Goal: Task Accomplishment & Management: Manage account settings

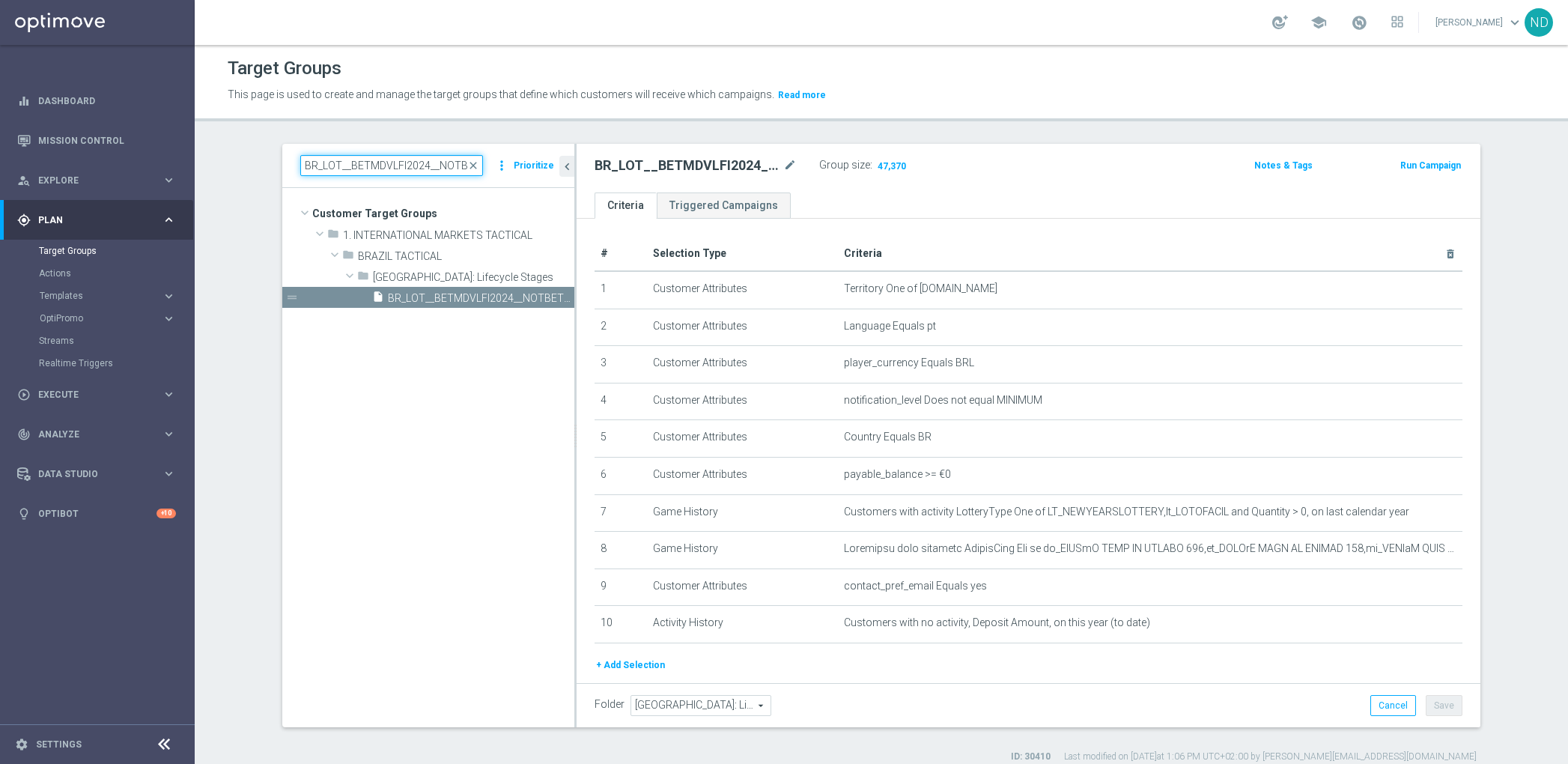
click at [419, 164] on input "BR_LOT__BETMDVLFI2024__NOTBET2025_ALL_EMA_TAC_LT_TG" at bounding box center [391, 166] width 183 height 21
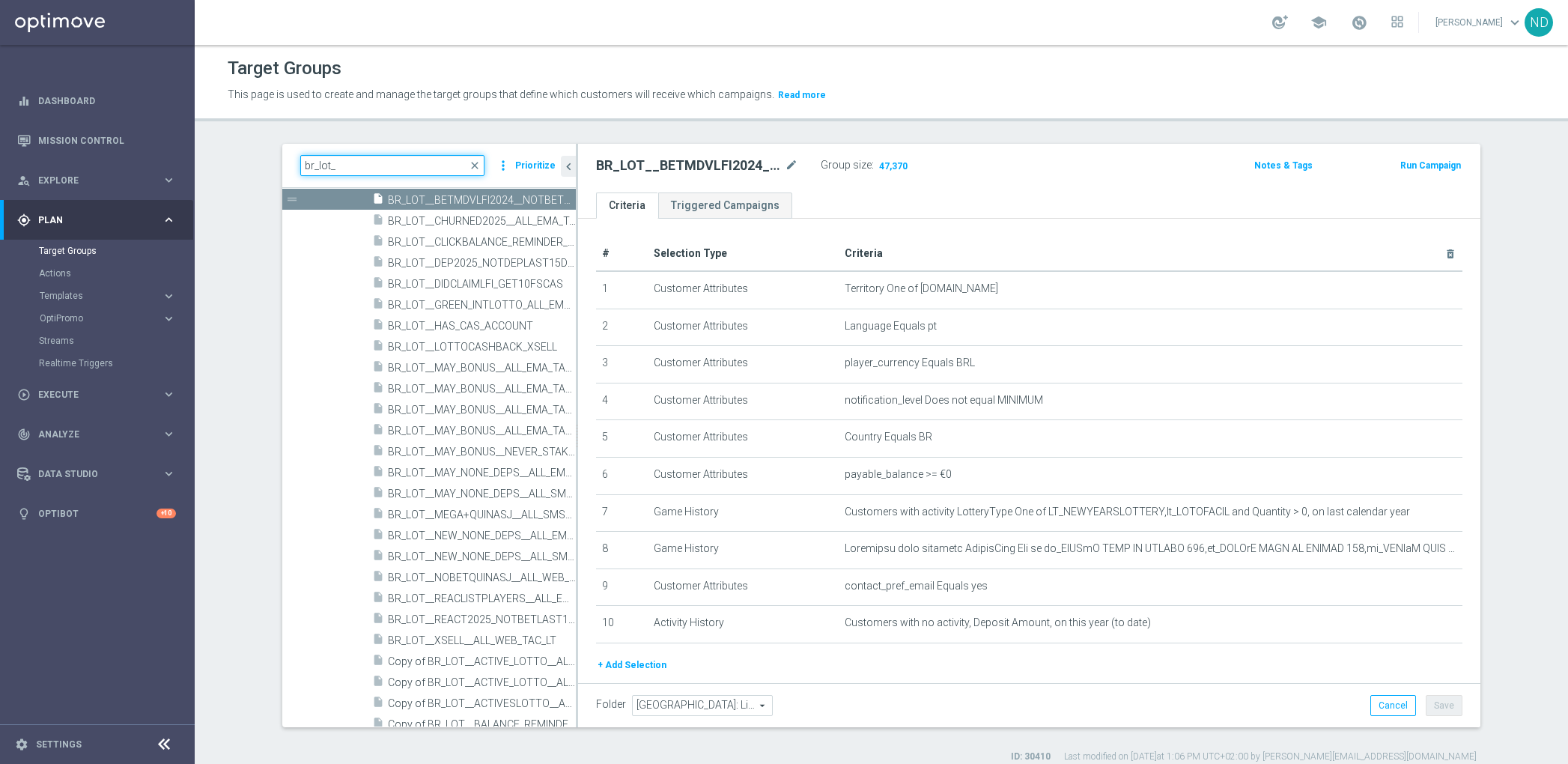
scroll to position [381, 0]
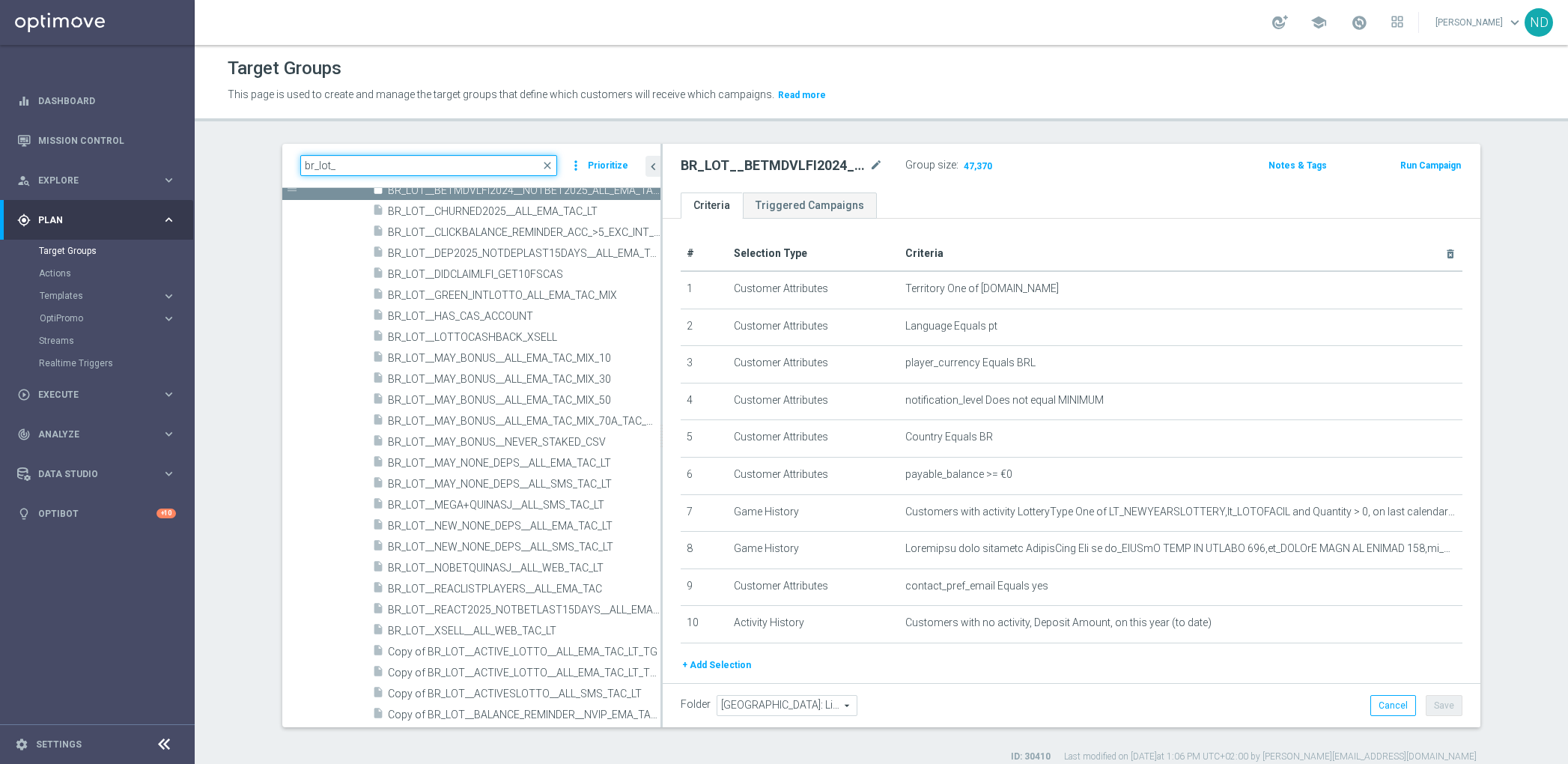
drag, startPoint x: 565, startPoint y: 671, endPoint x: 651, endPoint y: 673, distance: 86.0
click at [660, 673] on div at bounding box center [661, 436] width 2 height 584
type input "br_lot_"
click at [471, 340] on span "BR_LOT__LOTTOCASHBACK_XSELL" at bounding box center [506, 337] width 237 height 13
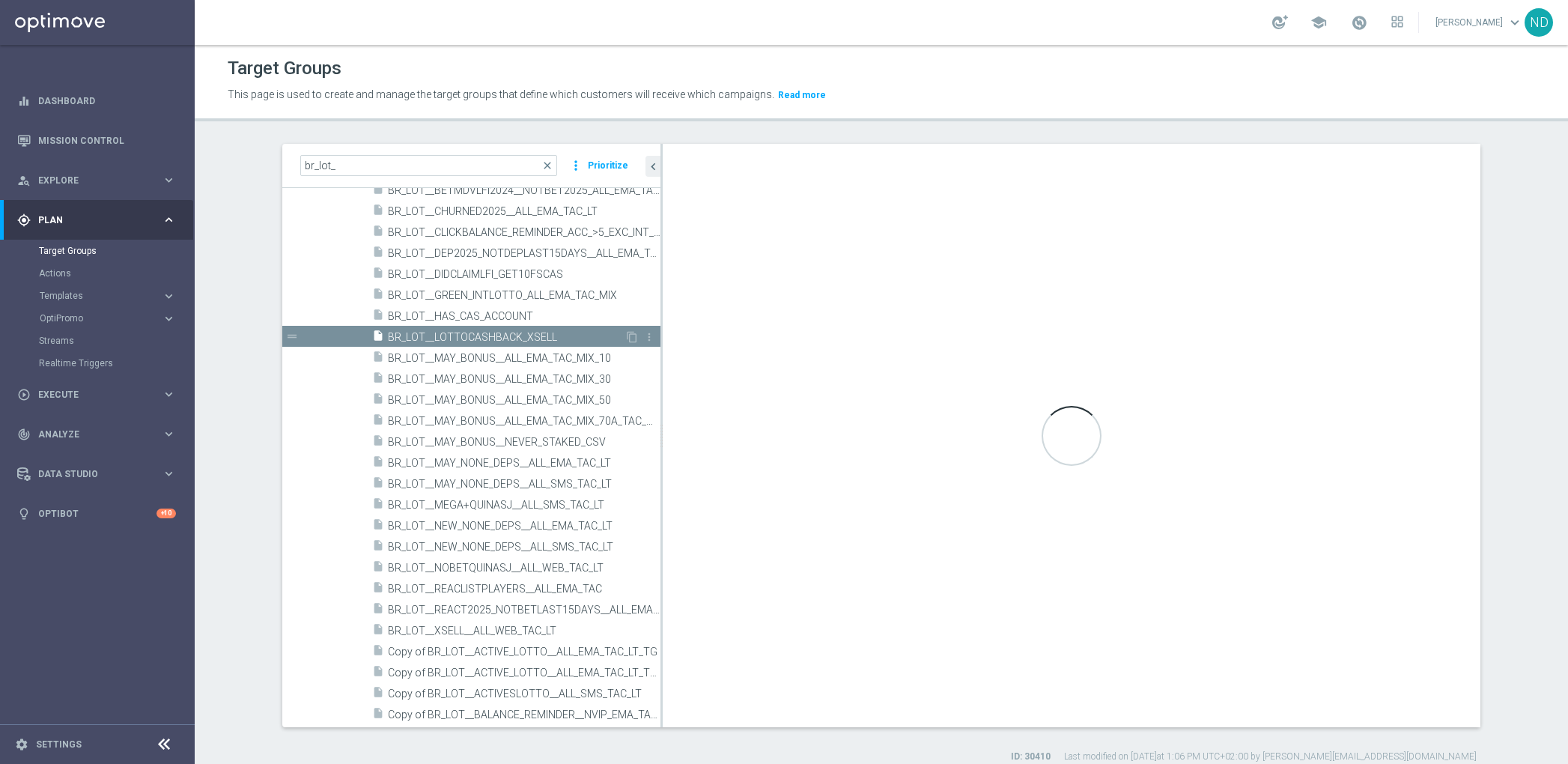
type textarea "1 AND 2 AND 3 AND 4 AND 5 AND 6 AND 7 AND (8 OR 9)"
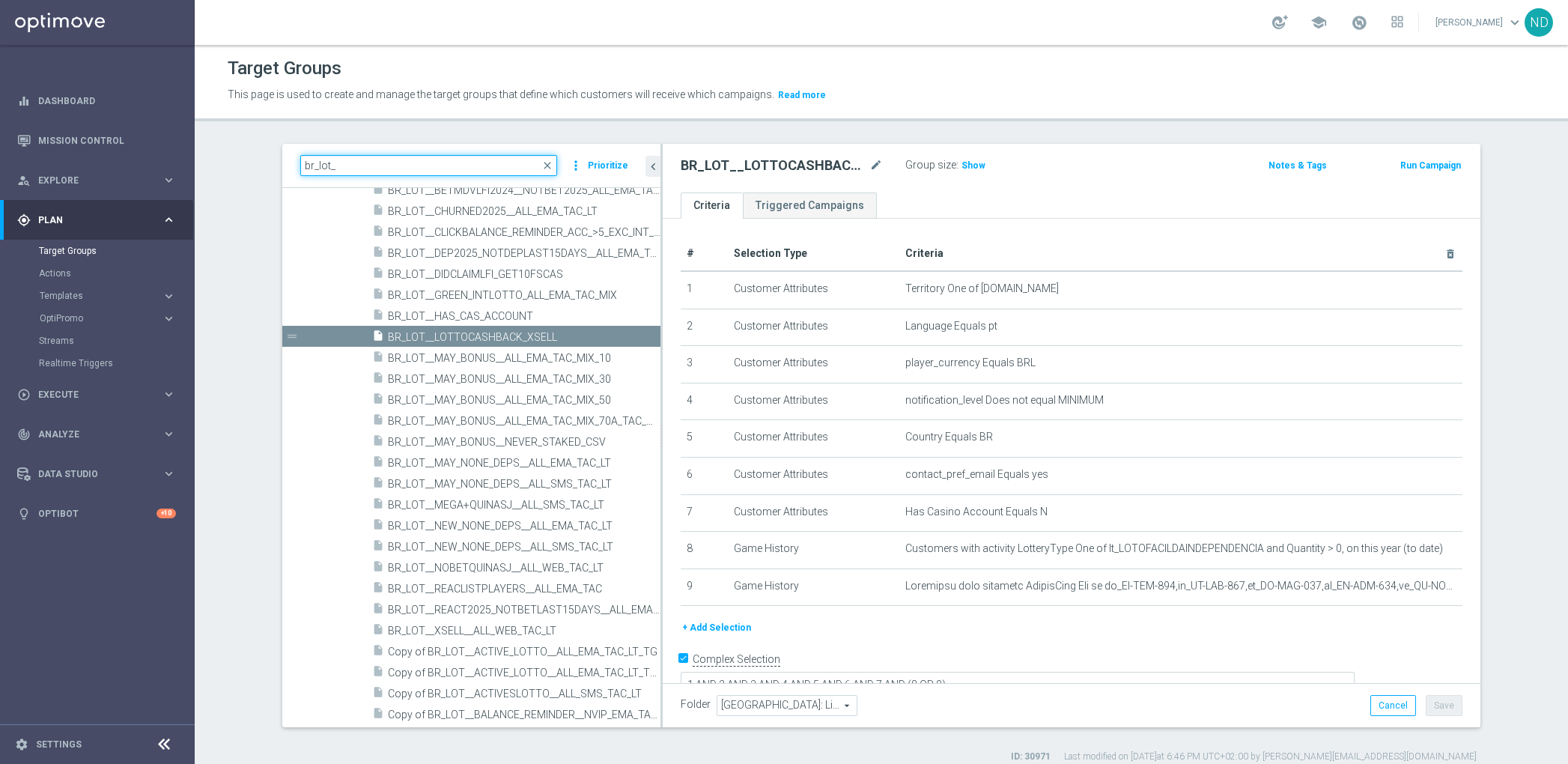
click at [351, 160] on input "br_lot_" at bounding box center [428, 166] width 257 height 21
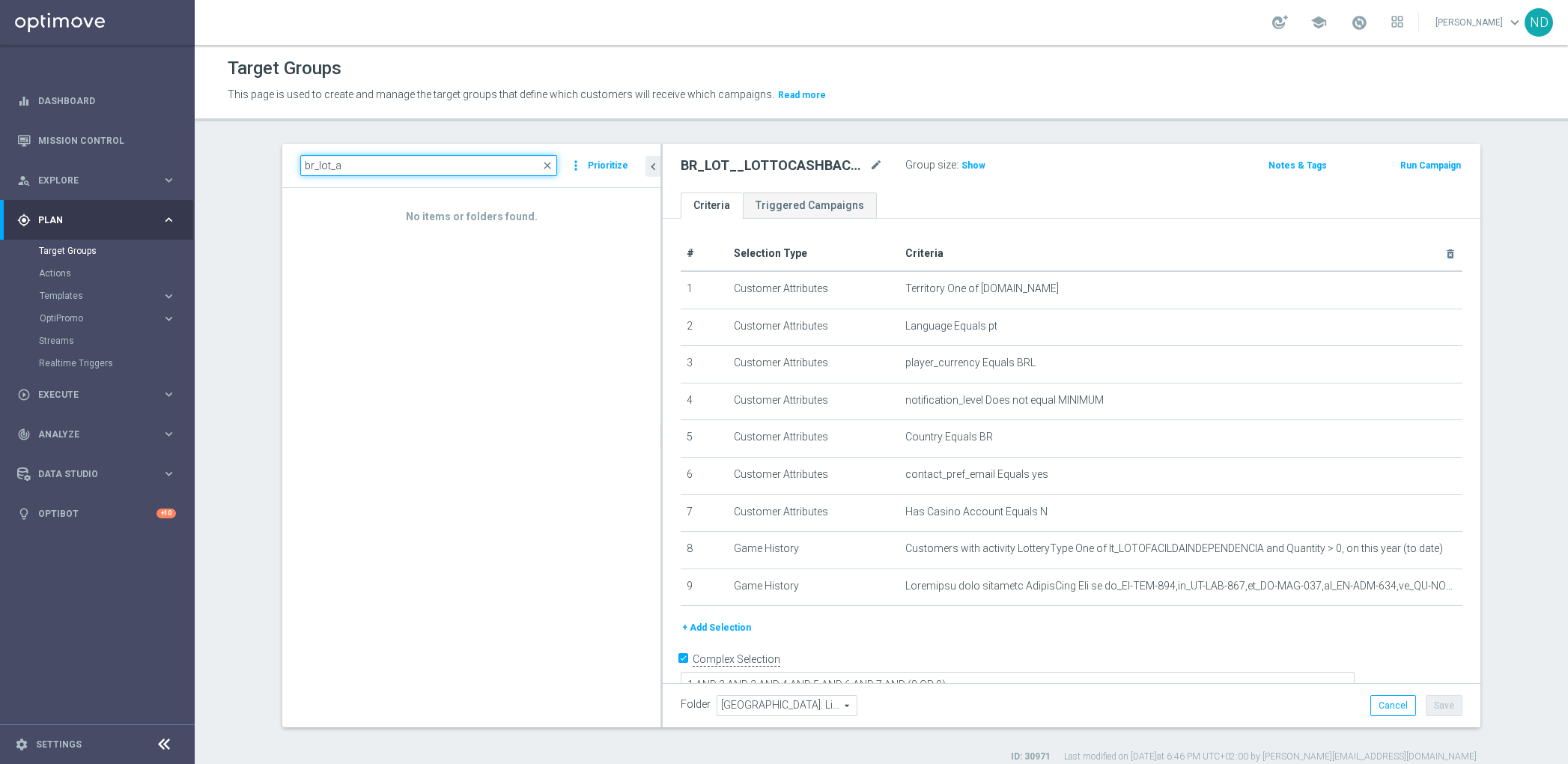
type input "br_lot_"
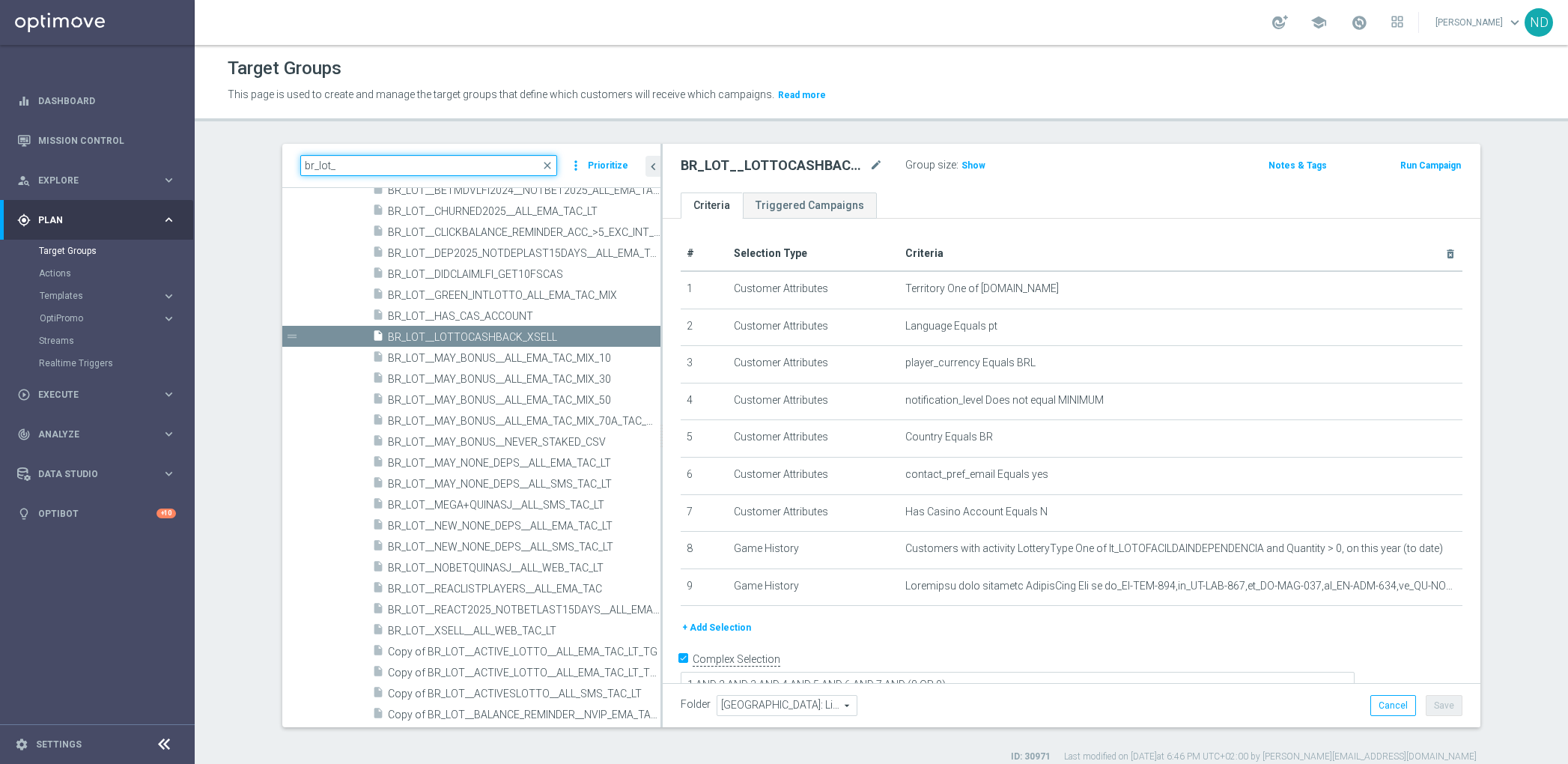
drag, startPoint x: 323, startPoint y: 164, endPoint x: 277, endPoint y: 164, distance: 46.0
click at [282, 164] on div "br_lot_ close more_vert Prioritize" at bounding box center [471, 166] width 378 height 44
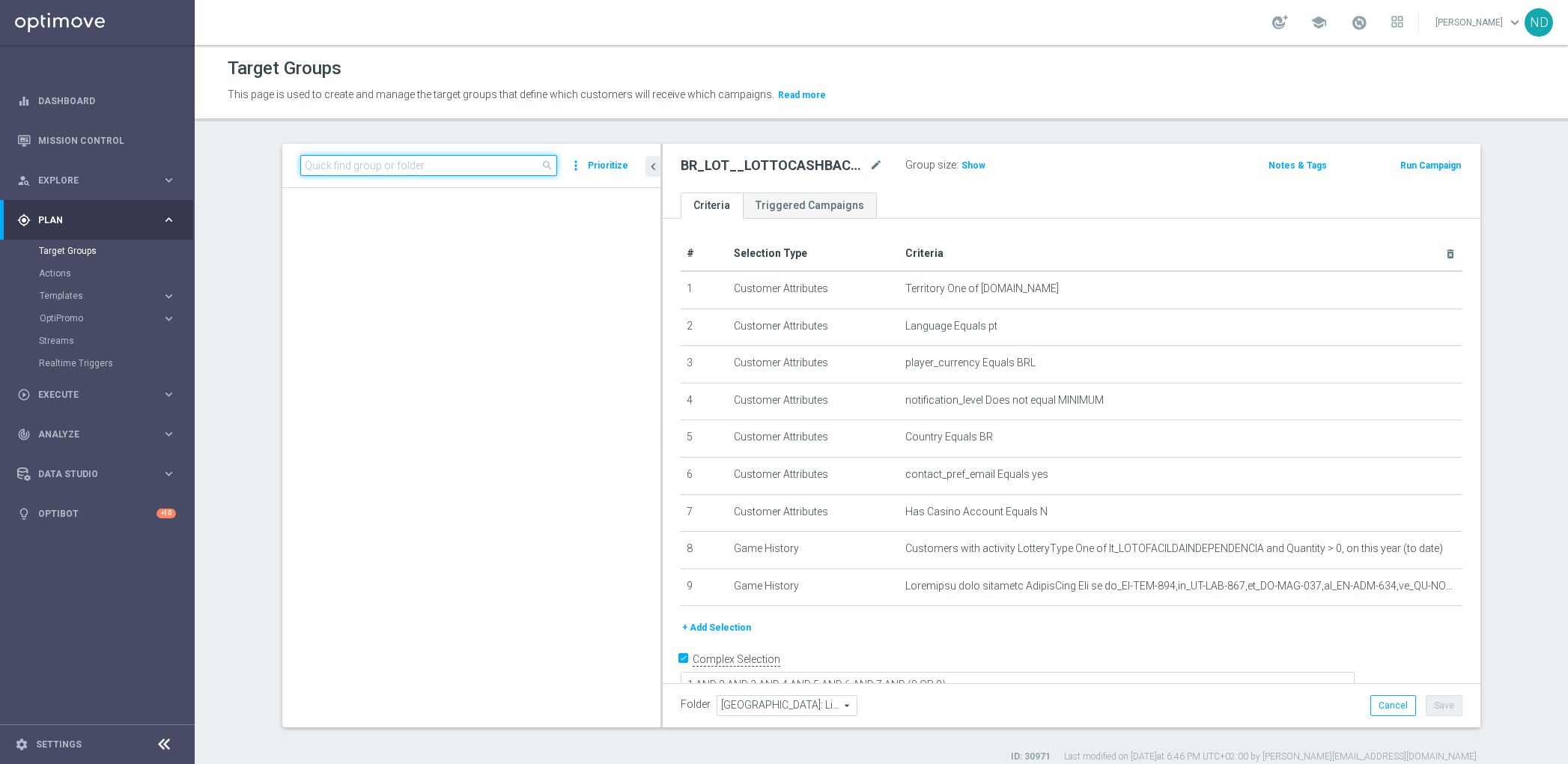
paste input "BR_LOT__ACTIVE_LOTTO__ALL_EMA_TAC_LT_TG"
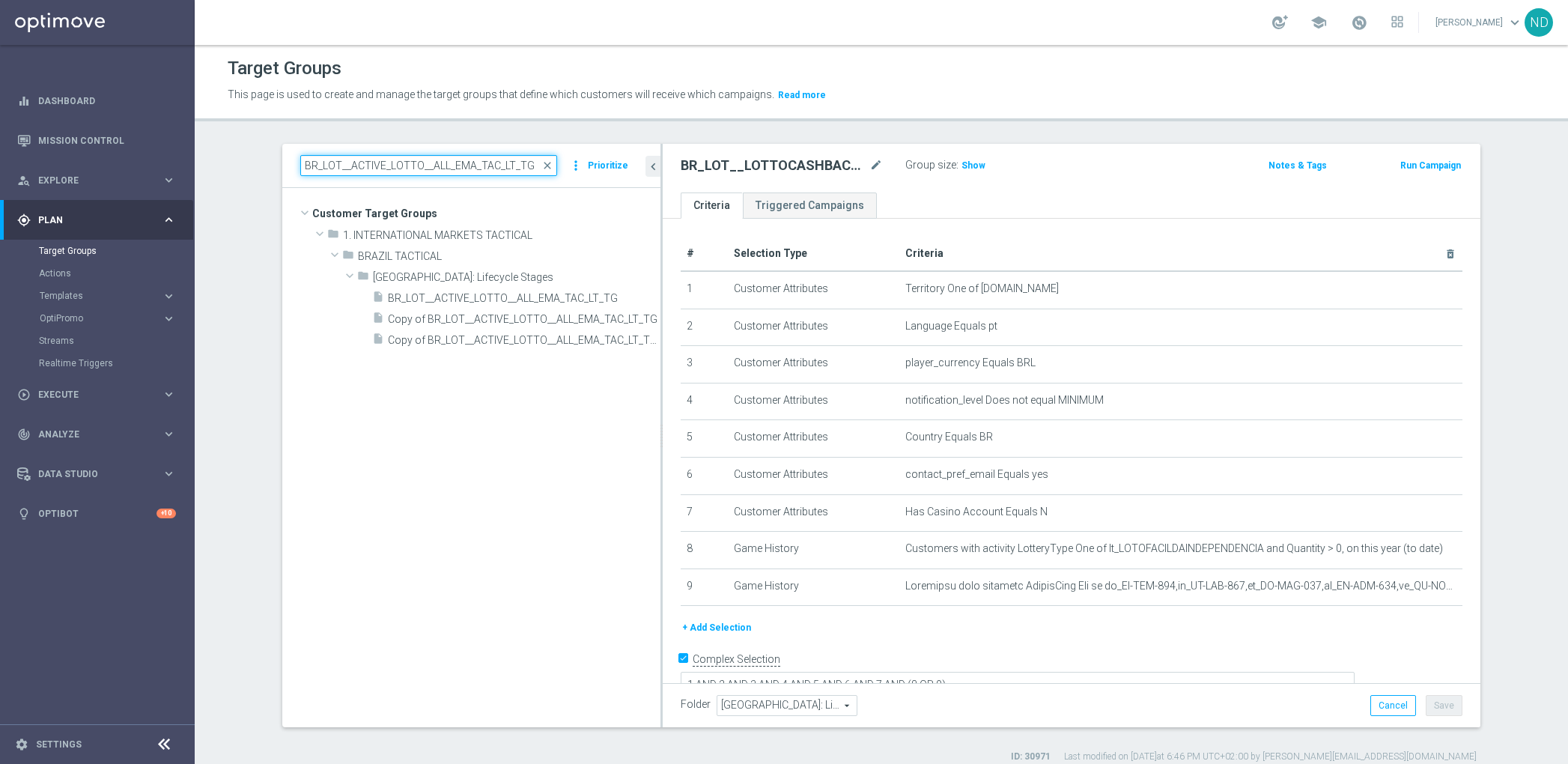
type input "BR_LOT__ACTIVE_LOTTO__ALL_EMA_TAC_LT_TG"
click at [1521, 369] on section "BR_LOT__ACTIVE_LOTTO__ALL_EMA_TAC_LT_TG close more_vert Prioritize Customer Tar…" at bounding box center [881, 454] width 1373 height 619
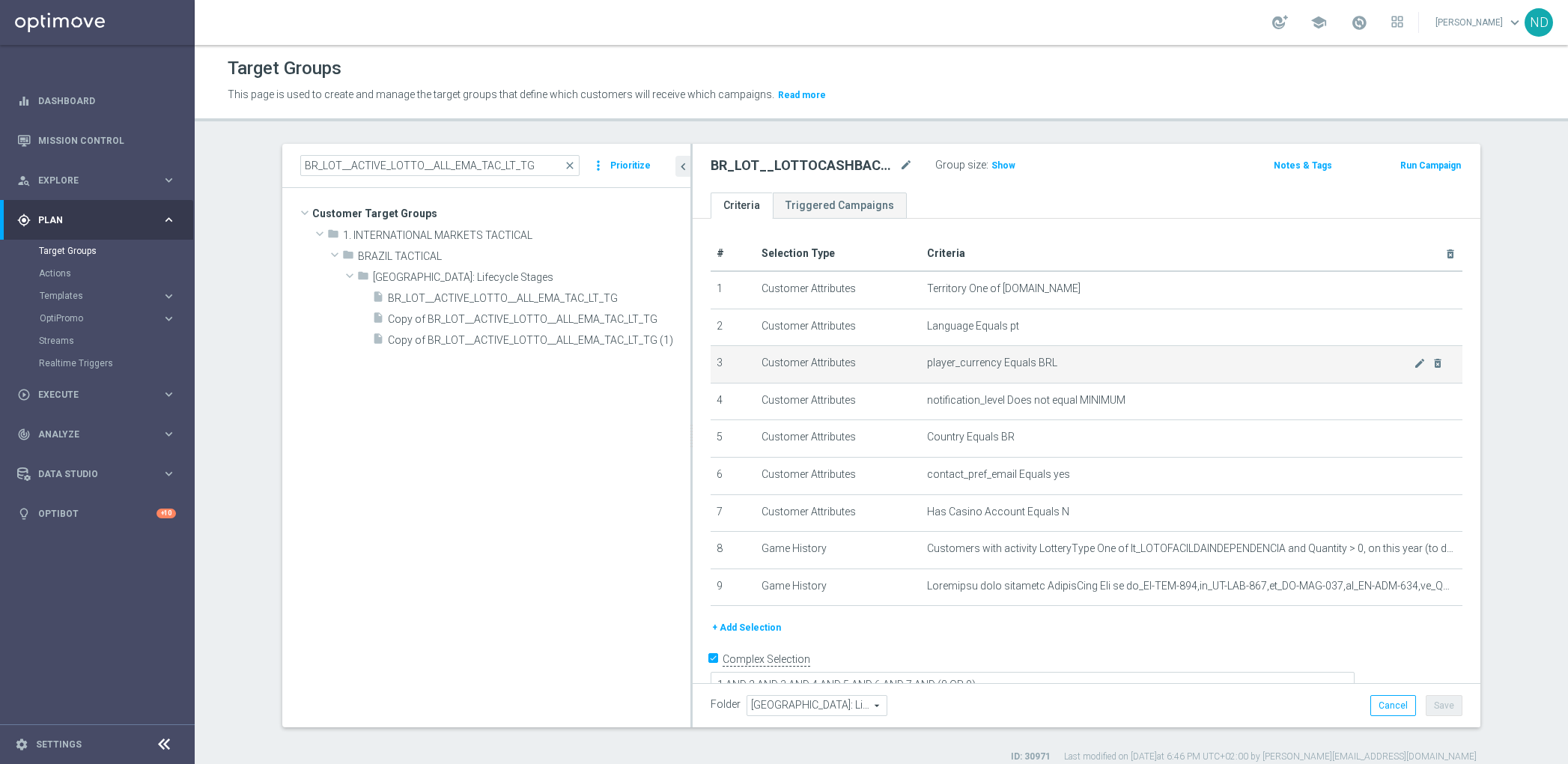
drag, startPoint x: 651, startPoint y: 365, endPoint x: 900, endPoint y: 369, distance: 249.0
click at [900, 369] on as-split "BR_LOT__ACTIVE_LOTTO__ALL_EMA_TAC_LT_TG close more_vert Prioritize Customer Tar…" at bounding box center [881, 436] width 1198 height 584
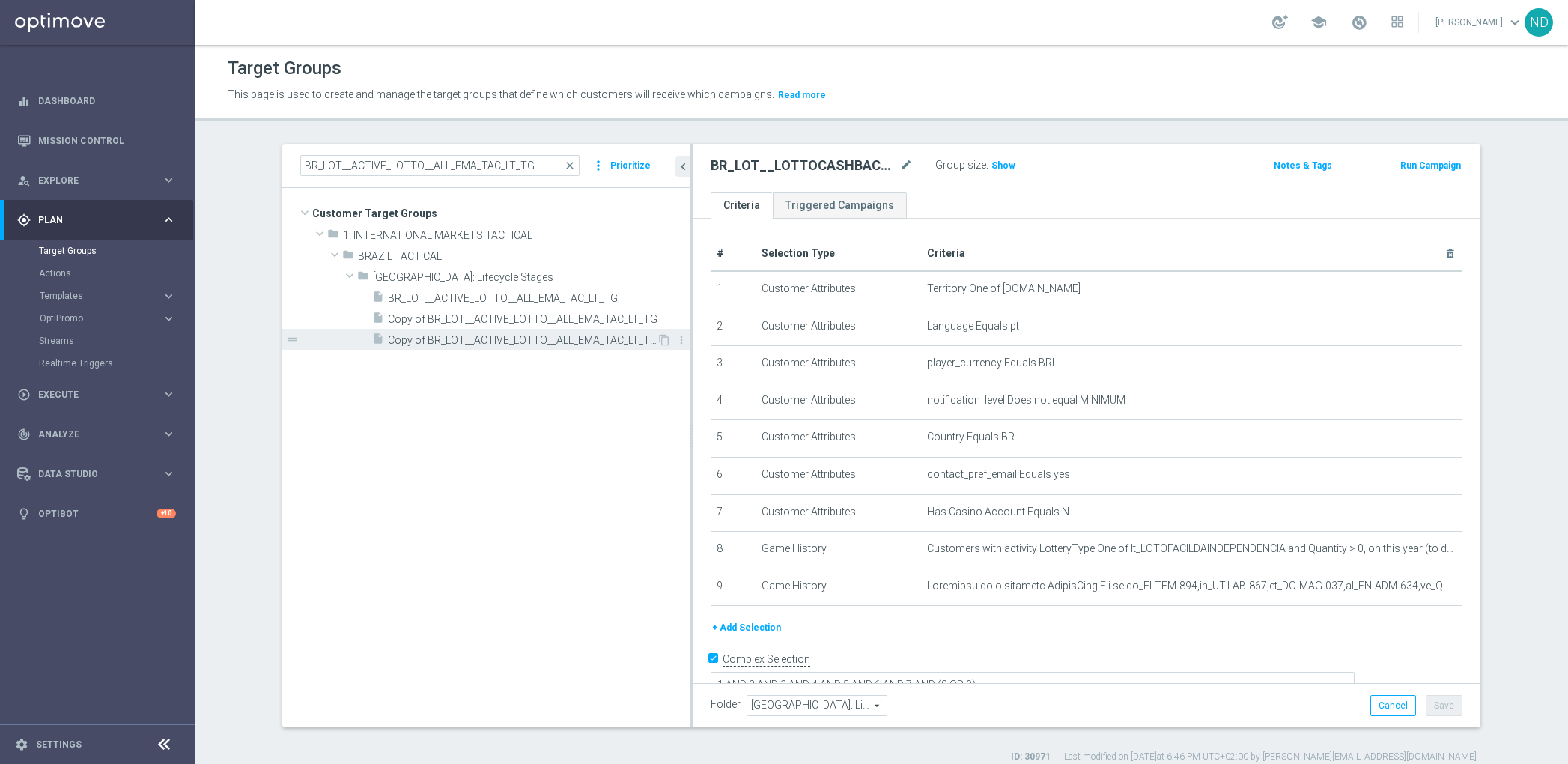
click at [581, 340] on span "Copy of BR_LOT__ACTIVE_LOTTO__ALL_EMA_TAC_LT_TG (1)" at bounding box center [522, 340] width 269 height 13
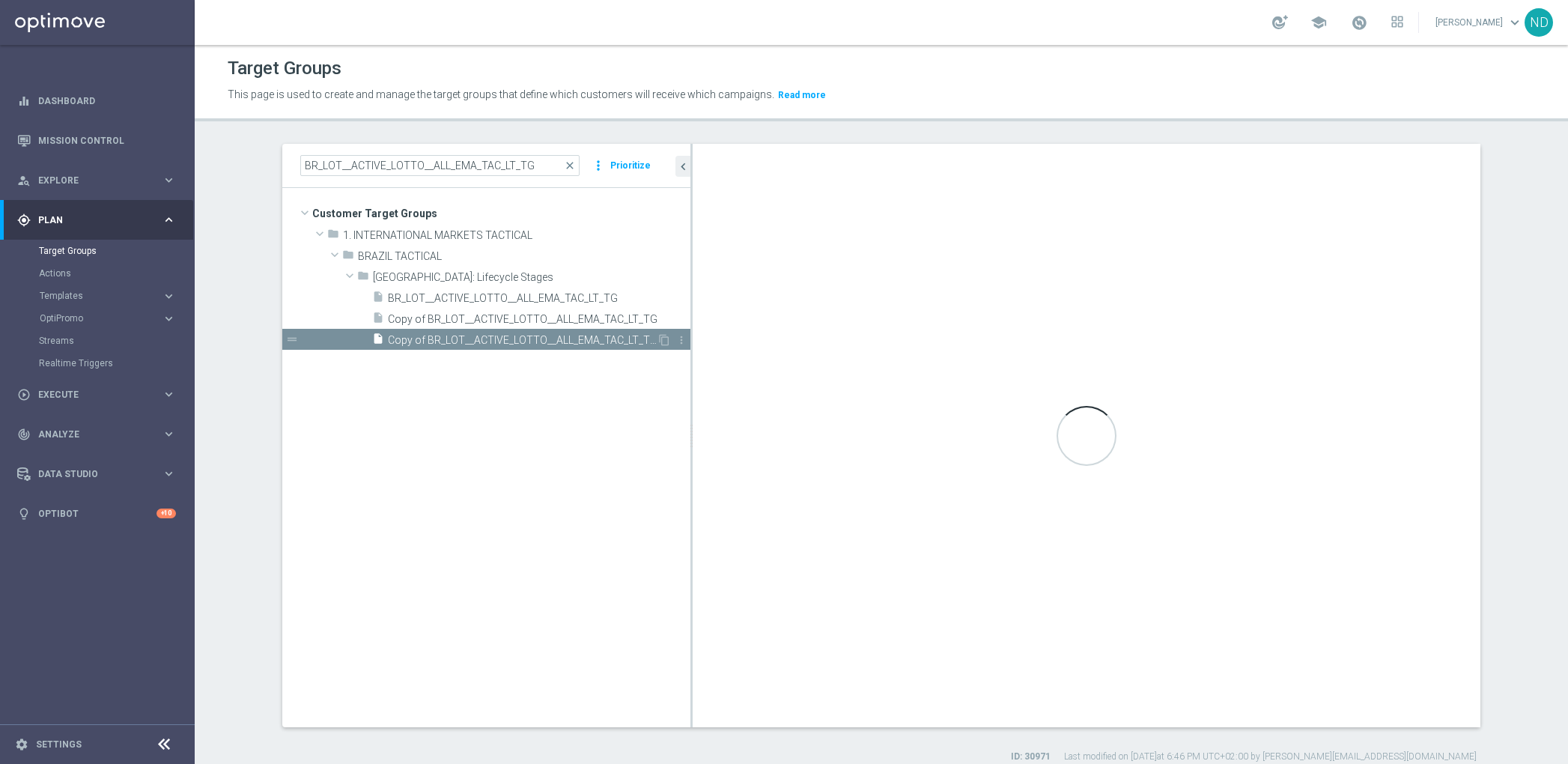
checkbox input "false"
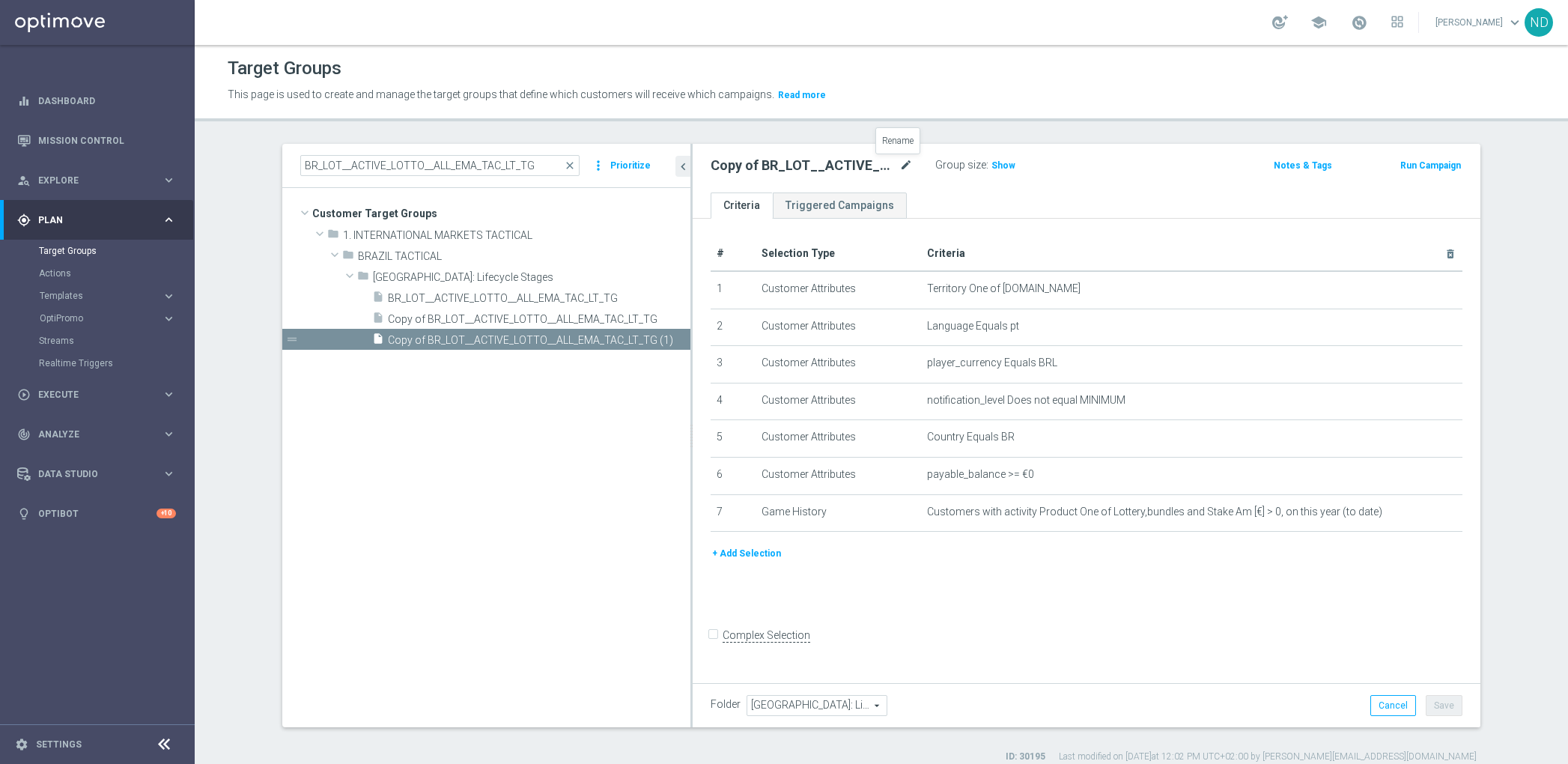
click at [900, 163] on icon "mode_edit" at bounding box center [906, 166] width 14 height 18
click at [788, 162] on input "Copy of BR_LOT__ACTIVE_LOTTO__ALL_EMA_TAC_LT_TG (1)" at bounding box center [811, 167] width 202 height 21
drag, startPoint x: 763, startPoint y: 166, endPoint x: 678, endPoint y: 162, distance: 85.1
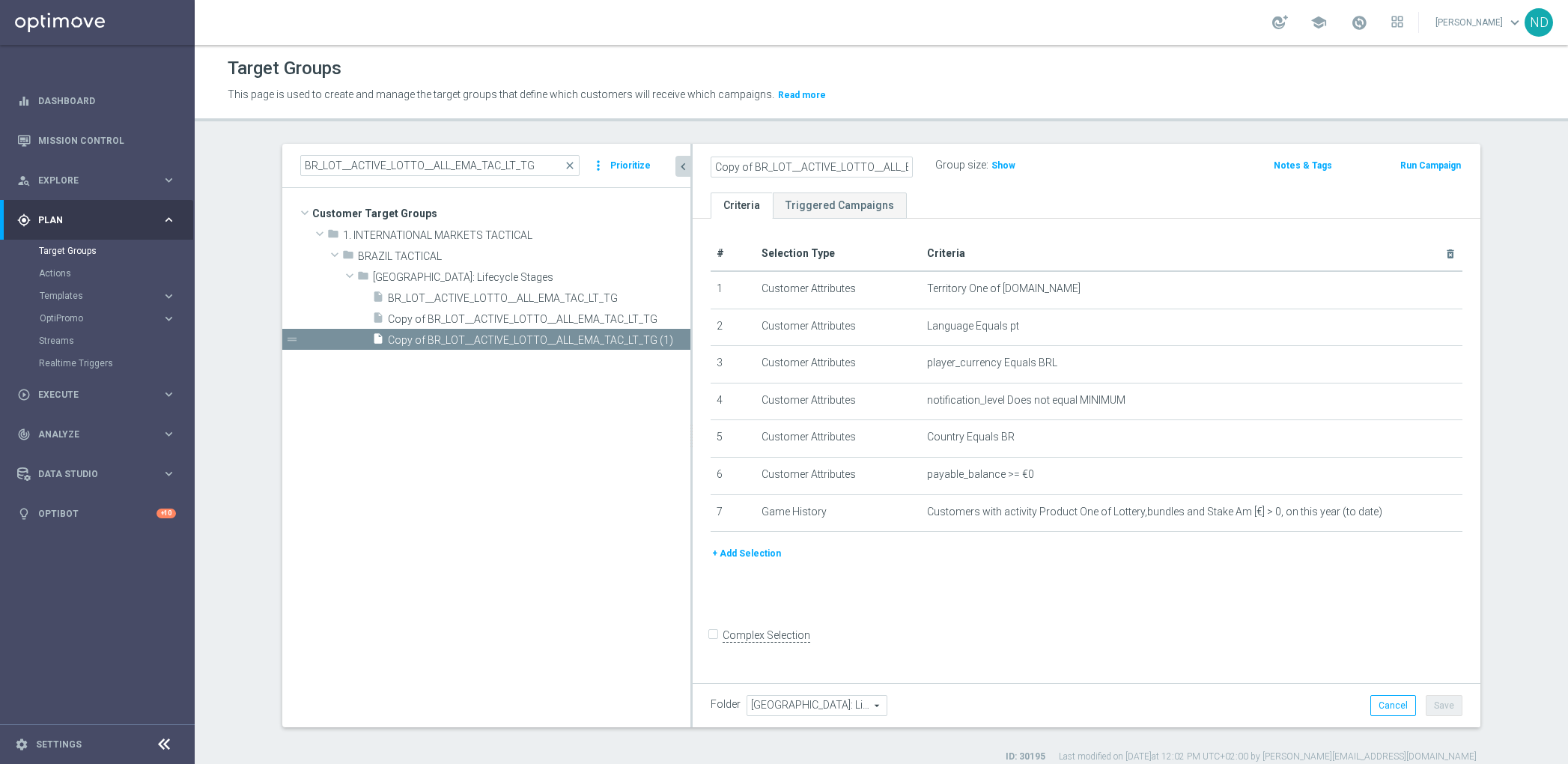
click at [666, 162] on as-split "BR_LOT__ACTIVE_LOTTO__ALL_EMA_TAC_LT_TG close more_vert Prioritize Customer Tar…" at bounding box center [881, 436] width 1198 height 584
click at [752, 162] on input "Copy of BR_LOT__ACTIVE_LOTTO__ALL_EMA_TAC_LT_TG (1)" at bounding box center [811, 167] width 202 height 21
drag, startPoint x: 744, startPoint y: 166, endPoint x: 672, endPoint y: 156, distance: 72.7
click at [666, 166] on as-split "BR_LOT__ACTIVE_LOTTO__ALL_EMA_TAC_LT_TG close more_vert Prioritize Customer Tar…" at bounding box center [881, 436] width 1198 height 584
drag, startPoint x: 821, startPoint y: 165, endPoint x: 789, endPoint y: 165, distance: 32.0
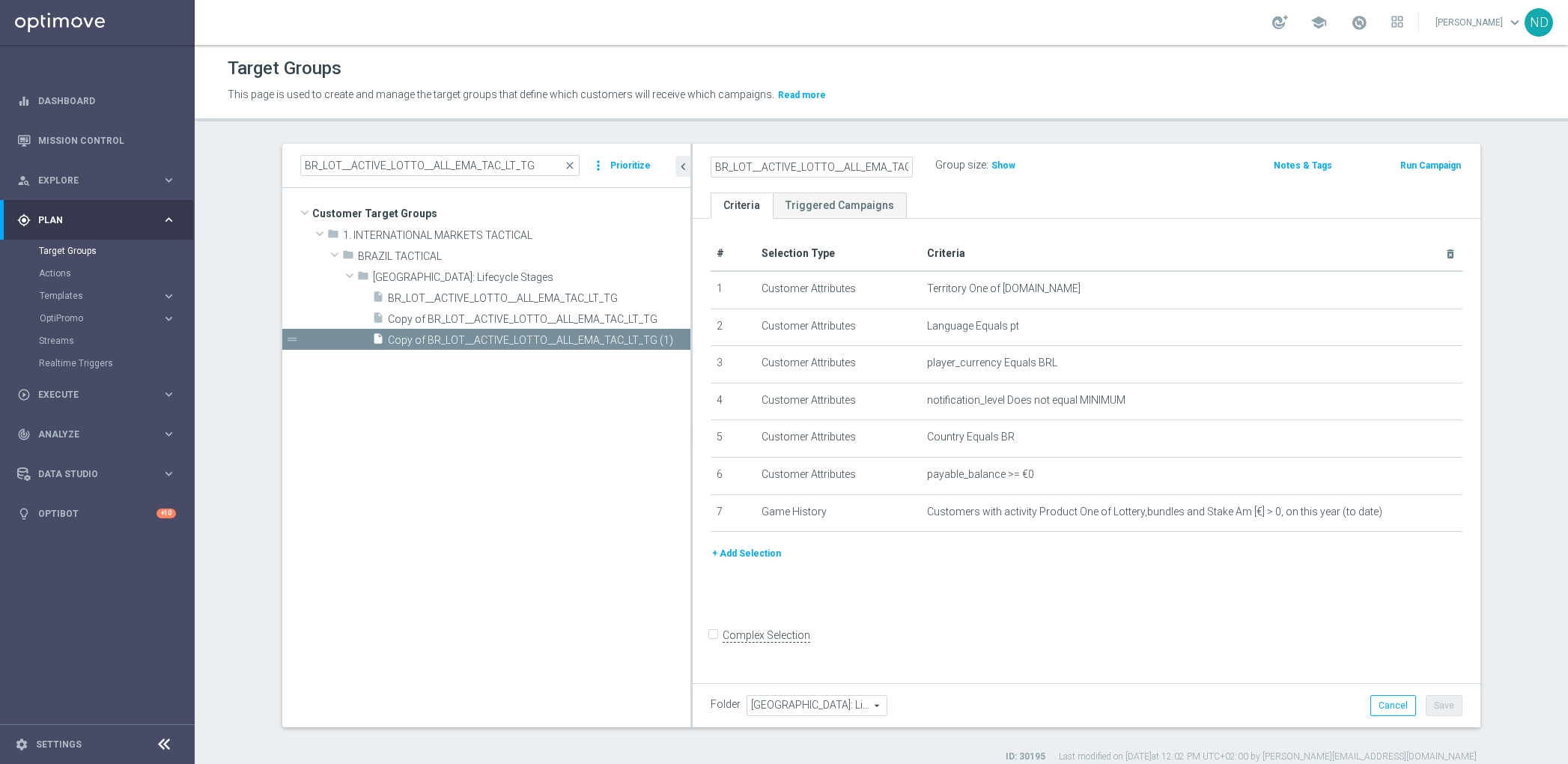
click at [790, 164] on input "BR_LOT__ACTIVE_LOTTO__ALL_EMA_TAC_LT_TG (1)" at bounding box center [811, 167] width 202 height 21
click at [850, 170] on input "BR_LOT__ACTIVE_UPSELL__ALL_EMA_TAC_LT_TG (1)" at bounding box center [811, 167] width 202 height 21
drag, startPoint x: 830, startPoint y: 168, endPoint x: 950, endPoint y: 178, distance: 120.4
click at [950, 178] on div "BR_LOT__ACTIVE_UPSELL__ALL_EMA_TAC_LT_TG (1) Group size : Show Notes & Tags Run…" at bounding box center [1086, 168] width 788 height 49
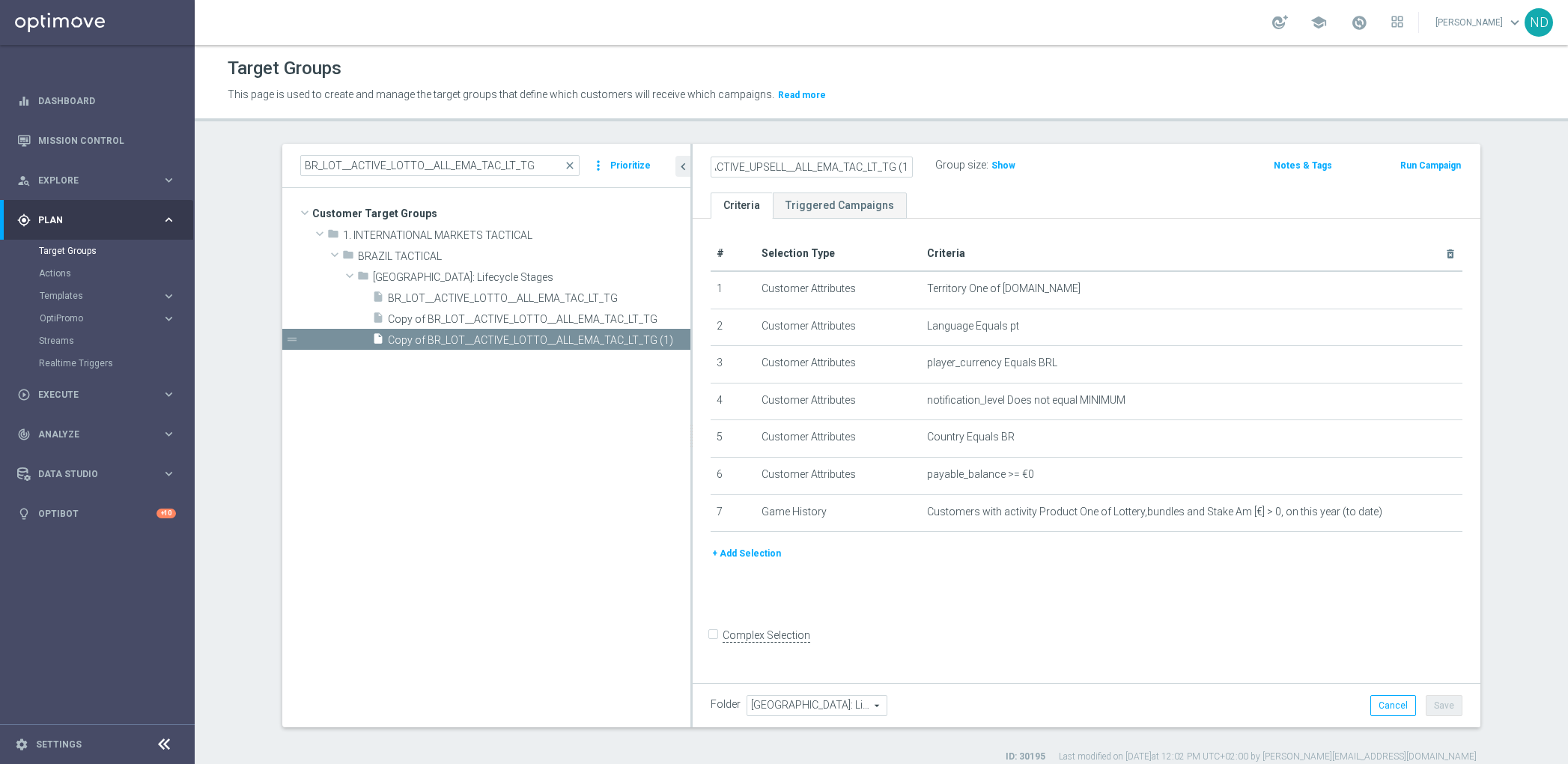
drag, startPoint x: 896, startPoint y: 166, endPoint x: 910, endPoint y: 186, distance: 24.4
click at [896, 166] on input "BR_LOT__ACTIVE_UPSELL__ALL_EMA_TAC_LT_TG (1)" at bounding box center [811, 167] width 202 height 21
type input "BR_LOT__ACTIVE_UPSELL__ALL_EMA_TAC_LT_TG"
click at [950, 200] on ul "Criteria Triggered Campaigns" at bounding box center [1086, 205] width 788 height 26
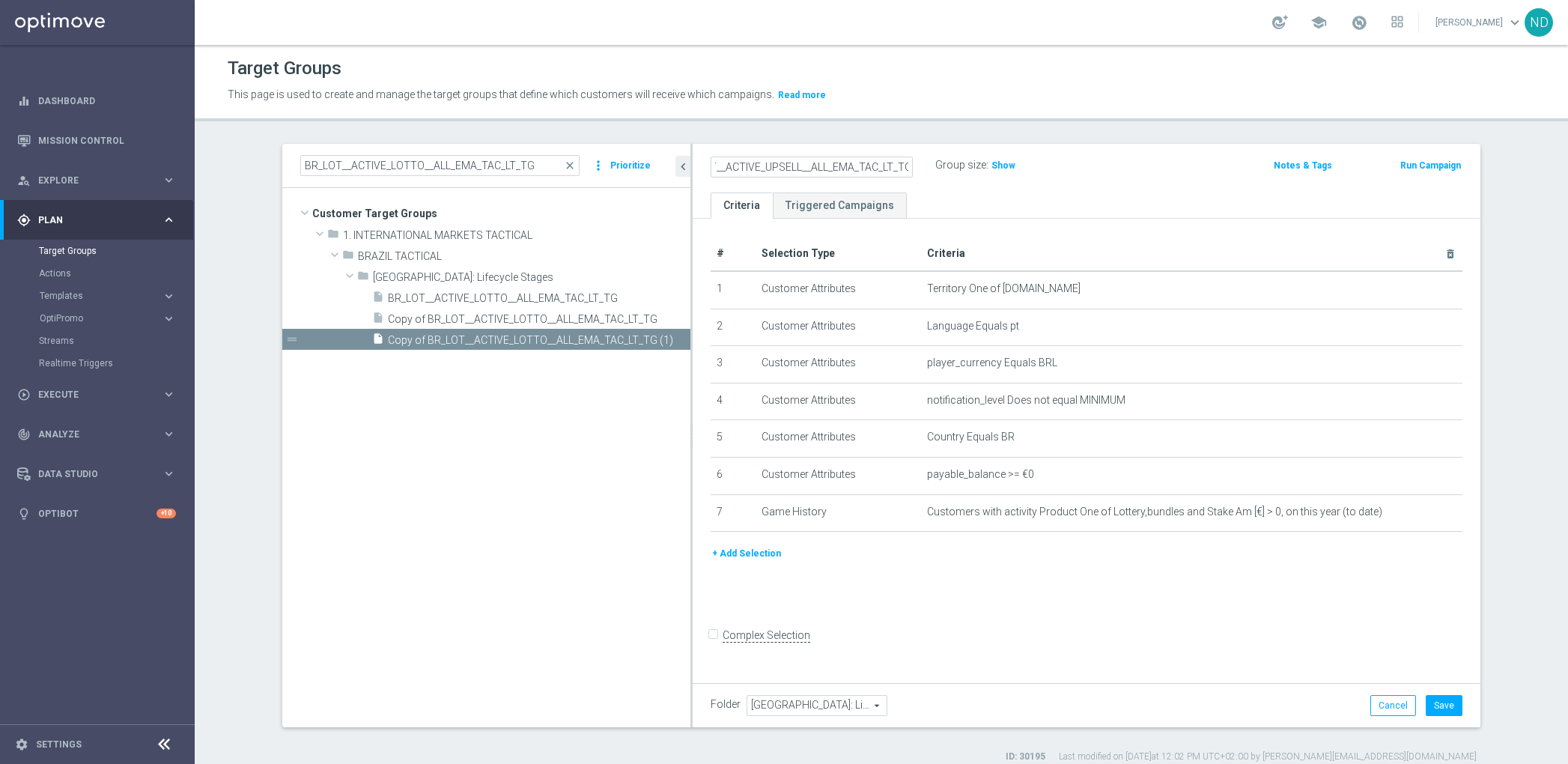
scroll to position [0, 0]
click at [1414, 508] on icon "mode_edit" at bounding box center [1419, 511] width 12 height 12
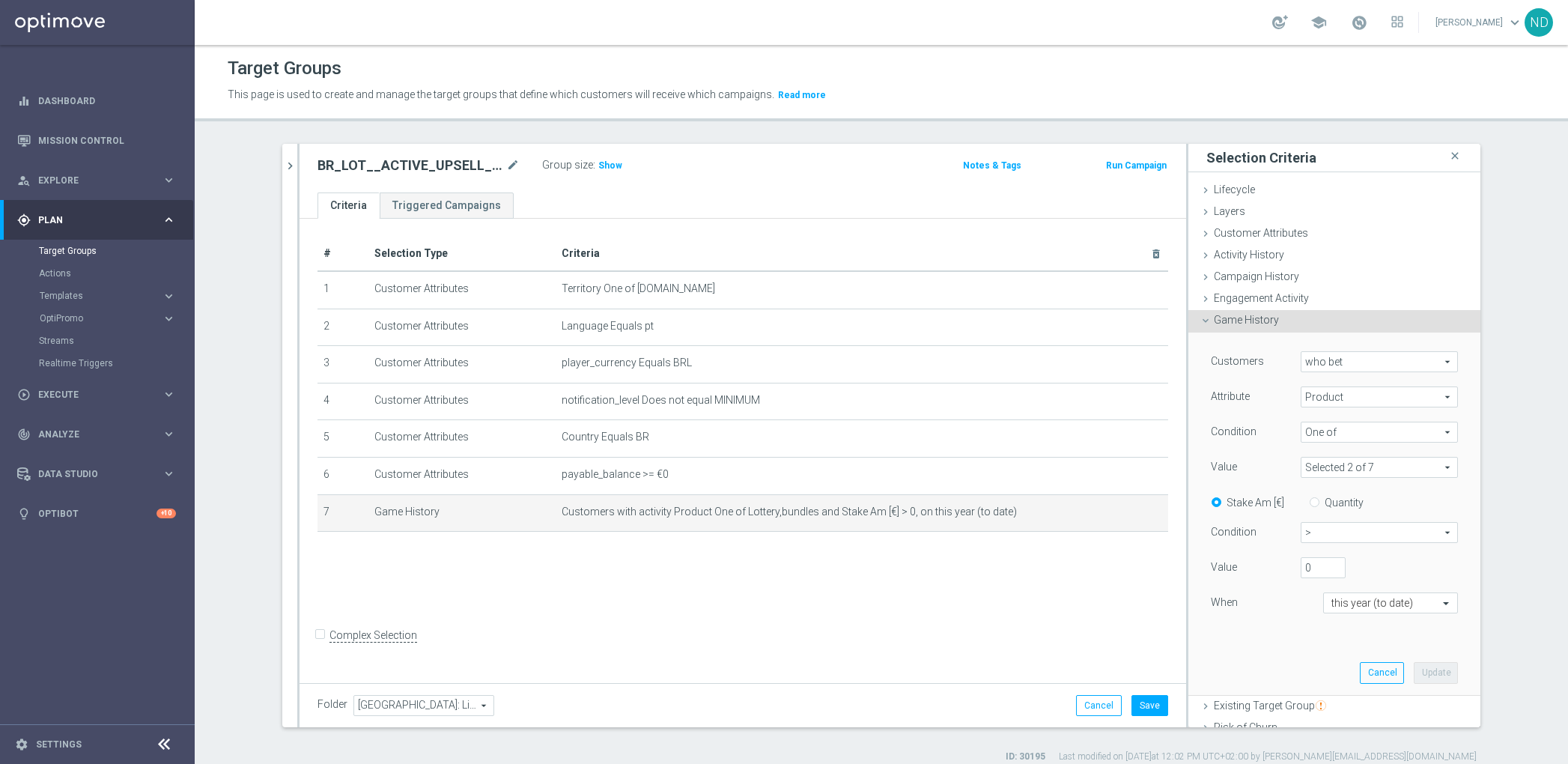
click at [1423, 464] on span at bounding box center [1379, 467] width 156 height 19
click at [1439, 448] on div "Customers who bet who bet arrow_drop_down search Attribute Product Product arro…" at bounding box center [1334, 513] width 269 height 361
click at [697, 594] on div "# Selection Type Criteria delete_forever 1 Customer Attributes Territory One of…" at bounding box center [743, 448] width 887 height 459
click at [1132, 509] on icon "delete_forever" at bounding box center [1138, 511] width 12 height 12
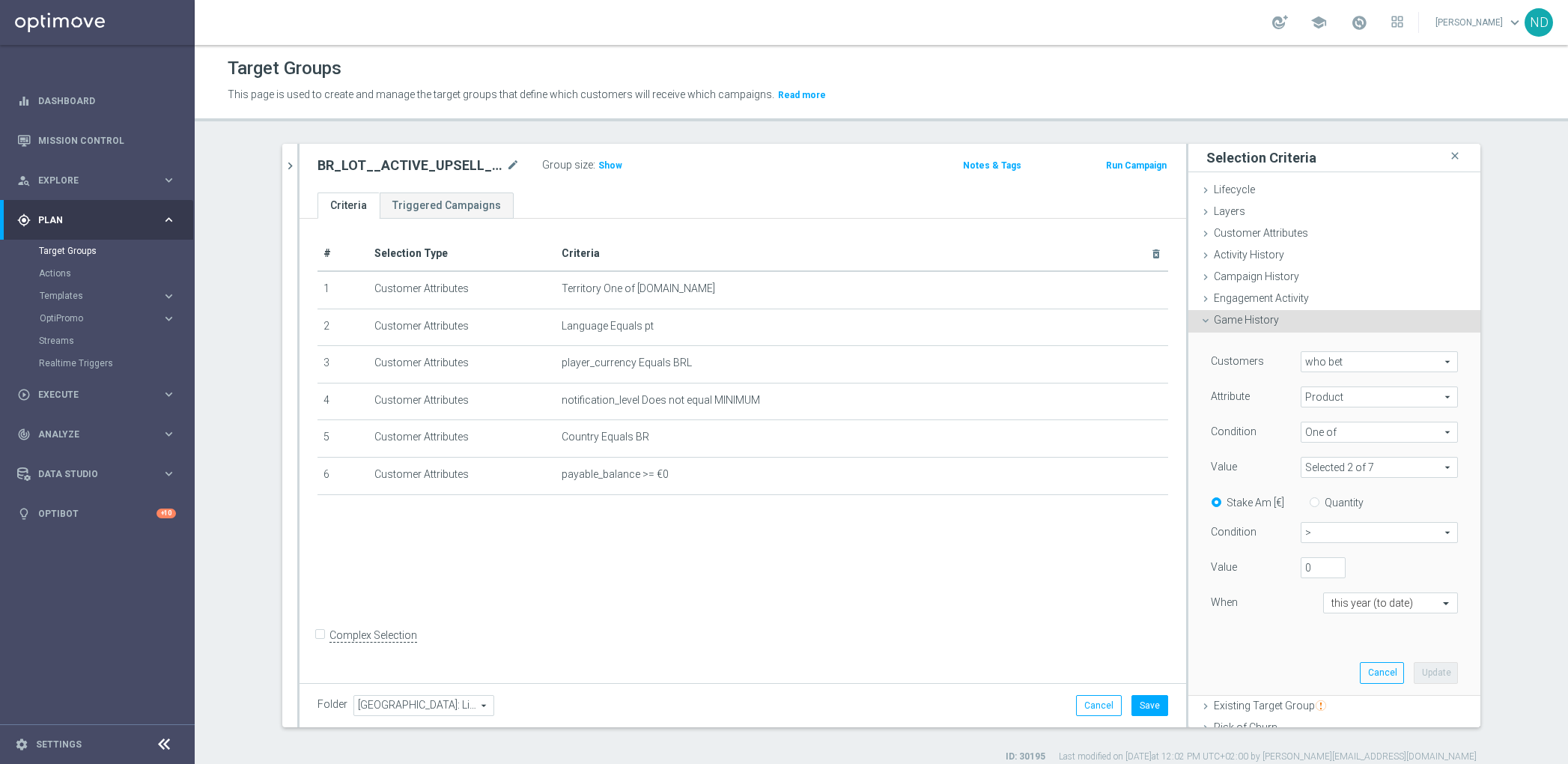
click at [1418, 397] on span "Product" at bounding box center [1379, 397] width 156 height 19
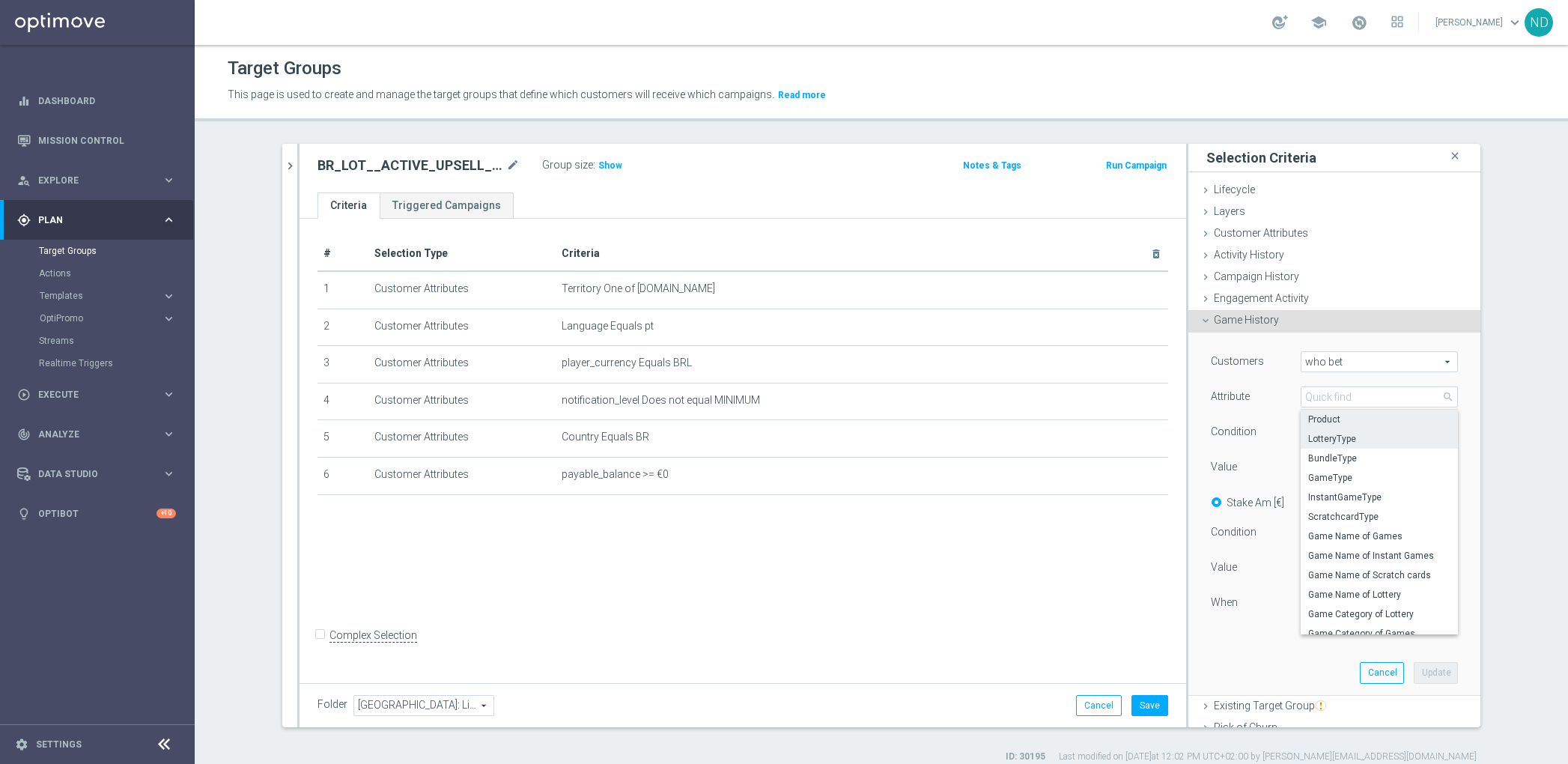
click at [1347, 441] on span "LotteryType" at bounding box center [1379, 438] width 142 height 12
type input "LotteryType"
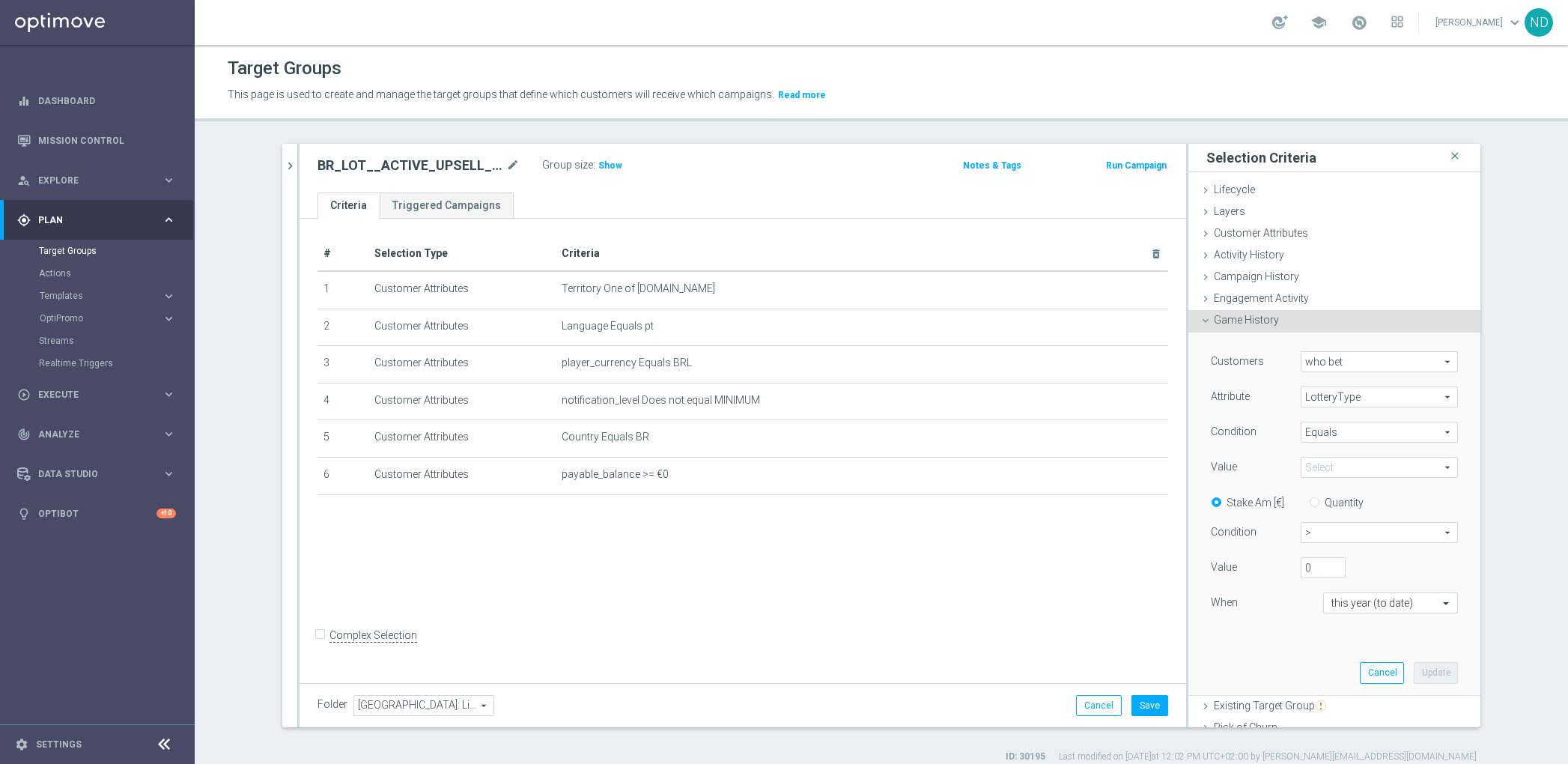
click at [1347, 434] on span "Equals" at bounding box center [1379, 432] width 156 height 19
click at [1347, 564] on label "One of" at bounding box center [1379, 572] width 158 height 19
type input "One of"
click at [1400, 471] on span at bounding box center [1379, 467] width 156 height 19
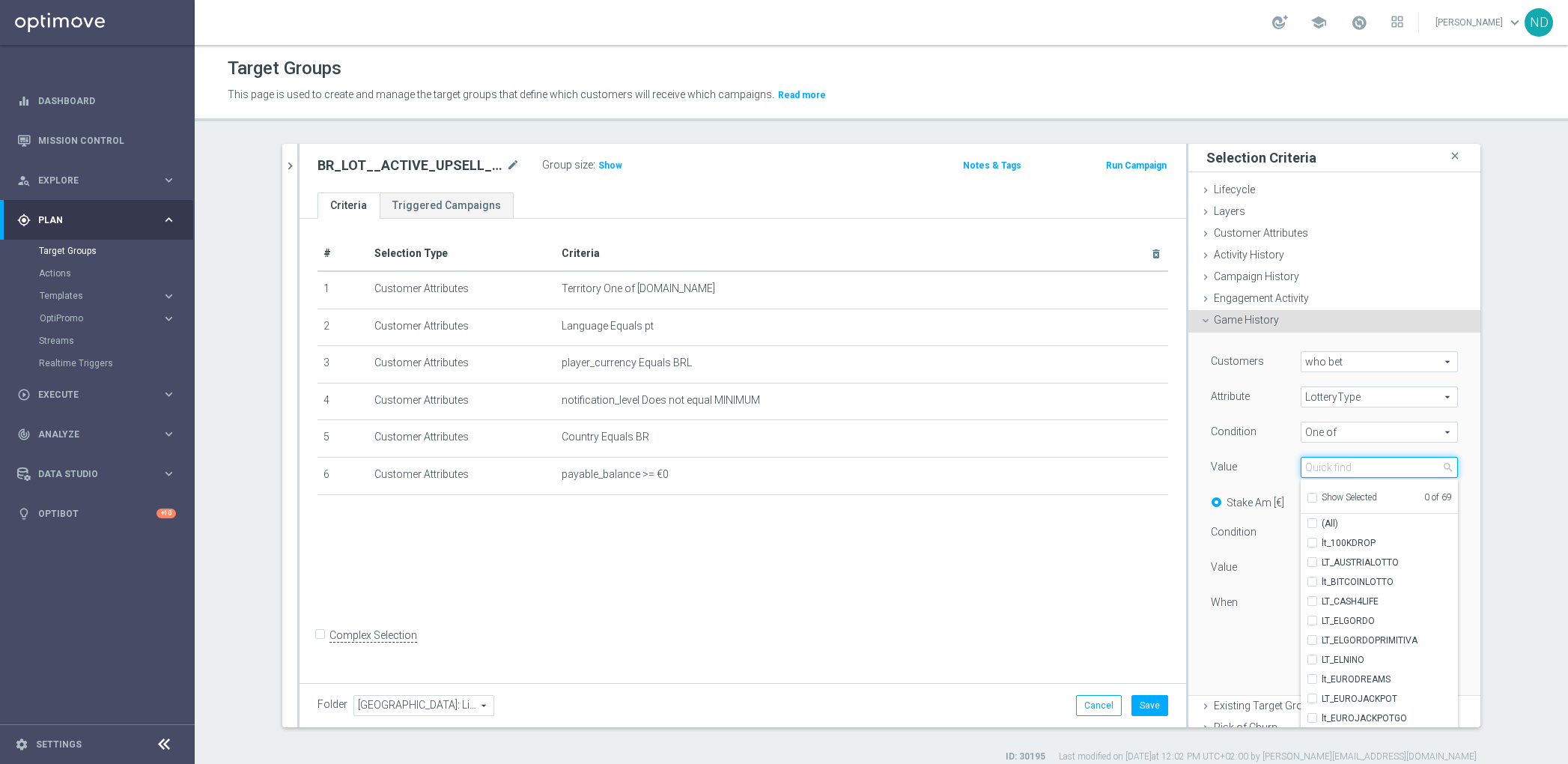
click at [1380, 467] on input "search" at bounding box center [1379, 467] width 158 height 21
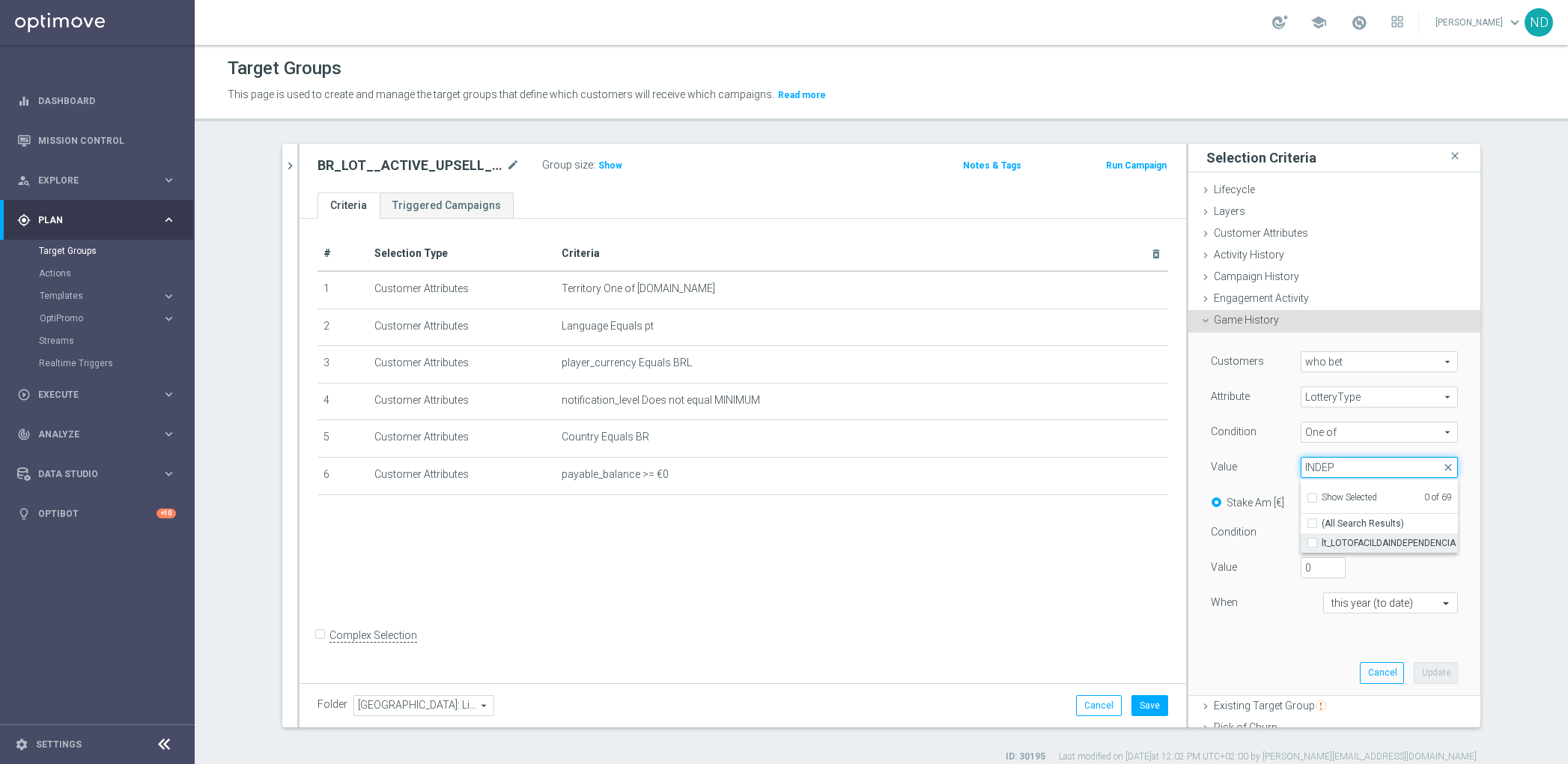
type input "INDEP"
click at [1312, 542] on input "lt_LOTOFACILDAINDEPENDENCIA" at bounding box center [1317, 543] width 10 height 10
checkbox input "true"
type input "lt_LOTOFACILDAINDEPENDENCIA"
checkbox input "true"
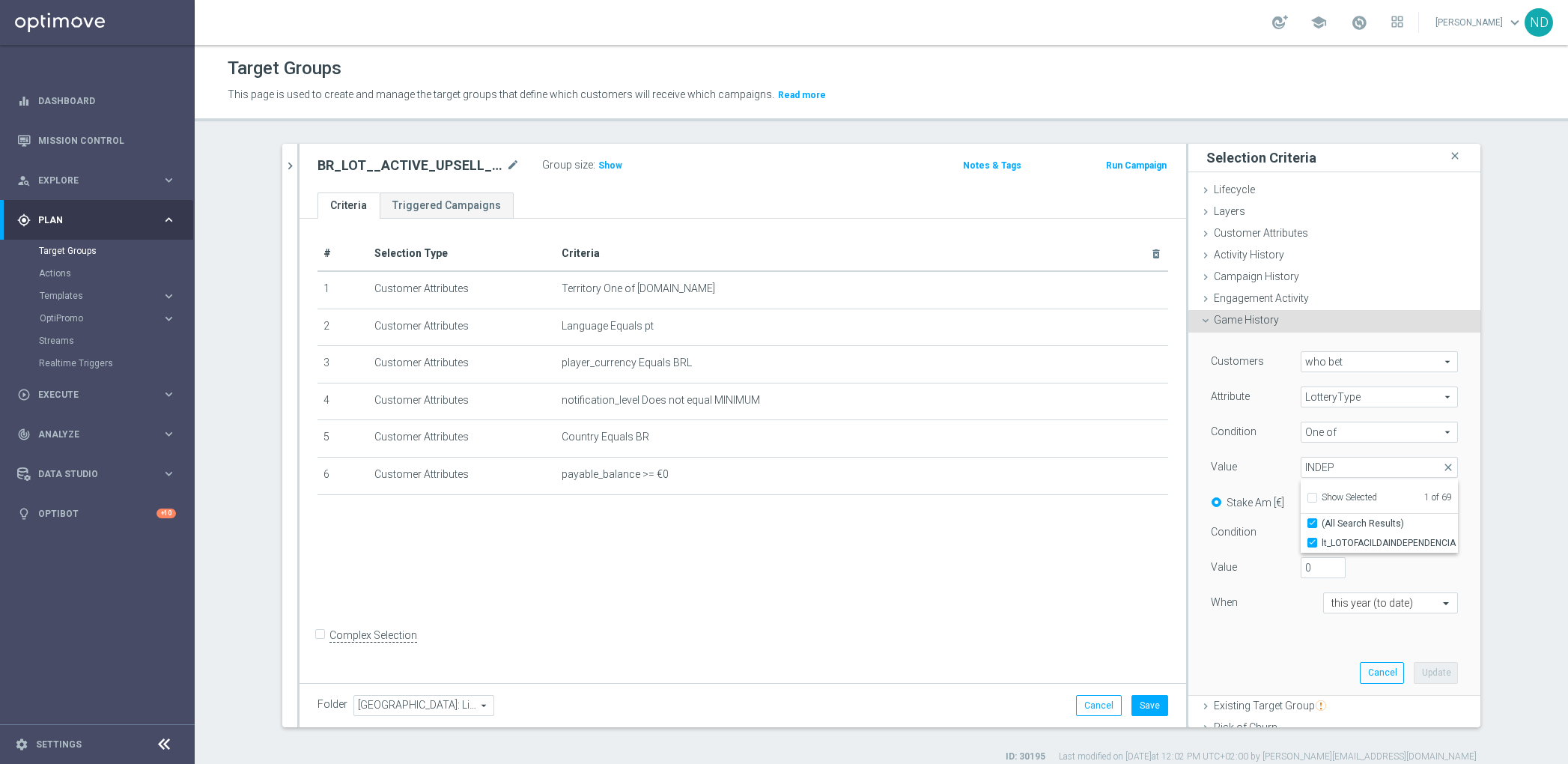
click at [1386, 568] on div "0" at bounding box center [1356, 568] width 135 height 21
click at [1313, 500] on input "Quantity" at bounding box center [1317, 500] width 10 height 10
radio input "true"
click at [1417, 666] on button "Update" at bounding box center [1435, 673] width 44 height 21
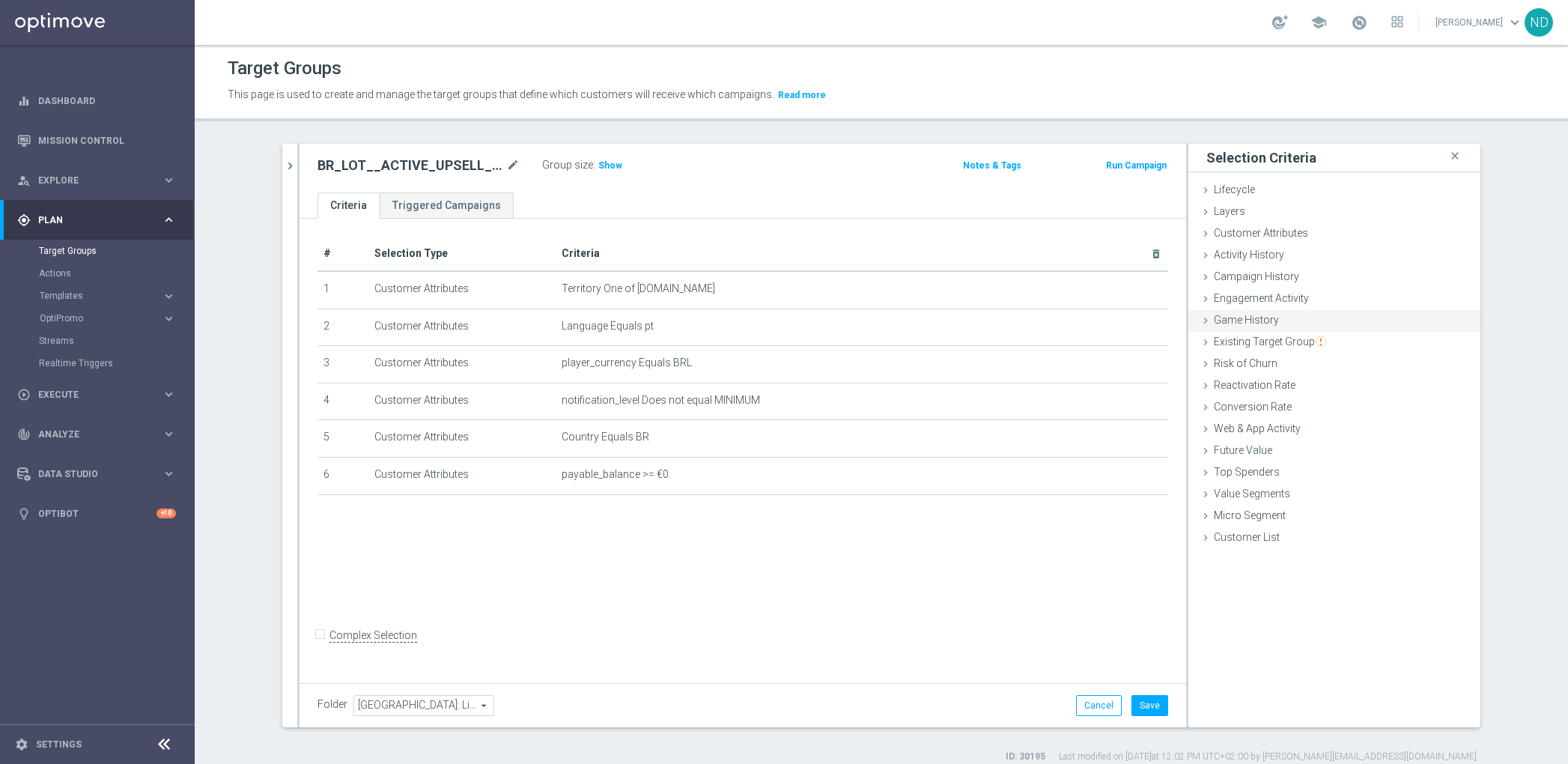
click at [1255, 310] on div "Game History done selection updated" at bounding box center [1334, 322] width 292 height 23
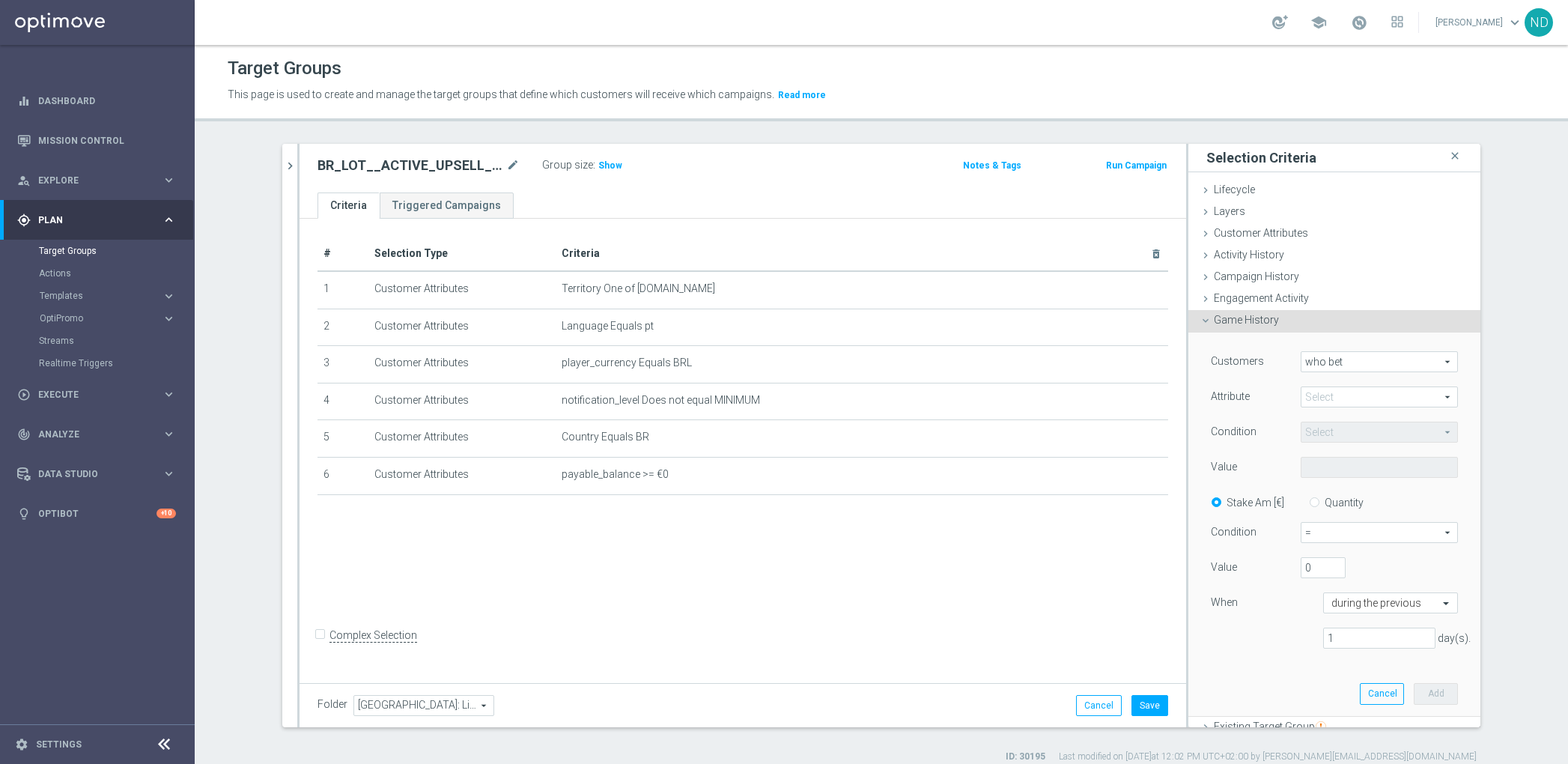
click at [1353, 394] on span at bounding box center [1379, 397] width 156 height 19
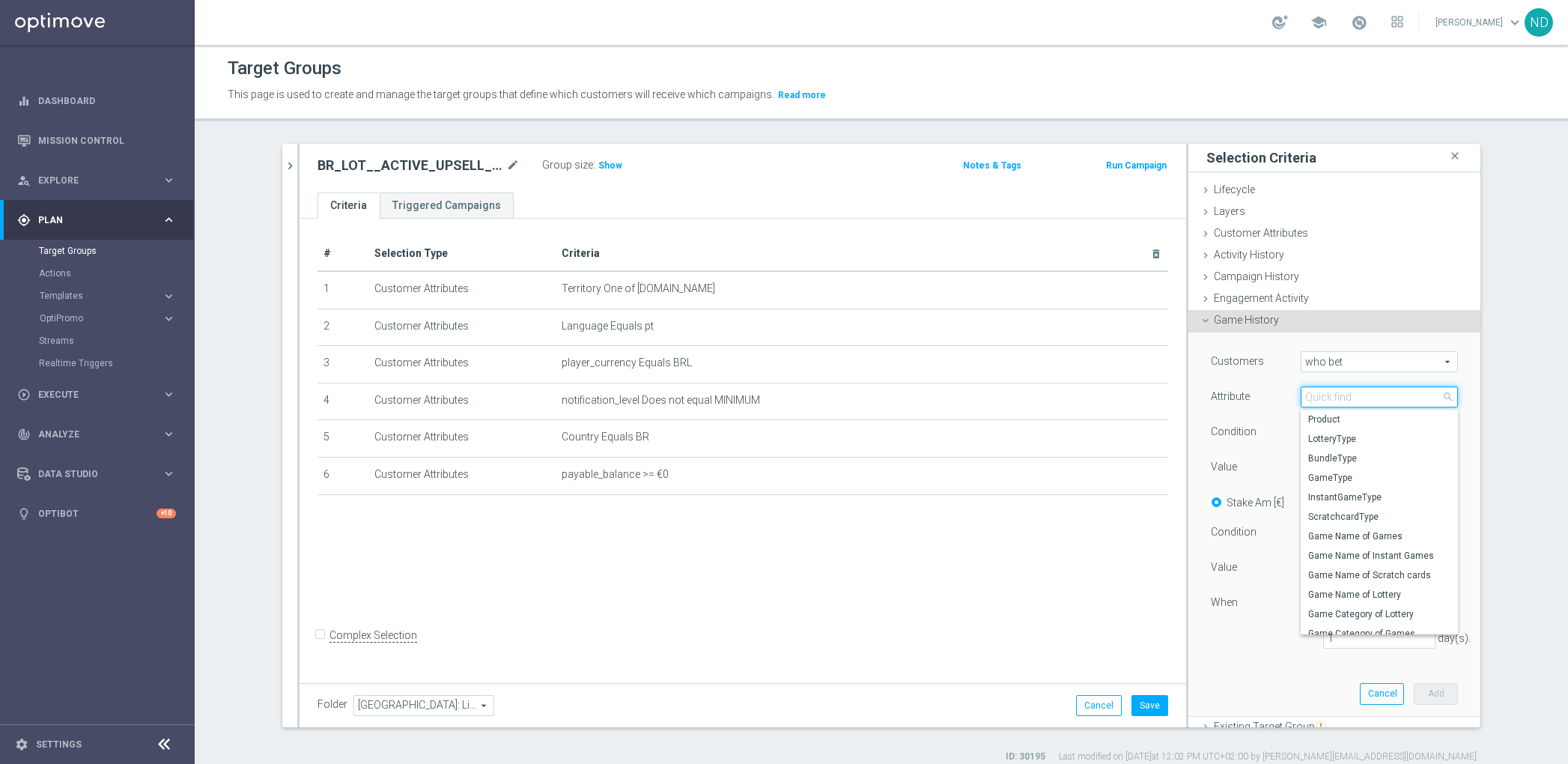
click at [1343, 399] on input "search" at bounding box center [1379, 397] width 158 height 21
click at [1337, 440] on span "LotteryType" at bounding box center [1379, 438] width 142 height 12
type input "LotteryType"
type input "Equals"
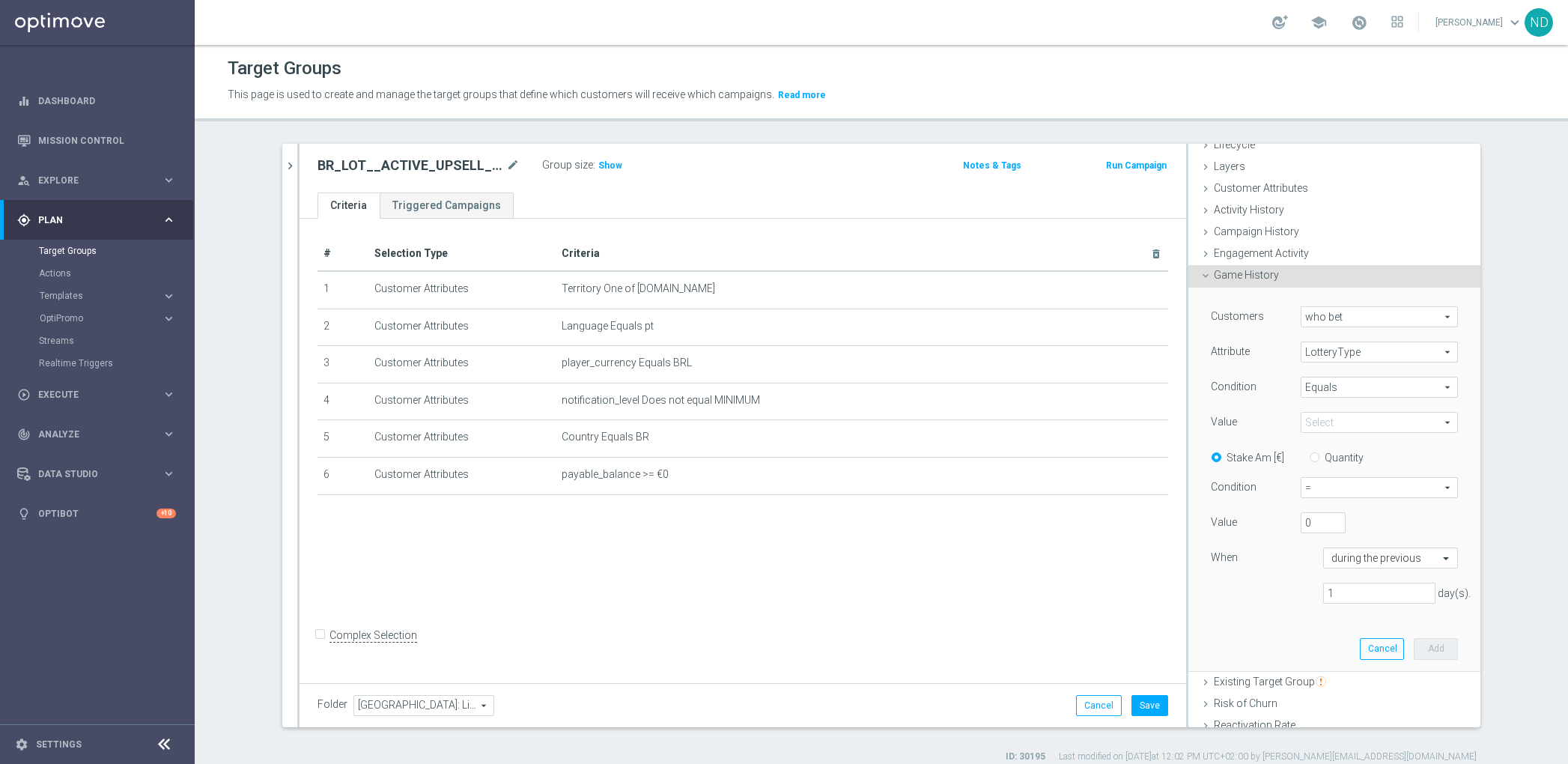
scroll to position [46, 0]
click at [1357, 412] on span at bounding box center [1379, 421] width 156 height 19
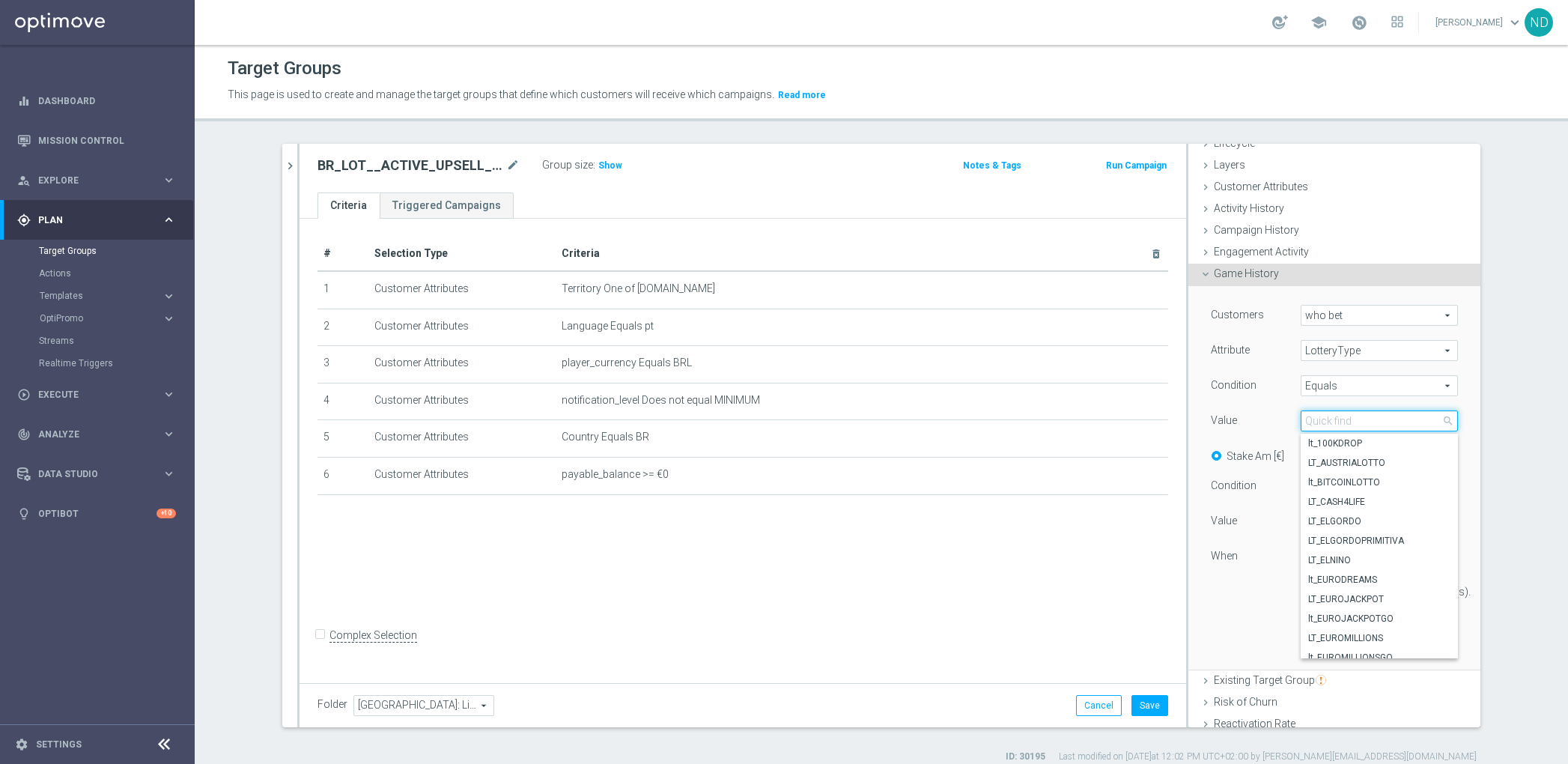
click at [1352, 422] on input "search" at bounding box center [1379, 421] width 158 height 21
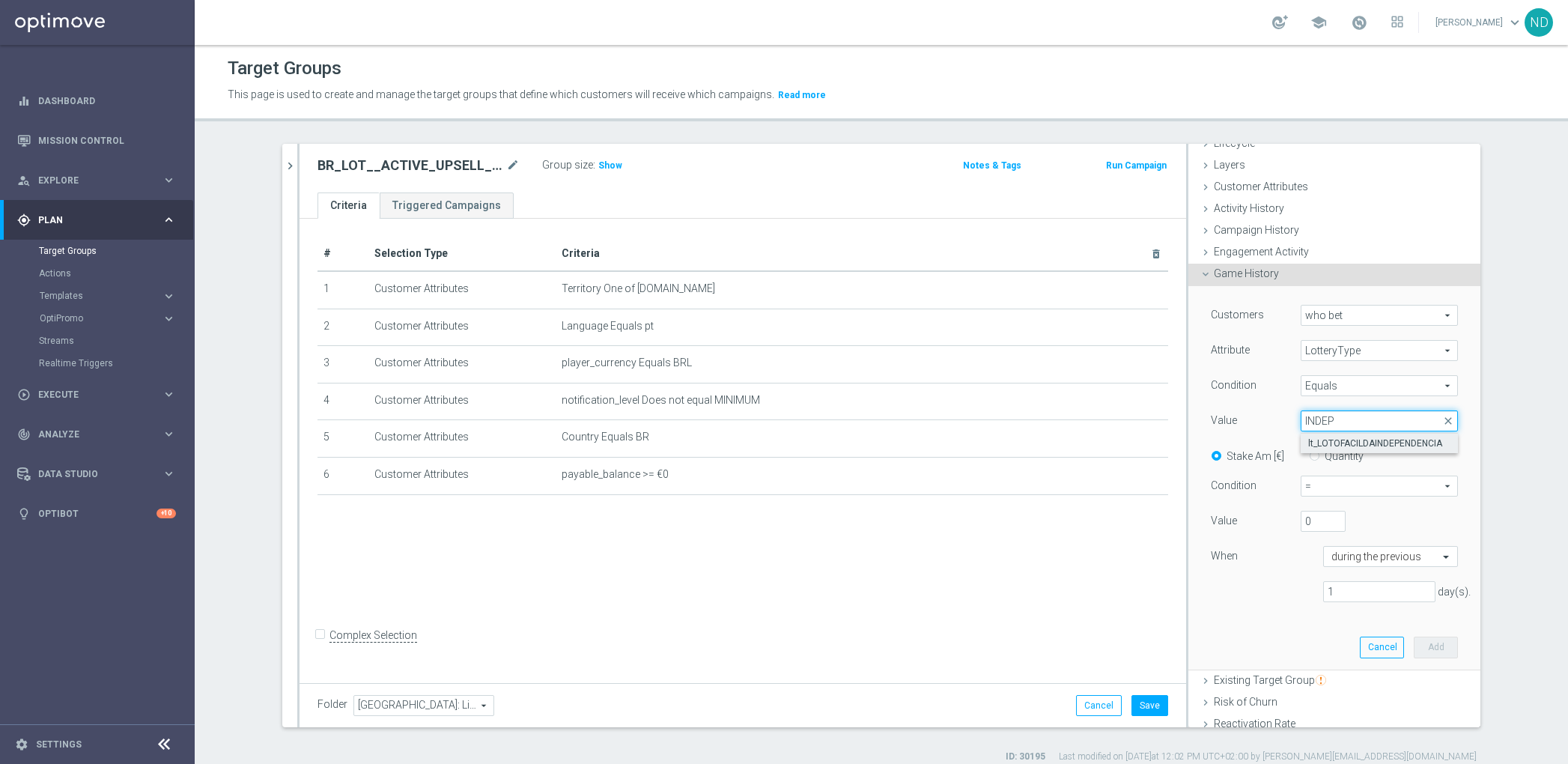
type input "INDEP"
click at [1357, 439] on span "lt_LOTOFACILDAINDEPENDENCIA" at bounding box center [1379, 443] width 142 height 12
type input "lt_LOTOFACILDAINDEPENDENCIA"
click at [1313, 454] on input "Quantity" at bounding box center [1317, 454] width 10 height 10
radio input "true"
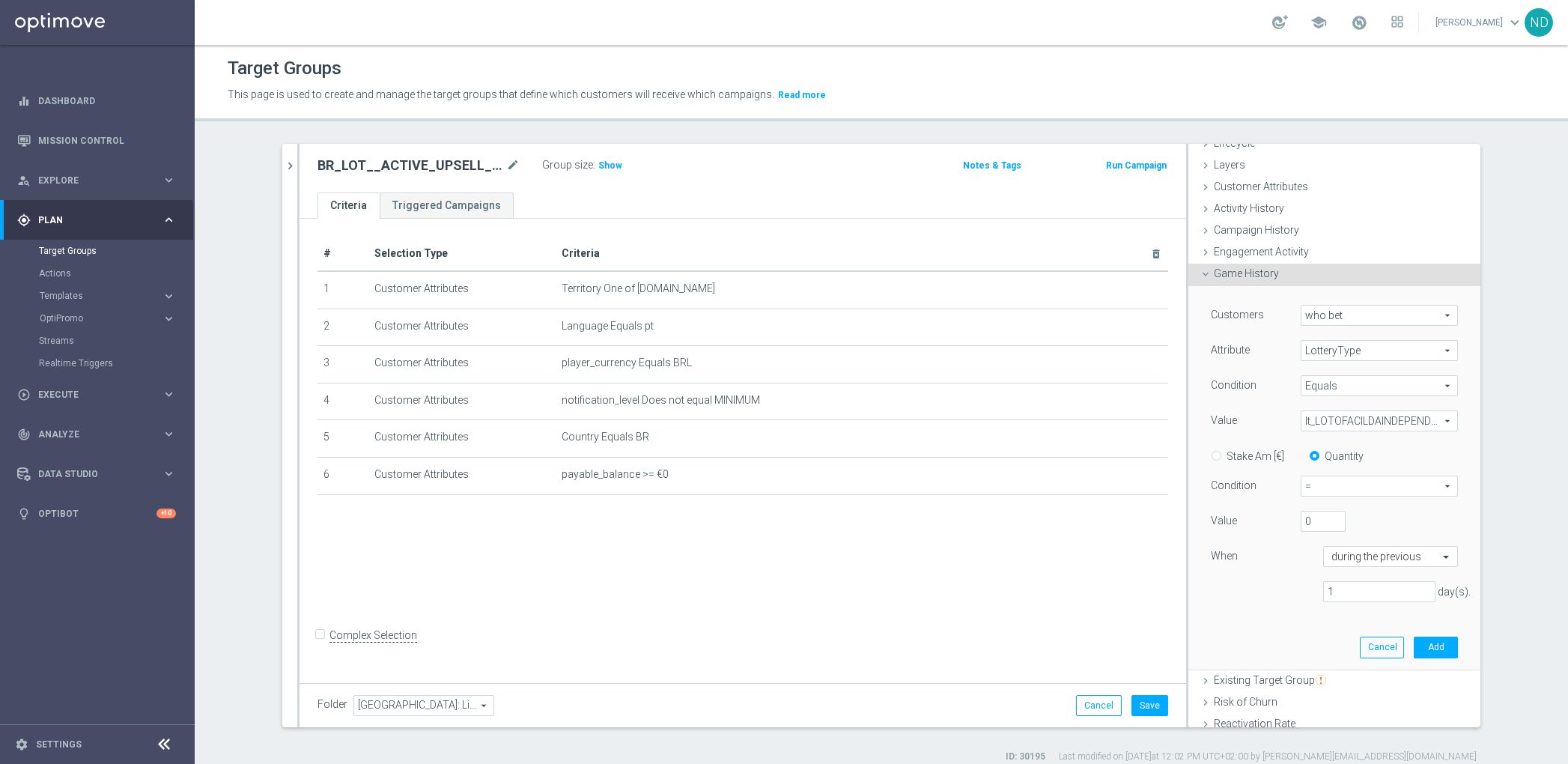
click at [1358, 483] on span "=" at bounding box center [1379, 486] width 156 height 19
click at [1310, 545] on span ">" at bounding box center [1379, 547] width 141 height 12
type input ">"
click at [1438, 552] on span at bounding box center [1447, 556] width 19 height 14
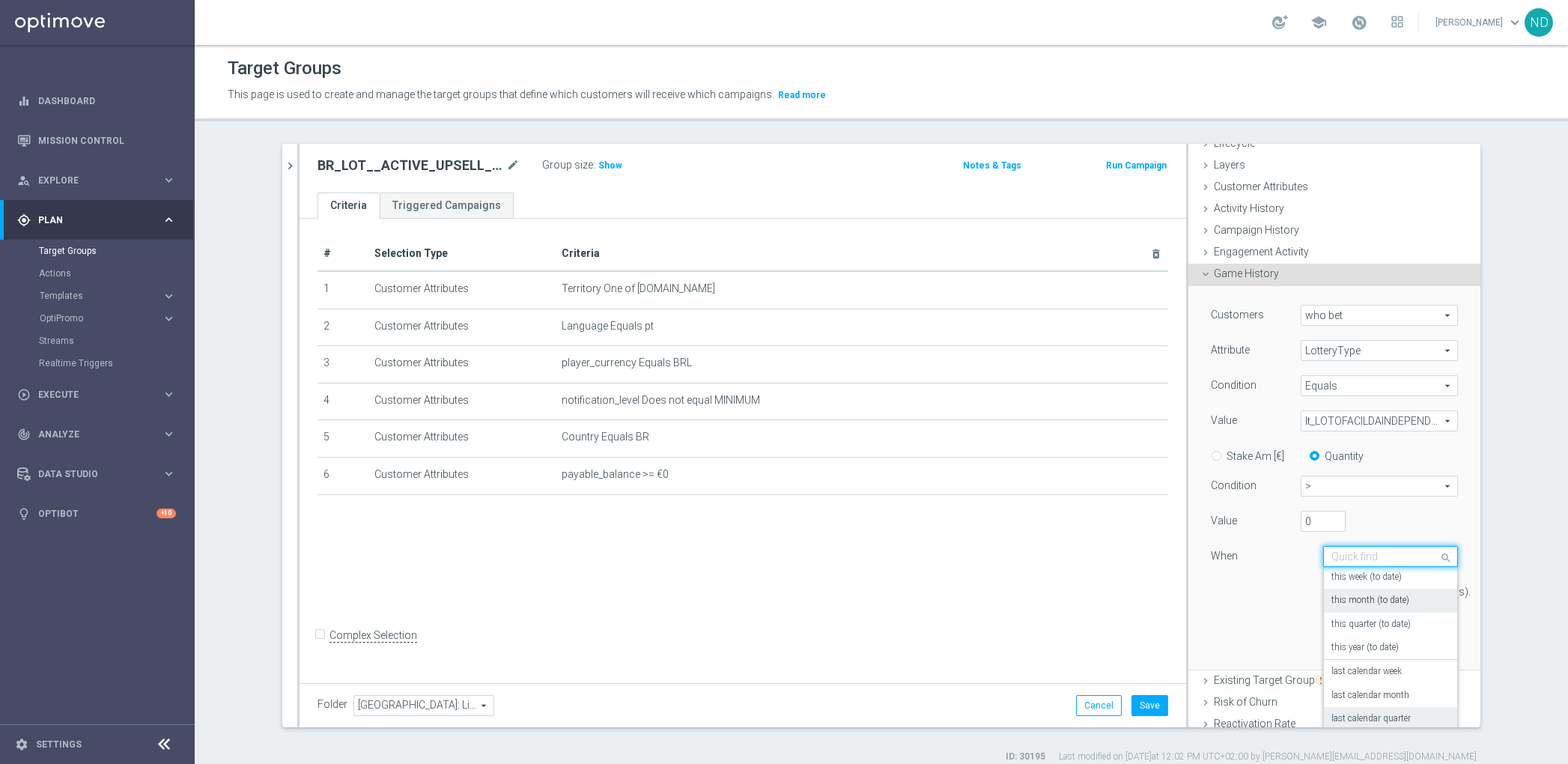
scroll to position [108, 0]
click at [1345, 591] on label "this year (to date)" at bounding box center [1364, 589] width 67 height 12
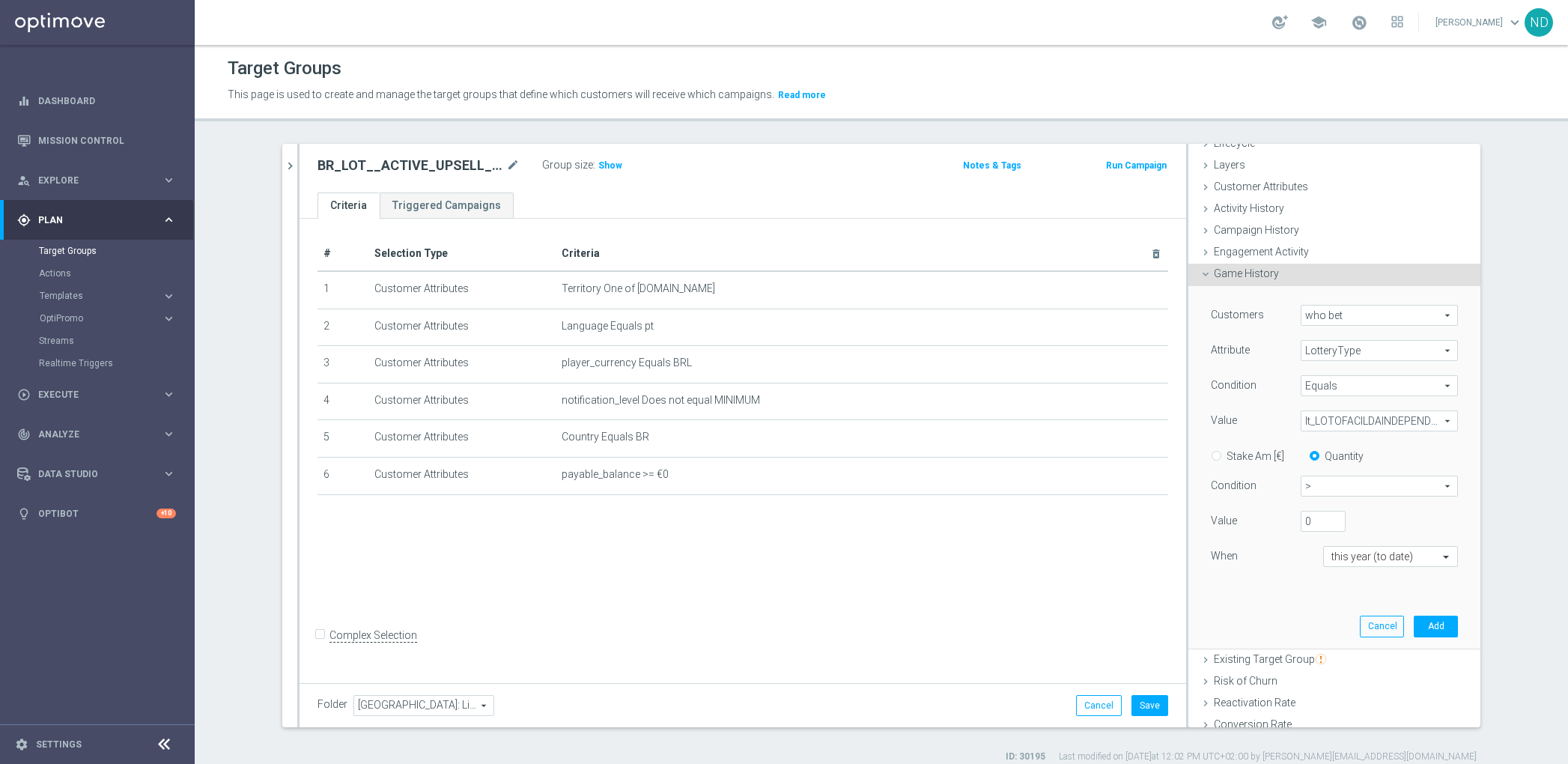
drag, startPoint x: 1233, startPoint y: 611, endPoint x: 1322, endPoint y: 623, distance: 89.8
click at [1232, 611] on div "Customers who bet who bet arrow_drop_down search Attribute LotteryType LotteryT…" at bounding box center [1334, 466] width 269 height 361
click at [1414, 627] on button "Add" at bounding box center [1435, 626] width 44 height 21
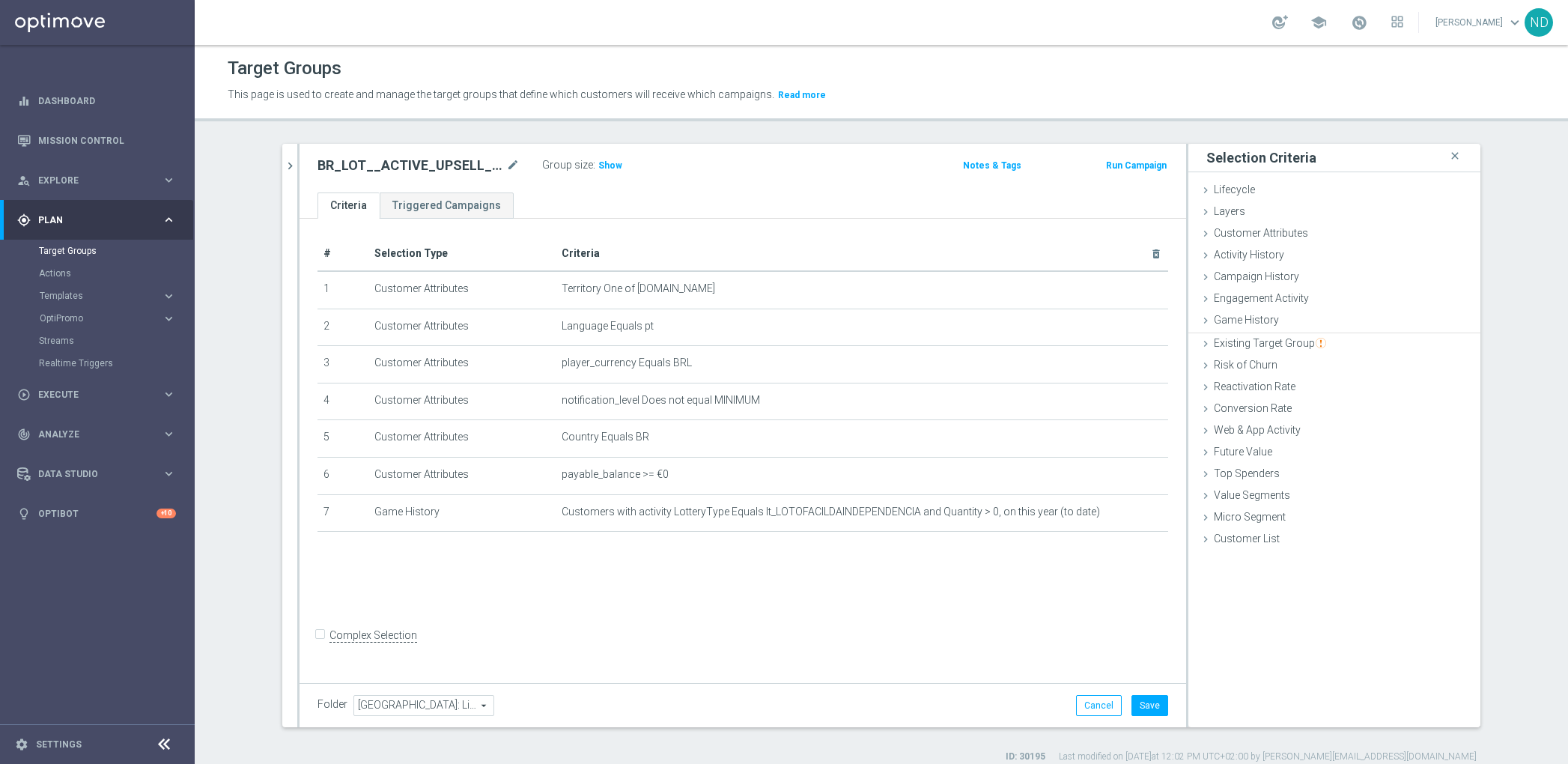
scroll to position [0, 0]
click at [868, 616] on div "# Selection Type Criteria delete_forever 1 Customer Attributes Territory One of…" at bounding box center [743, 448] width 887 height 459
click at [598, 168] on span "Show" at bounding box center [610, 165] width 24 height 11
click at [1288, 321] on div "Game History done selection saved" at bounding box center [1334, 322] width 292 height 23
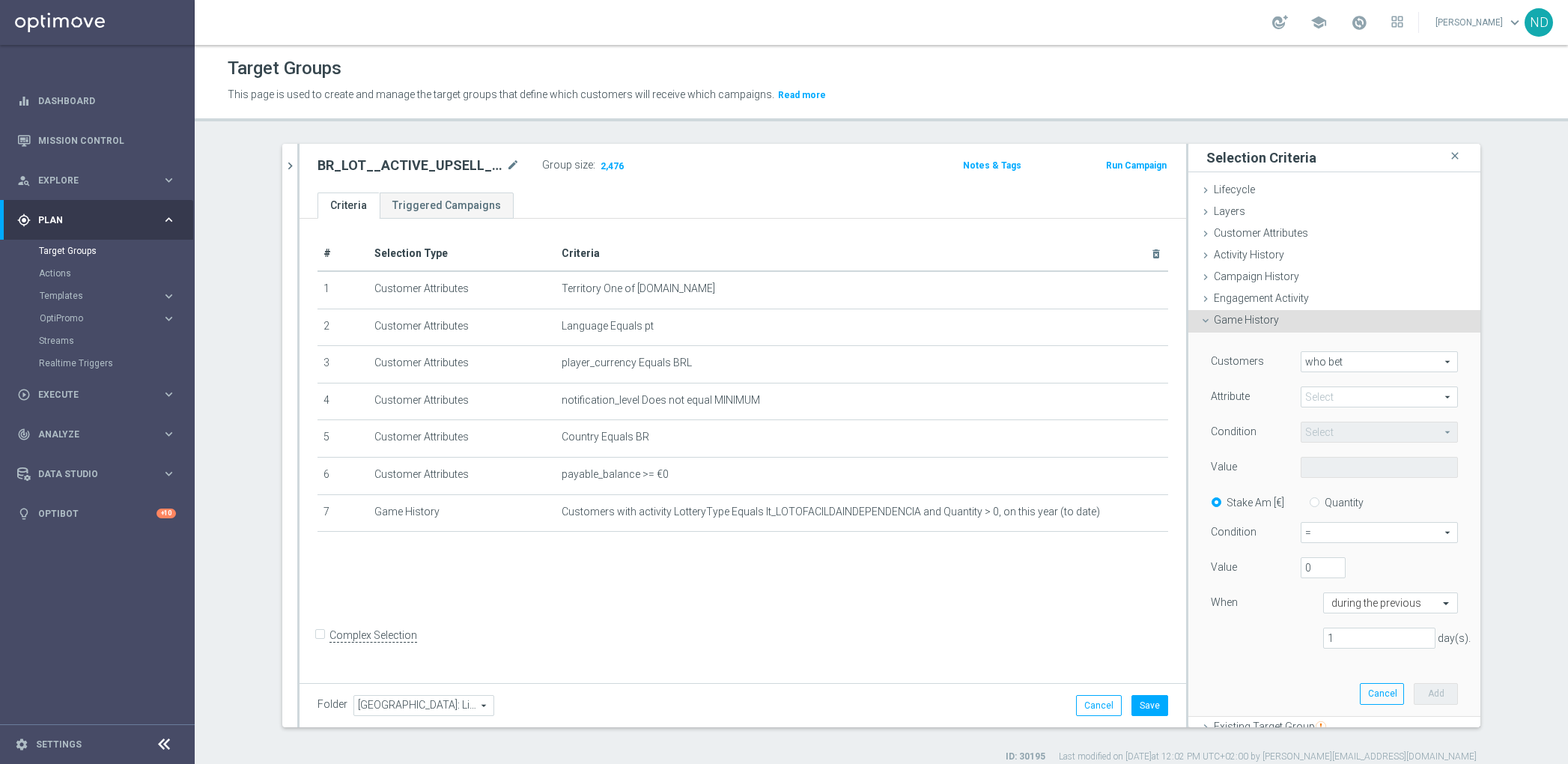
click at [1346, 395] on span at bounding box center [1379, 397] width 156 height 19
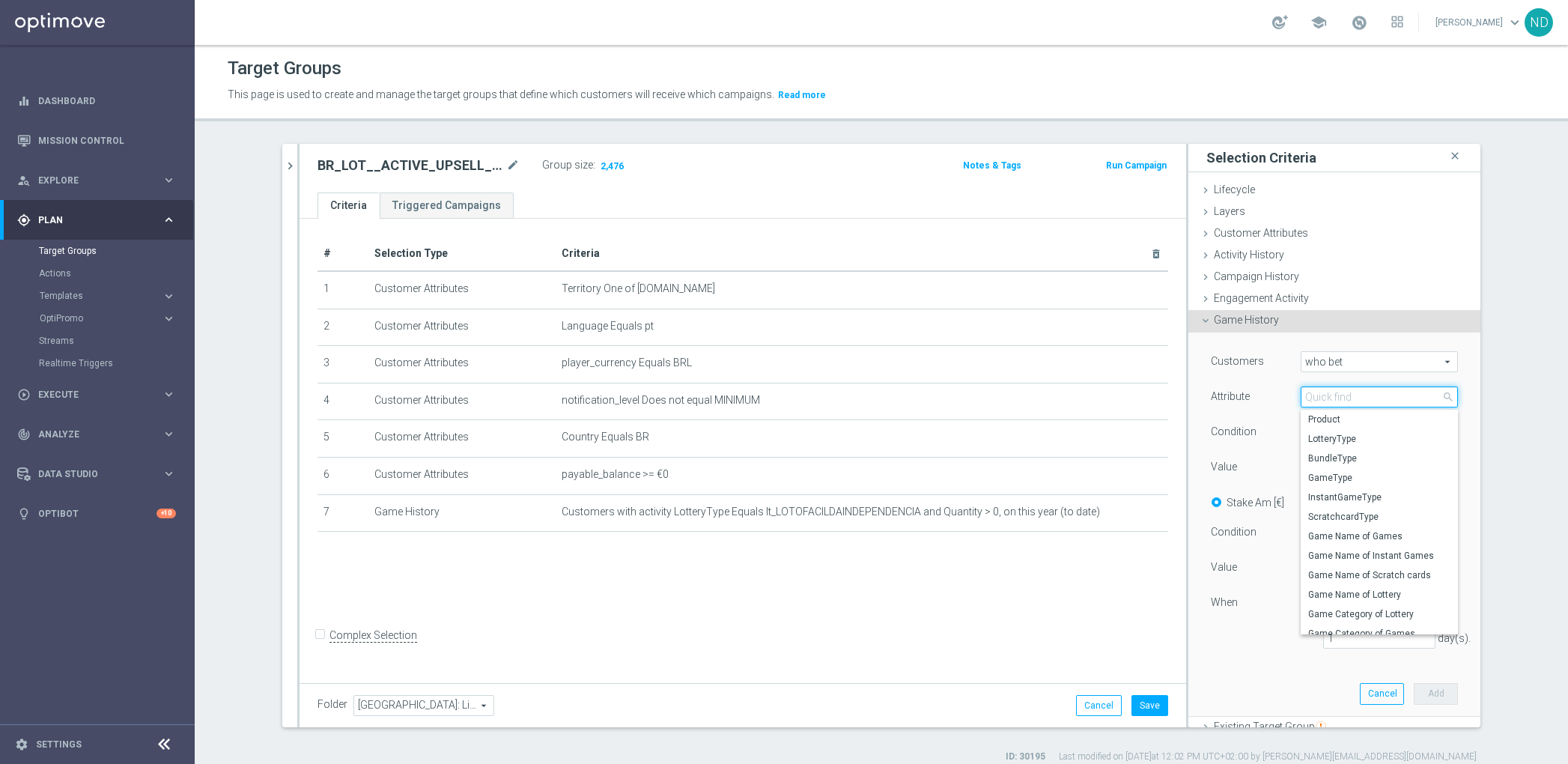
click at [1342, 395] on input "search" at bounding box center [1379, 397] width 158 height 21
click at [1344, 455] on span "BundleType" at bounding box center [1379, 458] width 142 height 12
type input "BundleType"
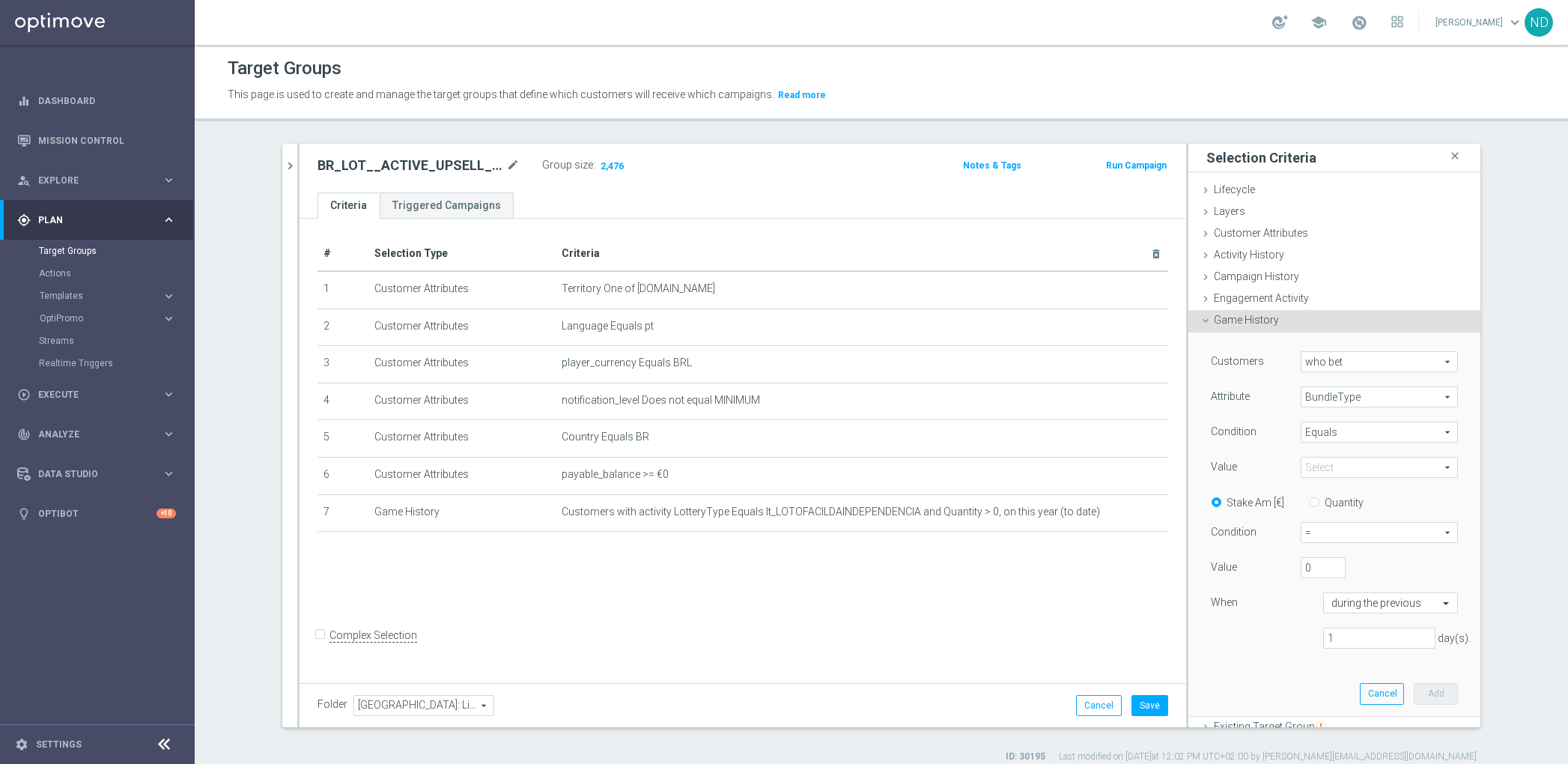
click at [1357, 440] on span "Equals" at bounding box center [1379, 432] width 156 height 19
click at [1349, 433] on input "search" at bounding box center [1379, 433] width 158 height 21
click at [1340, 567] on span "One of" at bounding box center [1379, 571] width 142 height 12
type input "One of"
click at [1344, 473] on span at bounding box center [1379, 467] width 156 height 19
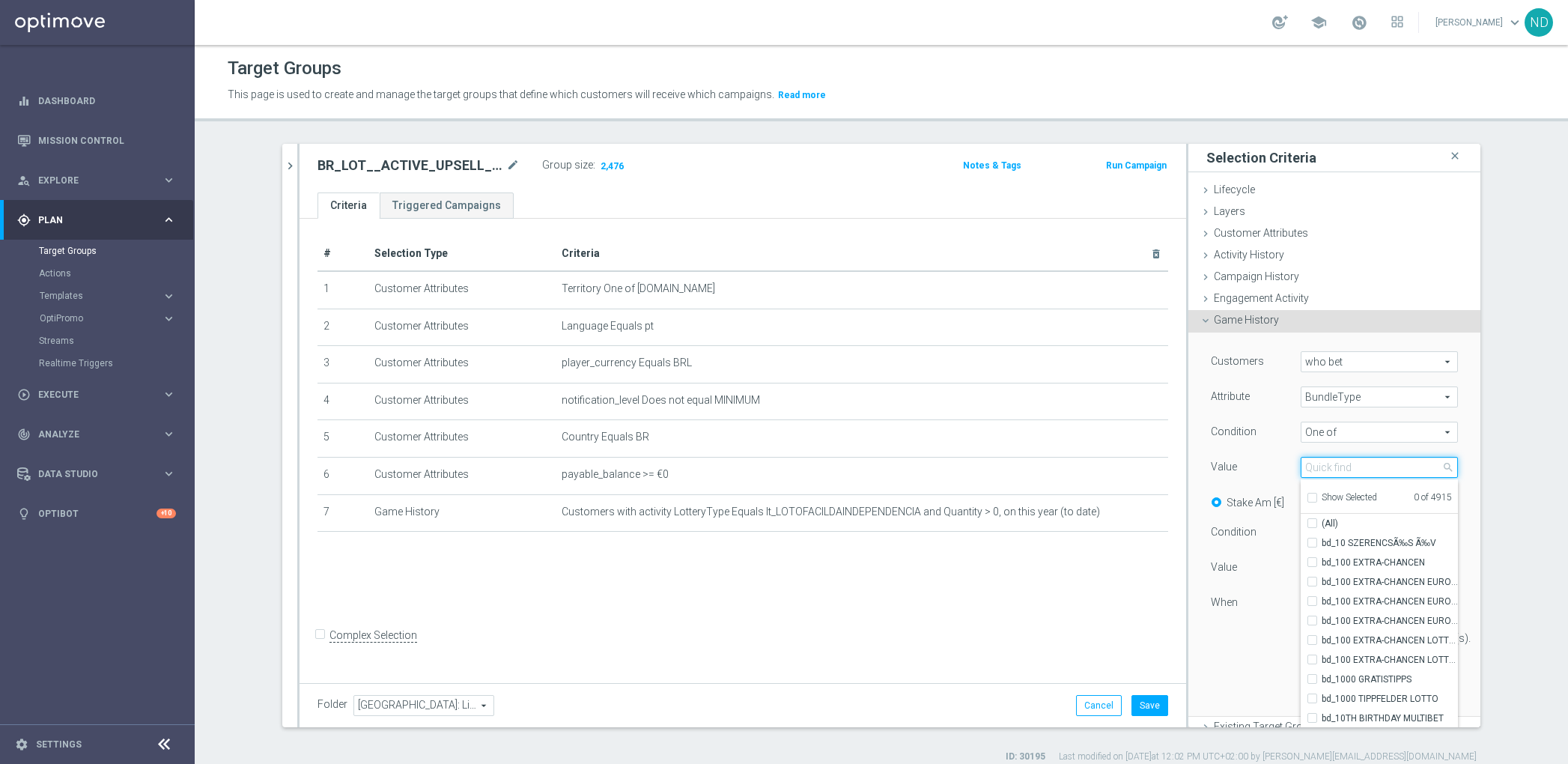
click at [1369, 468] on input "search" at bounding box center [1379, 467] width 158 height 21
type input "INDEP"
click at [1312, 523] on input "(All Search Results)" at bounding box center [1317, 524] width 10 height 10
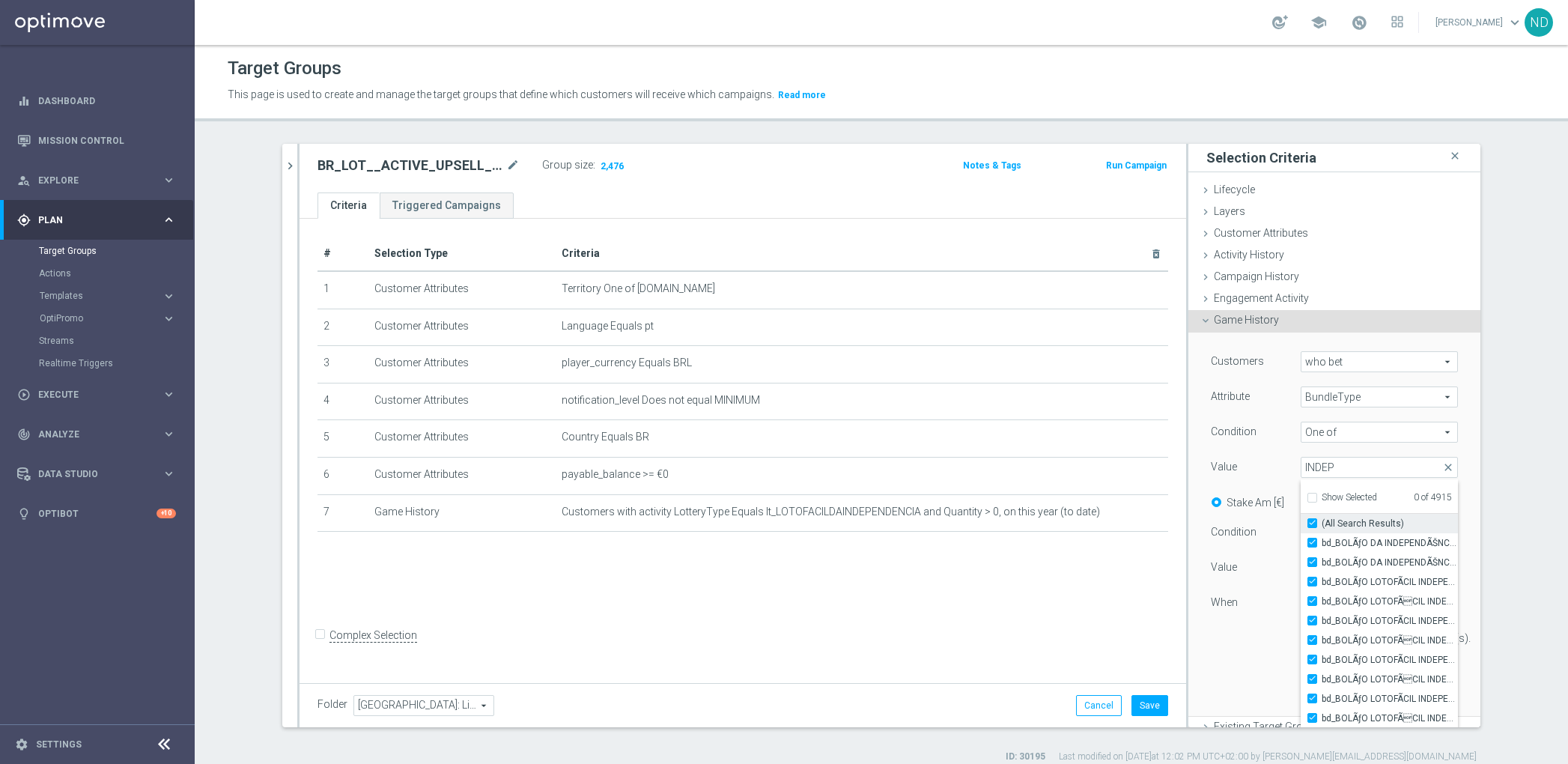
checkbox input "true"
type input "Selected 84 of 4915"
checkbox input "true"
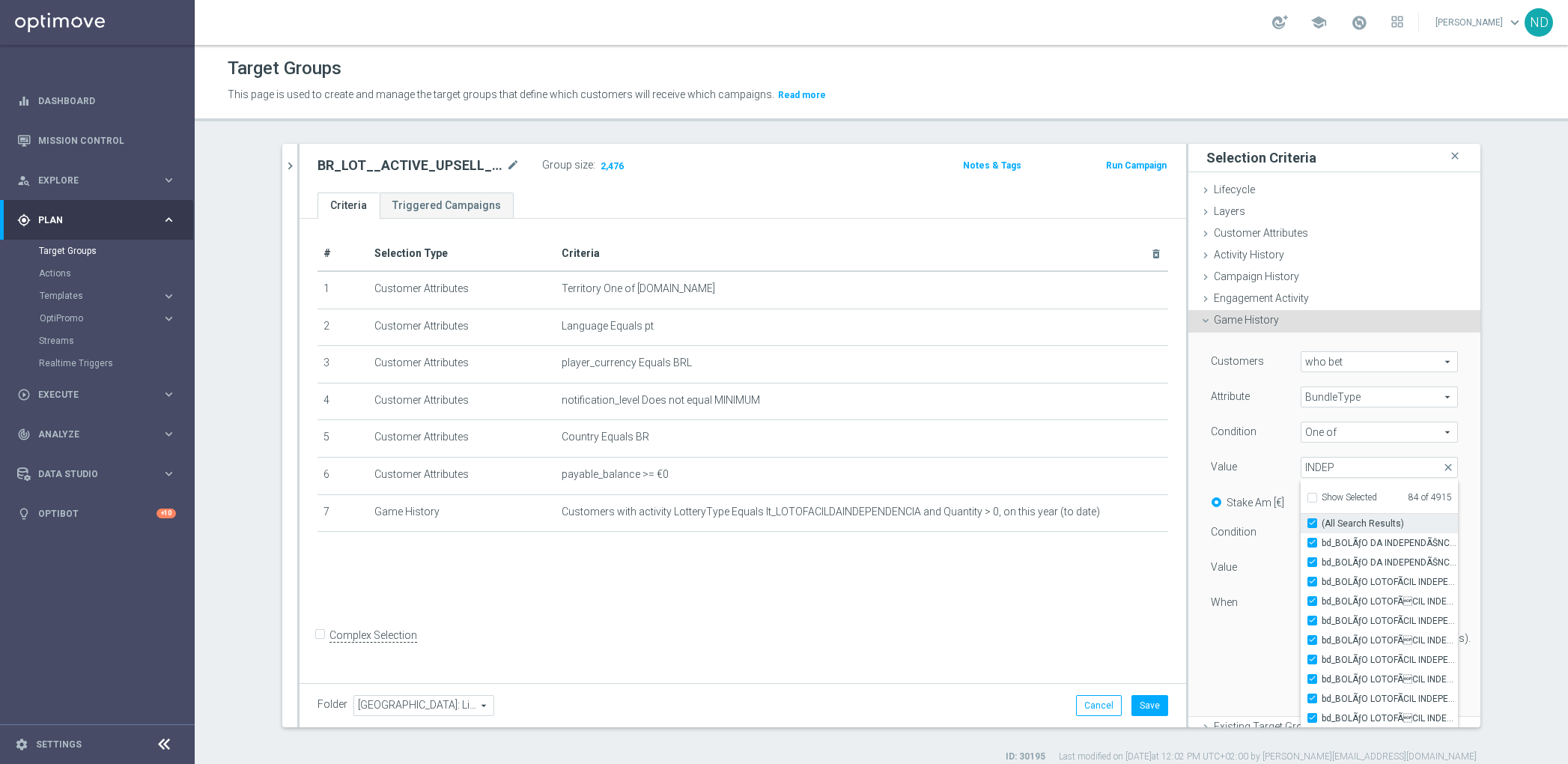
checkbox input "true"
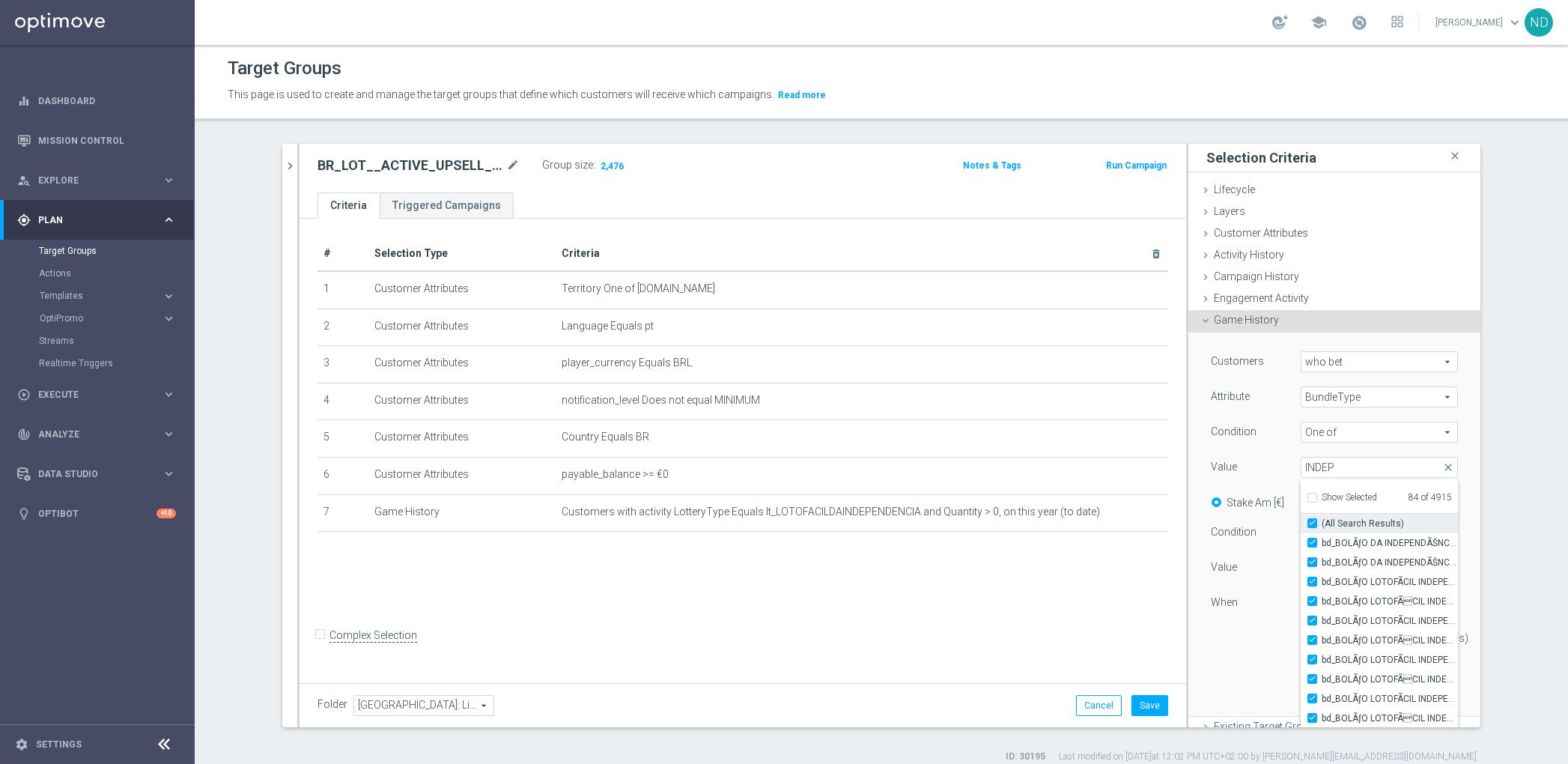
checkbox input "true"
click at [1331, 466] on input "INDEP" at bounding box center [1379, 467] width 158 height 21
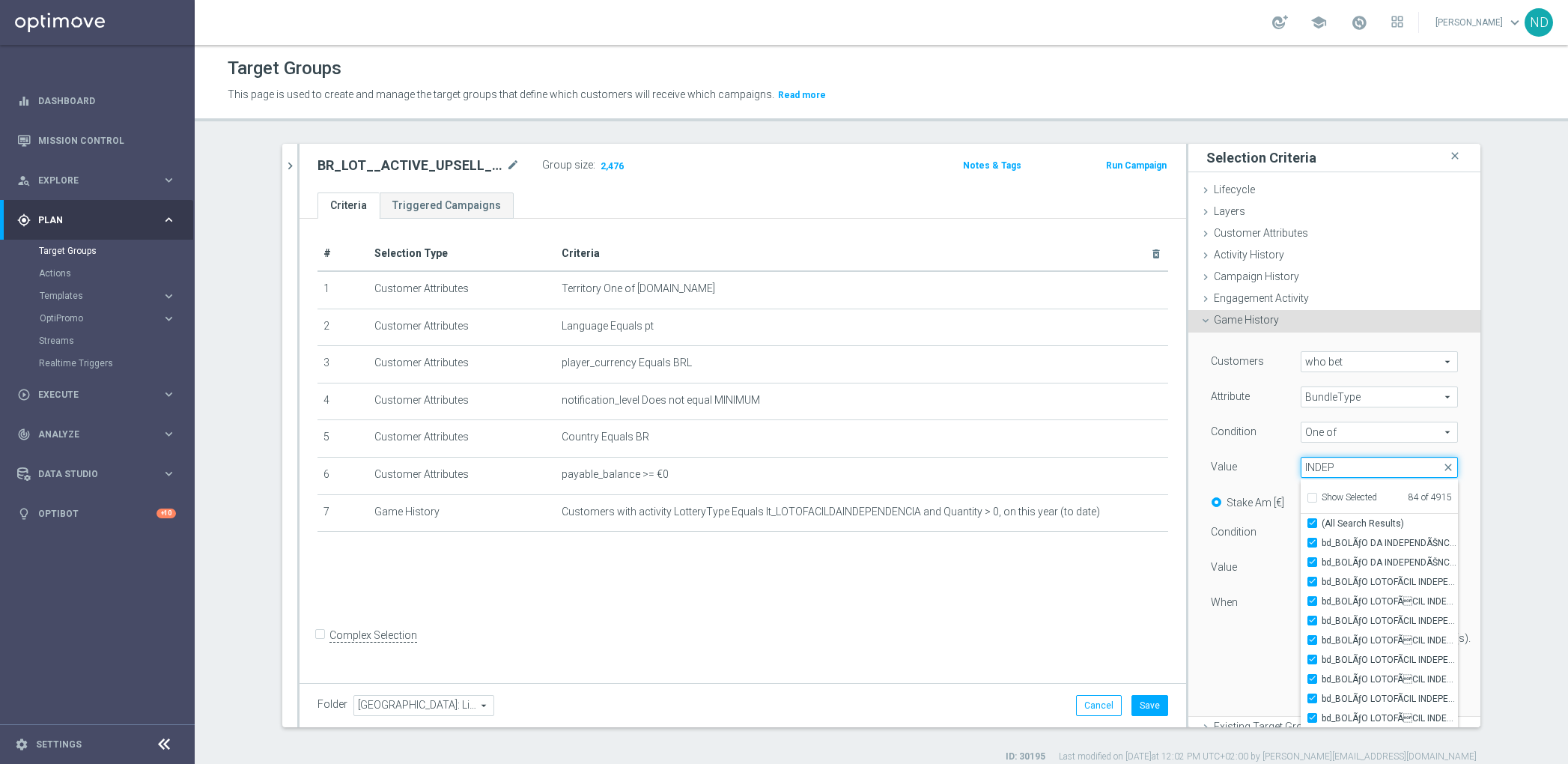
click at [1331, 466] on input "INDEP" at bounding box center [1379, 467] width 158 height 21
click at [1332, 467] on input "INDEP" at bounding box center [1379, 467] width 158 height 21
checkbox input "false"
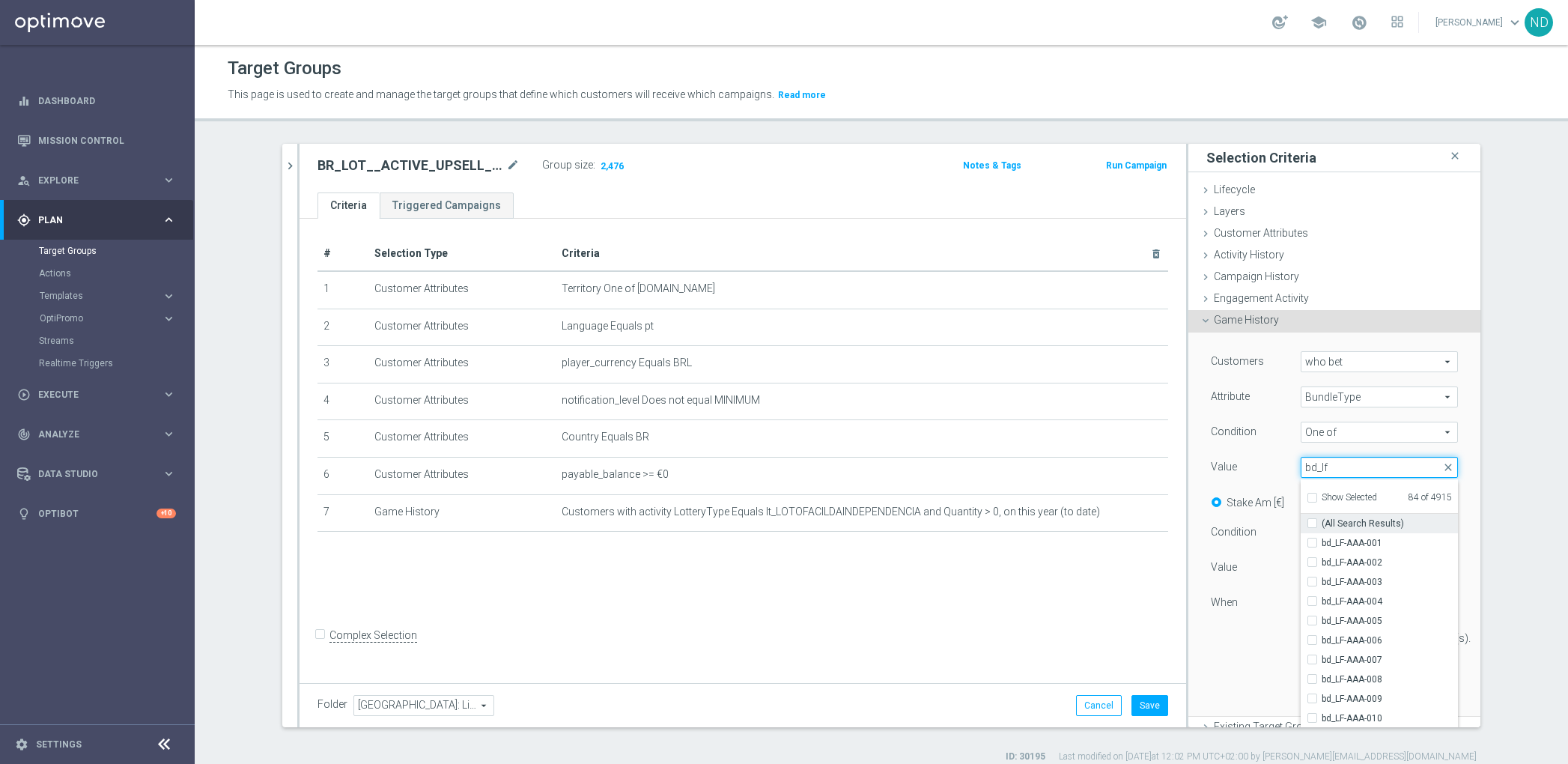
type input "bd_lf"
click at [1321, 521] on label "(All Search Results)" at bounding box center [1389, 523] width 137 height 19
click at [1312, 521] on input "(All Search Results)" at bounding box center [1317, 524] width 10 height 10
checkbox input "true"
type input "Selected 1932 of 4915"
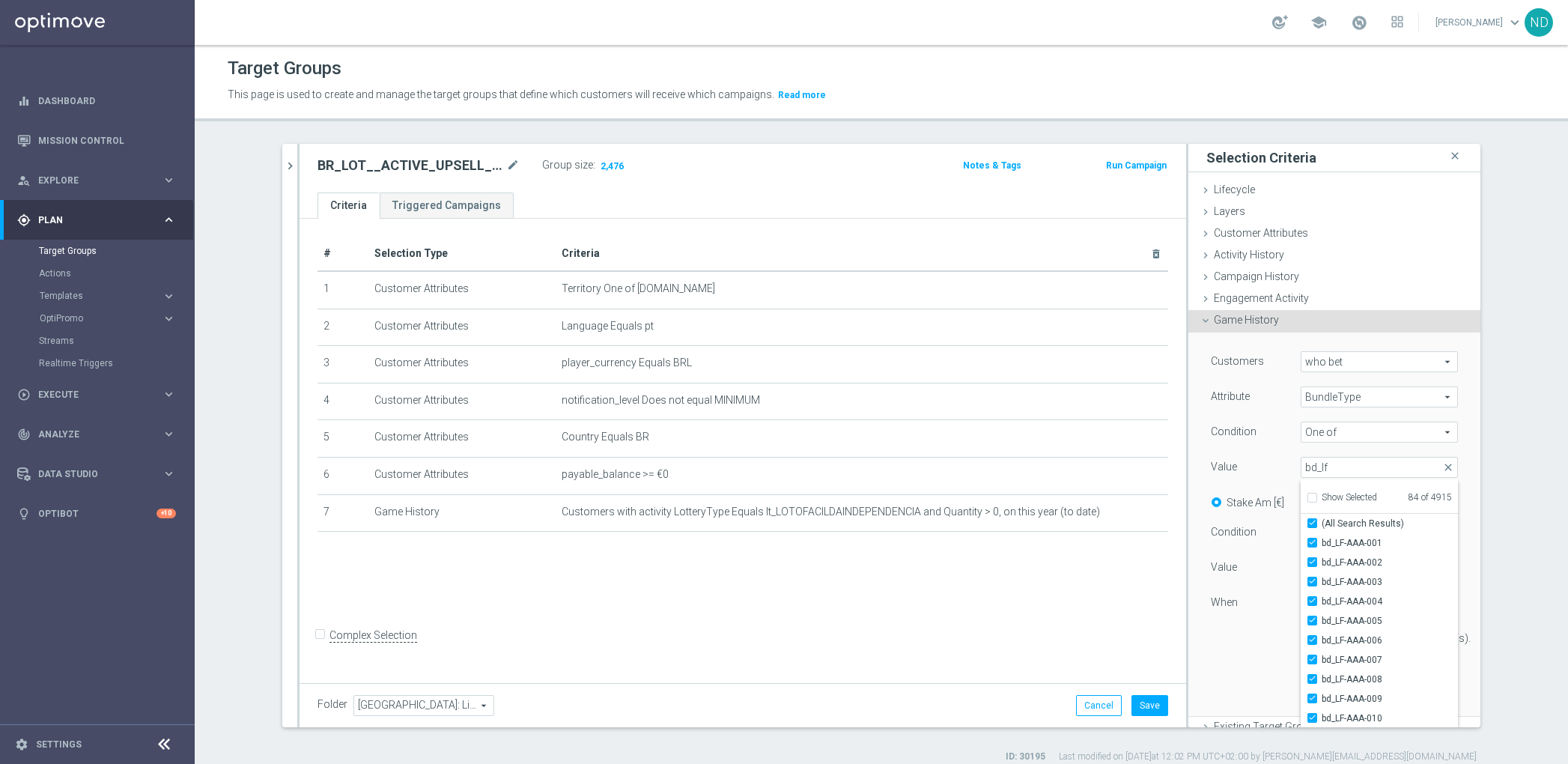
checkbox input "true"
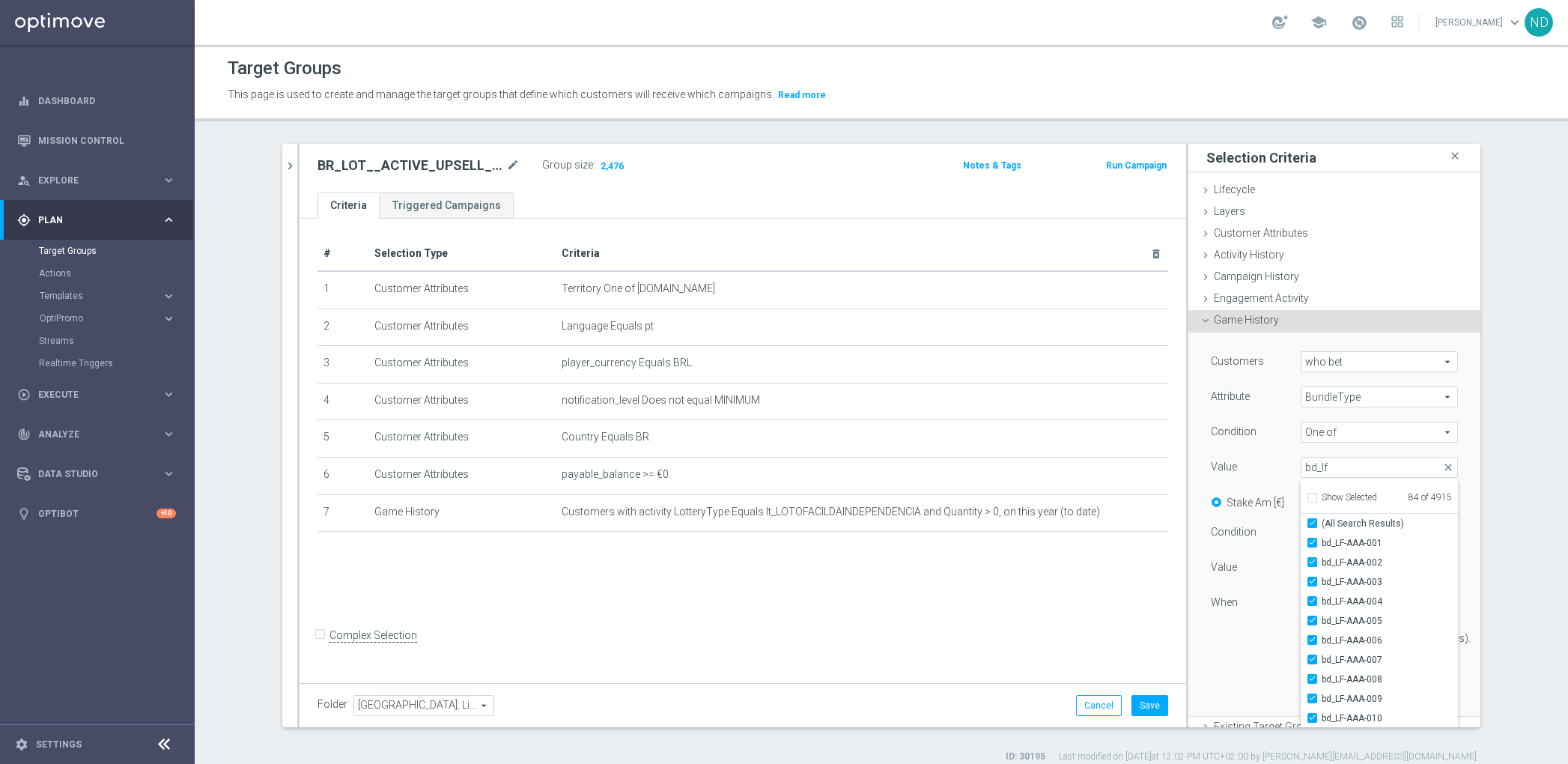
checkbox input "true"
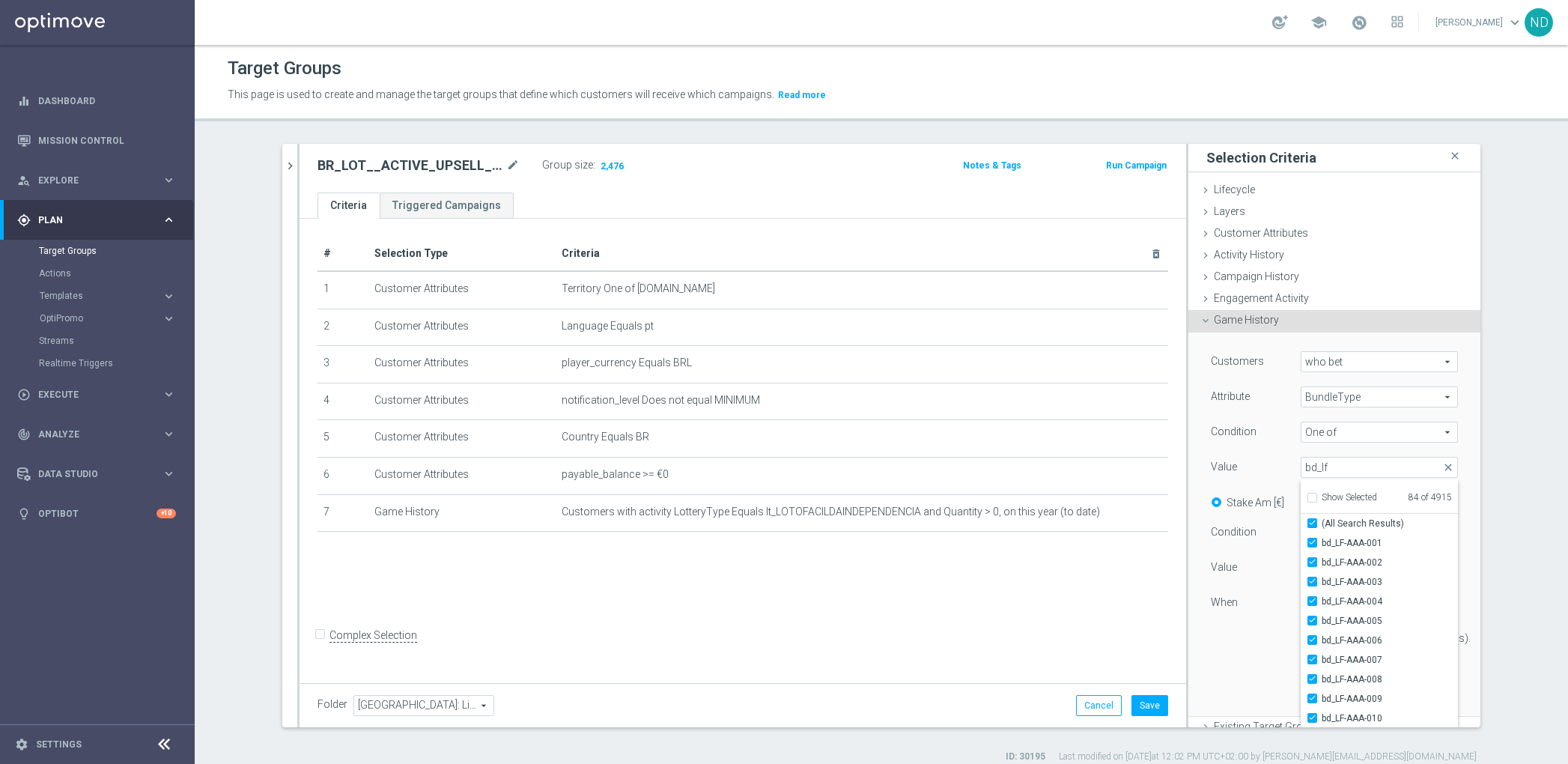
checkbox input "true"
click at [1439, 450] on div "Customers who bet who bet arrow_drop_down search Attribute BundleType BundleTyp…" at bounding box center [1334, 523] width 269 height 382
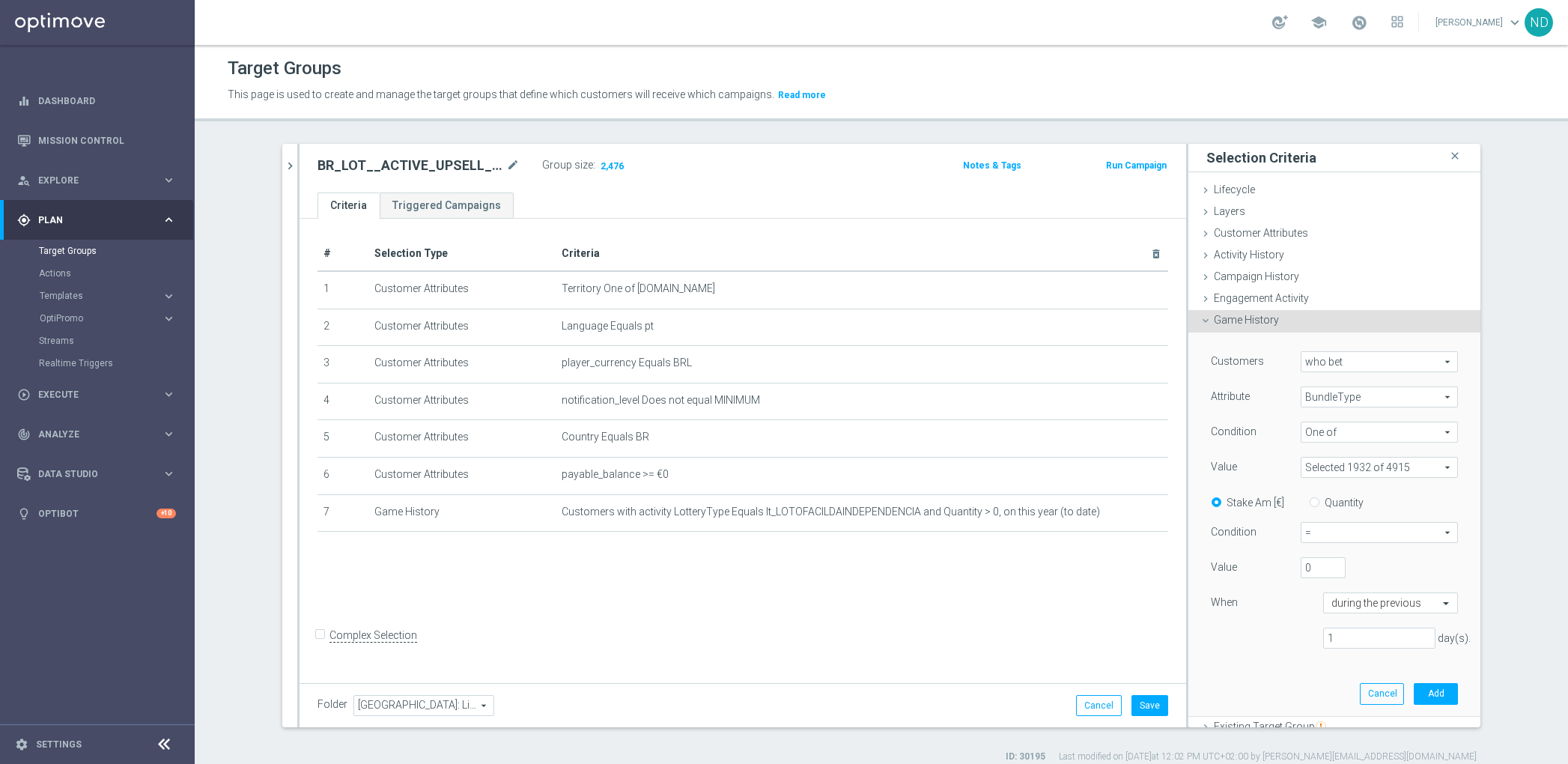
click at [1313, 497] on input "Quantity" at bounding box center [1317, 500] width 10 height 10
radio input "true"
click at [1418, 530] on span "=" at bounding box center [1379, 533] width 156 height 19
click at [1316, 593] on span ">" at bounding box center [1379, 593] width 141 height 12
type input ">"
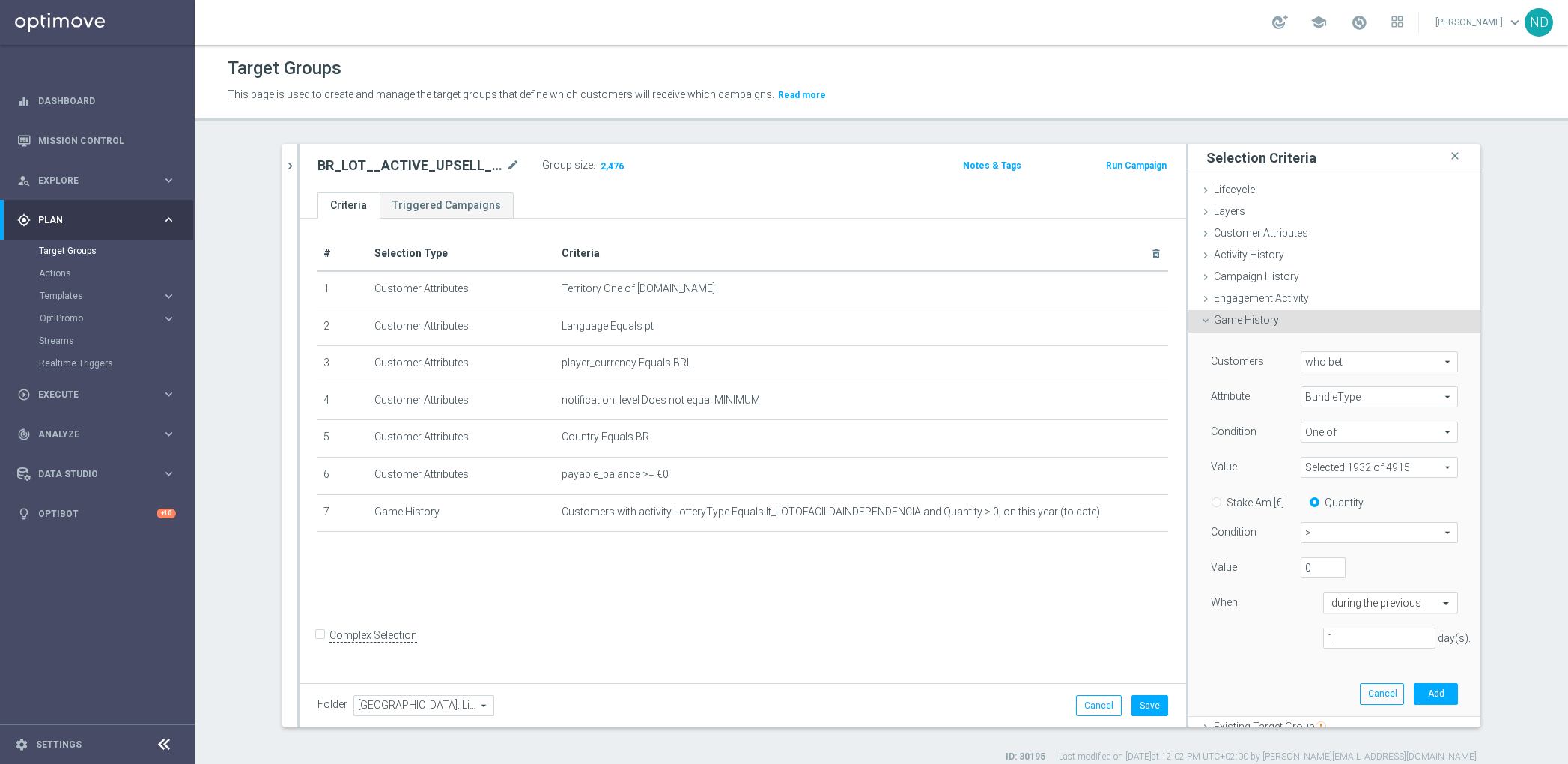
click at [1406, 606] on div at bounding box center [1390, 603] width 133 height 14
click at [1361, 544] on label "this year (to date)" at bounding box center [1364, 542] width 67 height 12
click at [1262, 660] on div "Customers who bet who bet arrow_drop_down search Attribute BundleType BundleTyp…" at bounding box center [1334, 513] width 269 height 361
drag, startPoint x: 1418, startPoint y: 674, endPoint x: 1462, endPoint y: 660, distance: 46.2
click at [1418, 674] on button "Add" at bounding box center [1435, 673] width 44 height 21
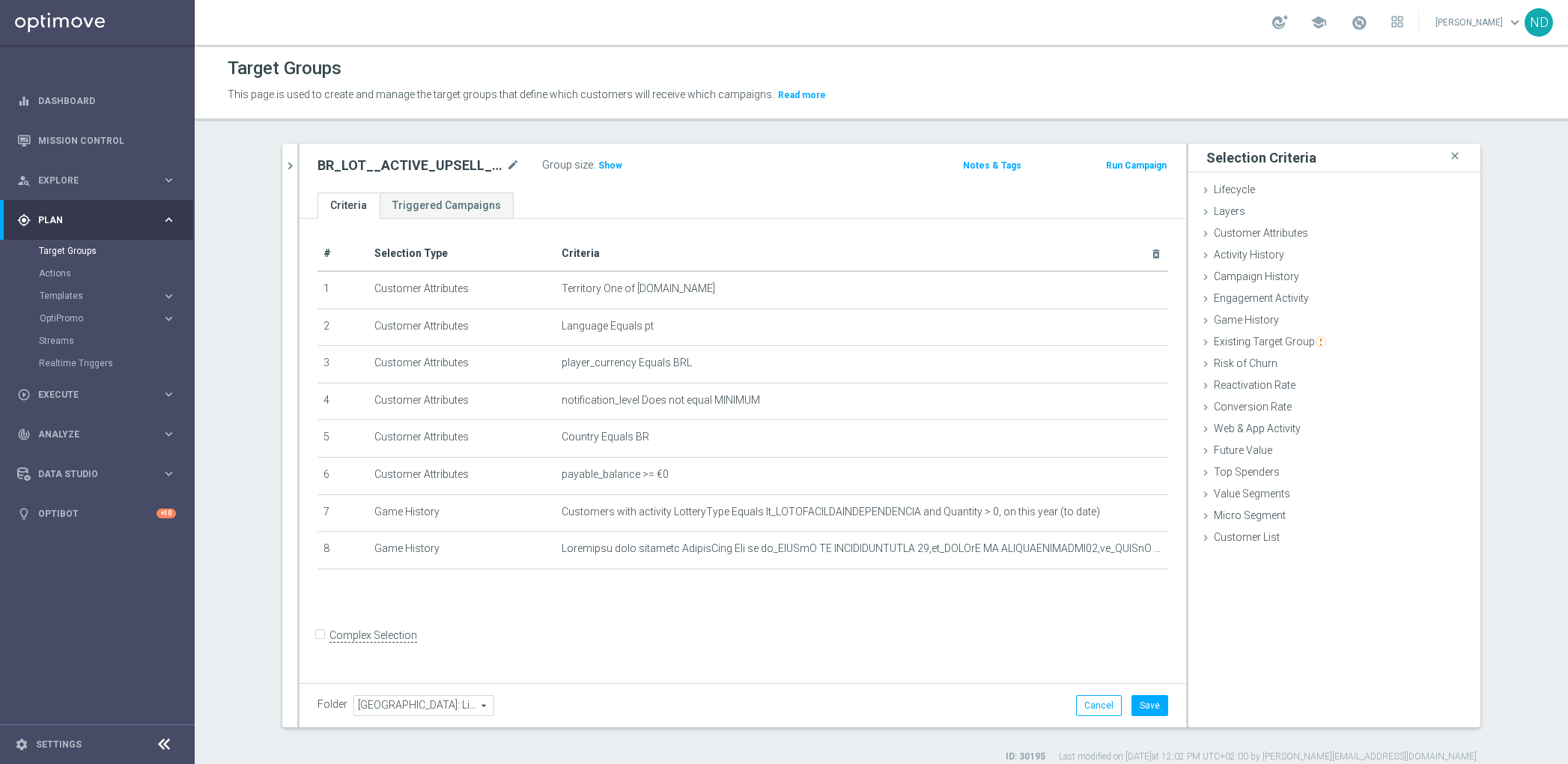
click at [318, 646] on input "Complex Selection" at bounding box center [322, 636] width 10 height 21
checkbox input "true"
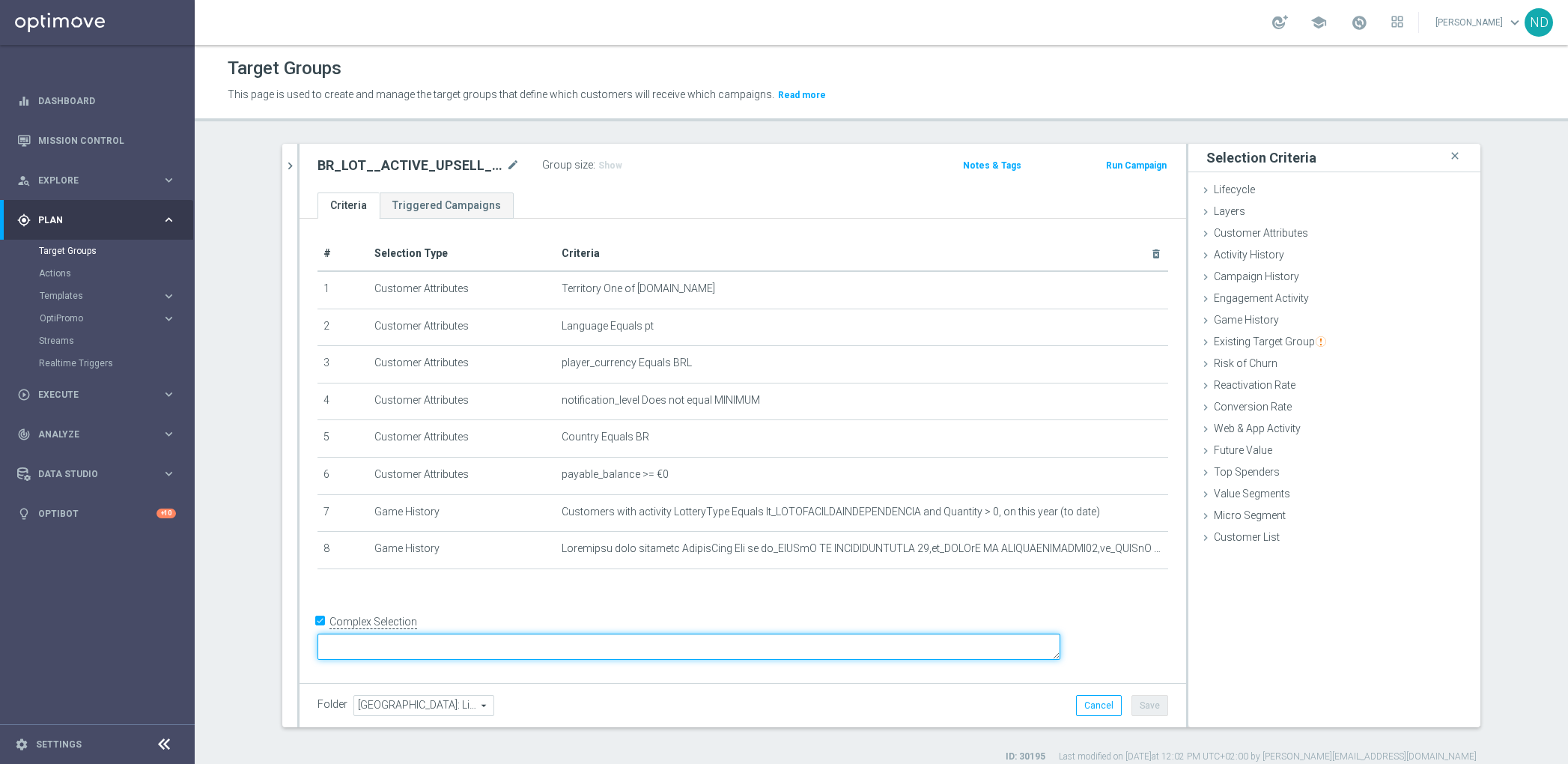
click at [478, 645] on textarea at bounding box center [689, 647] width 743 height 26
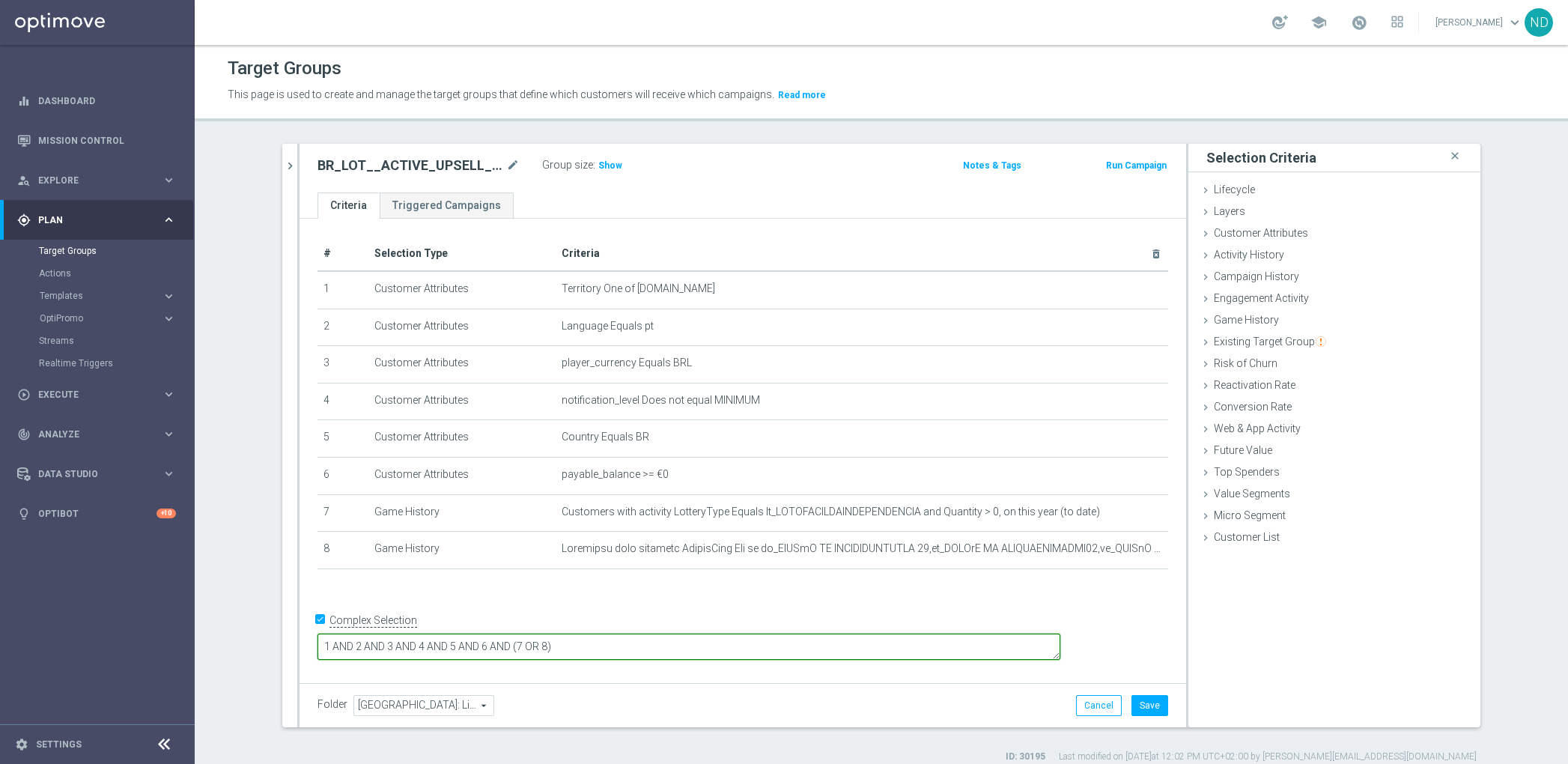
type textarea "1 AND 2 AND 3 AND 4 AND 5 AND 6 AND (7 OR 8)"
click at [677, 577] on div "# Selection Type Criteria delete_forever 1 Customer Attributes Territory One of…" at bounding box center [743, 410] width 873 height 346
click at [598, 160] on span "Show" at bounding box center [610, 165] width 24 height 11
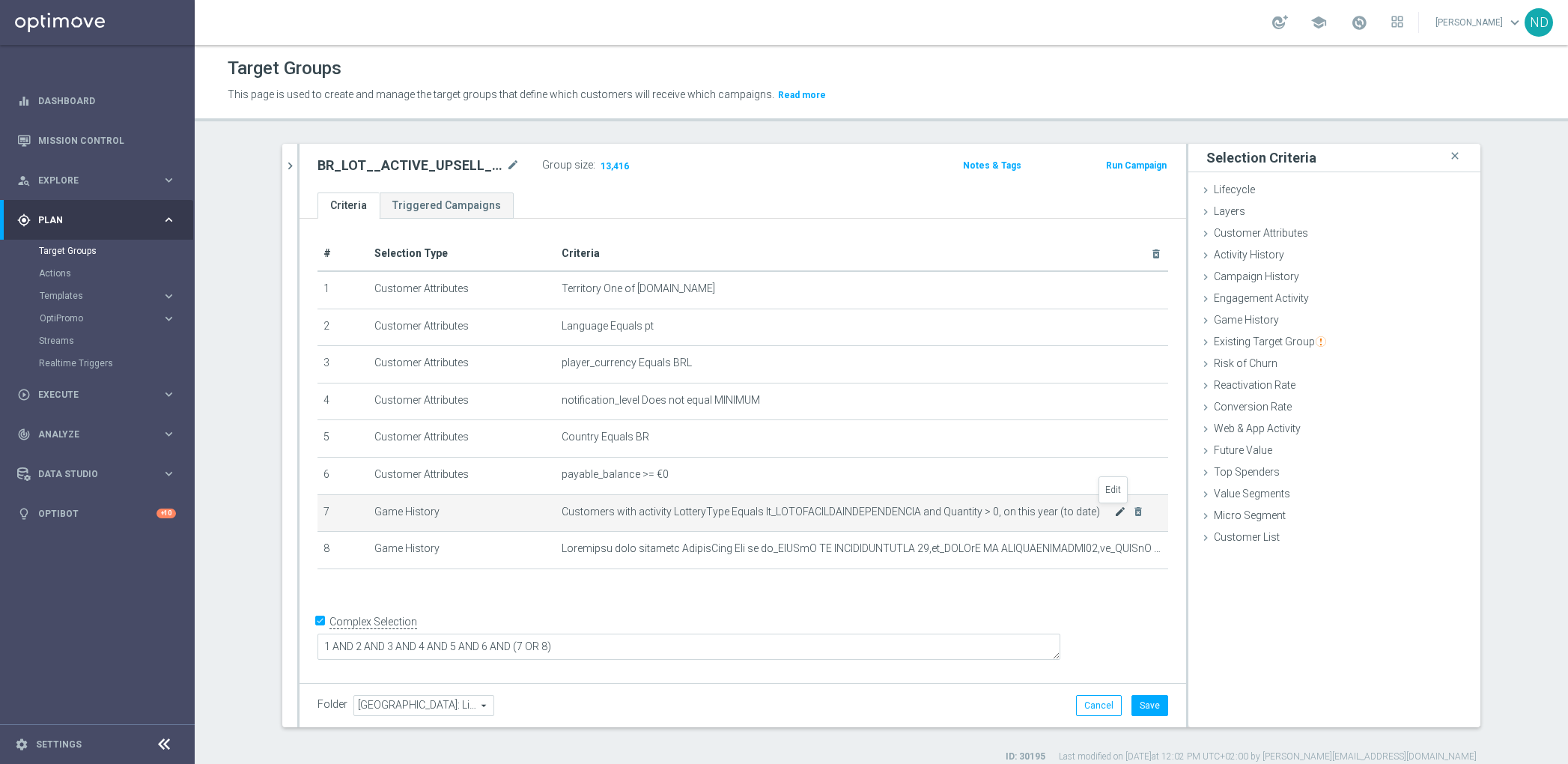
click at [1114, 508] on icon "mode_edit" at bounding box center [1119, 511] width 12 height 12
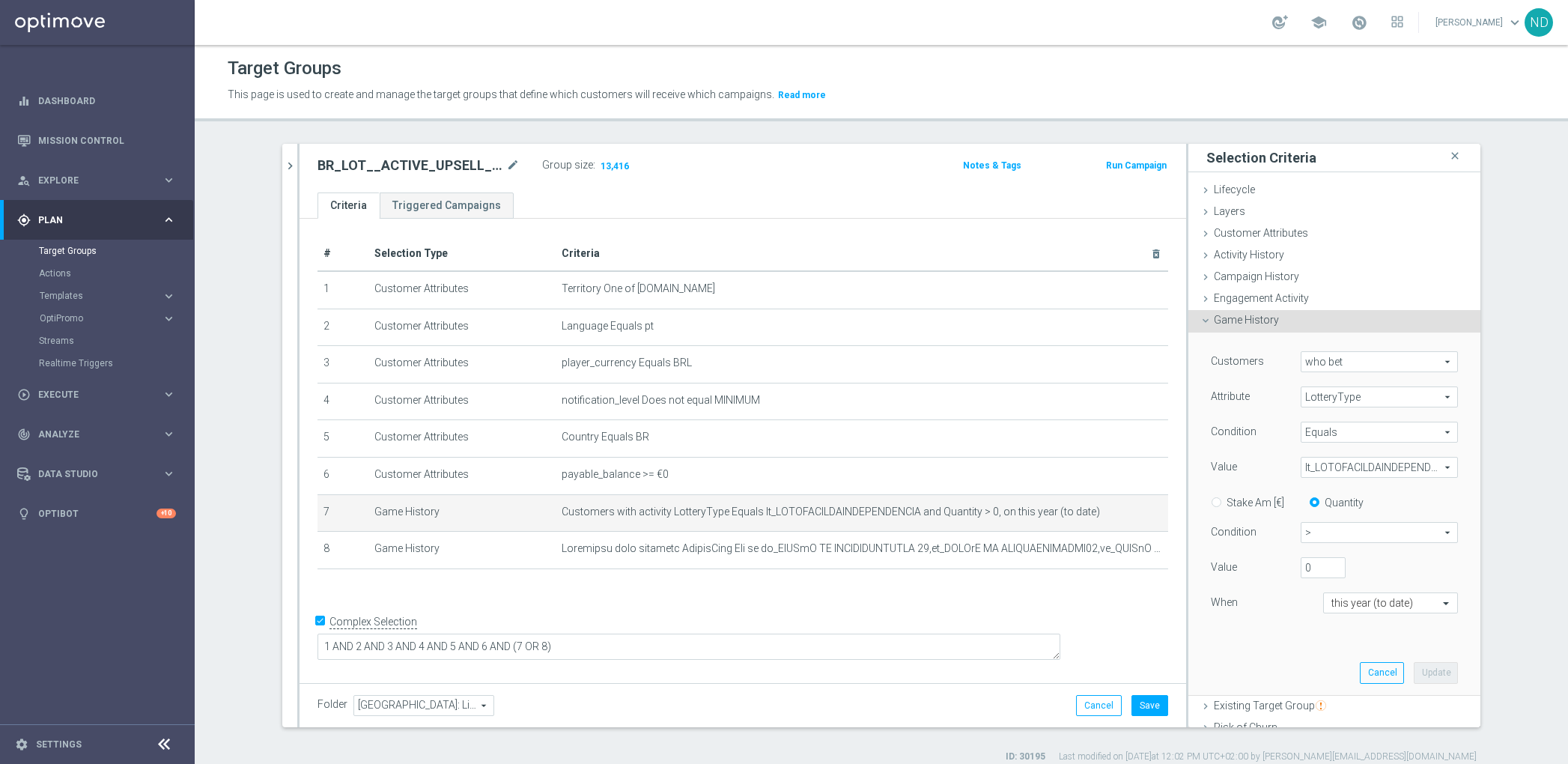
click at [1226, 499] on label "Stake Am [€]" at bounding box center [1254, 502] width 57 height 14
click at [1220, 499] on input "Stake Am [€]" at bounding box center [1220, 500] width 10 height 10
radio input "true"
click at [1414, 535] on span ">" at bounding box center [1379, 533] width 156 height 19
click at [1232, 635] on div "Customers who bet who bet arrow_drop_down search Attribute LotteryType LotteryT…" at bounding box center [1334, 495] width 247 height 289
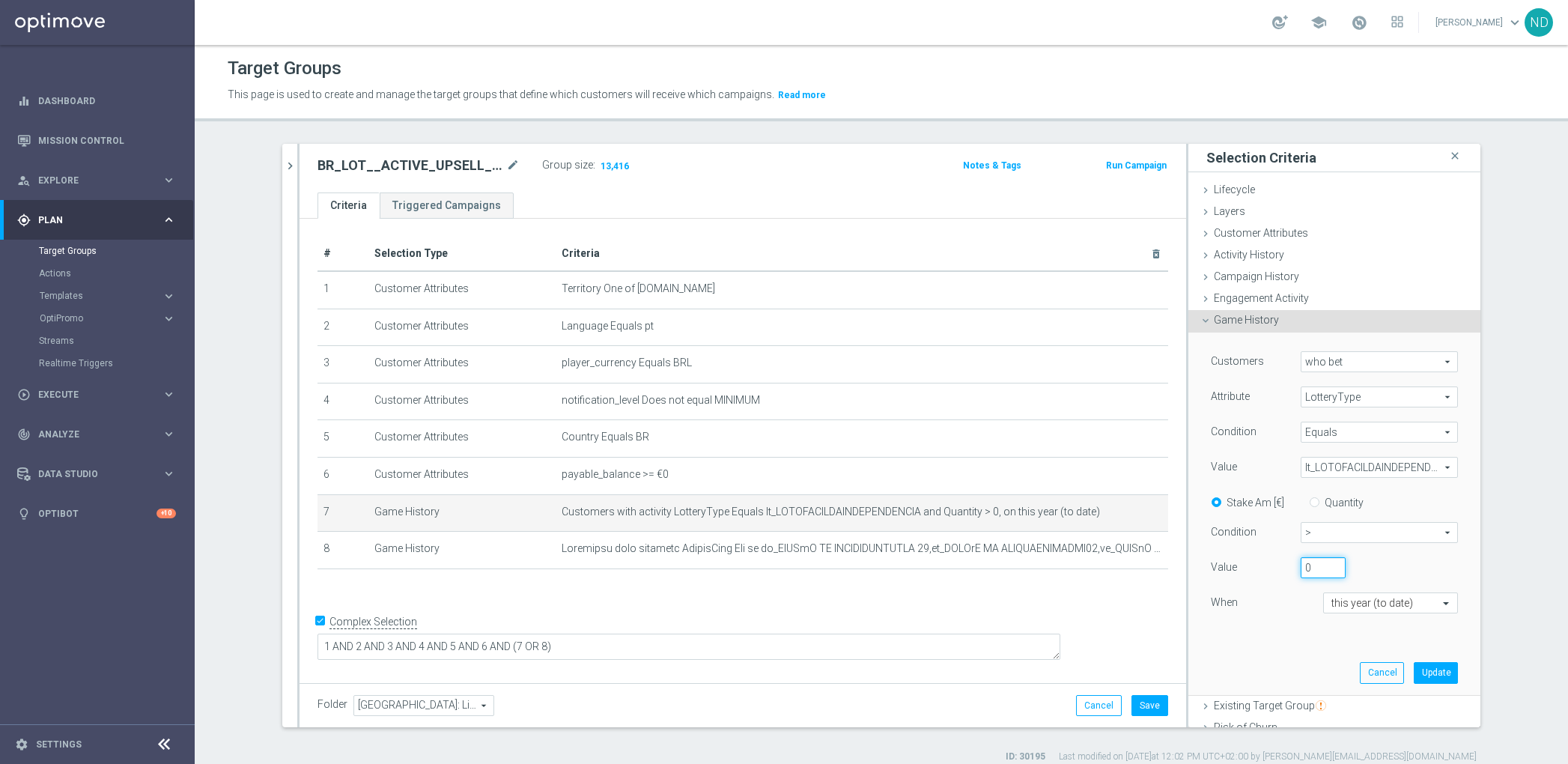
click at [1289, 567] on div "0" at bounding box center [1322, 568] width 67 height 21
type input "5"
click at [1245, 615] on div "Customers who bet who bet arrow_drop_down search Attribute LotteryType LotteryT…" at bounding box center [1334, 495] width 247 height 289
click at [1414, 668] on button "Update" at bounding box center [1435, 673] width 44 height 21
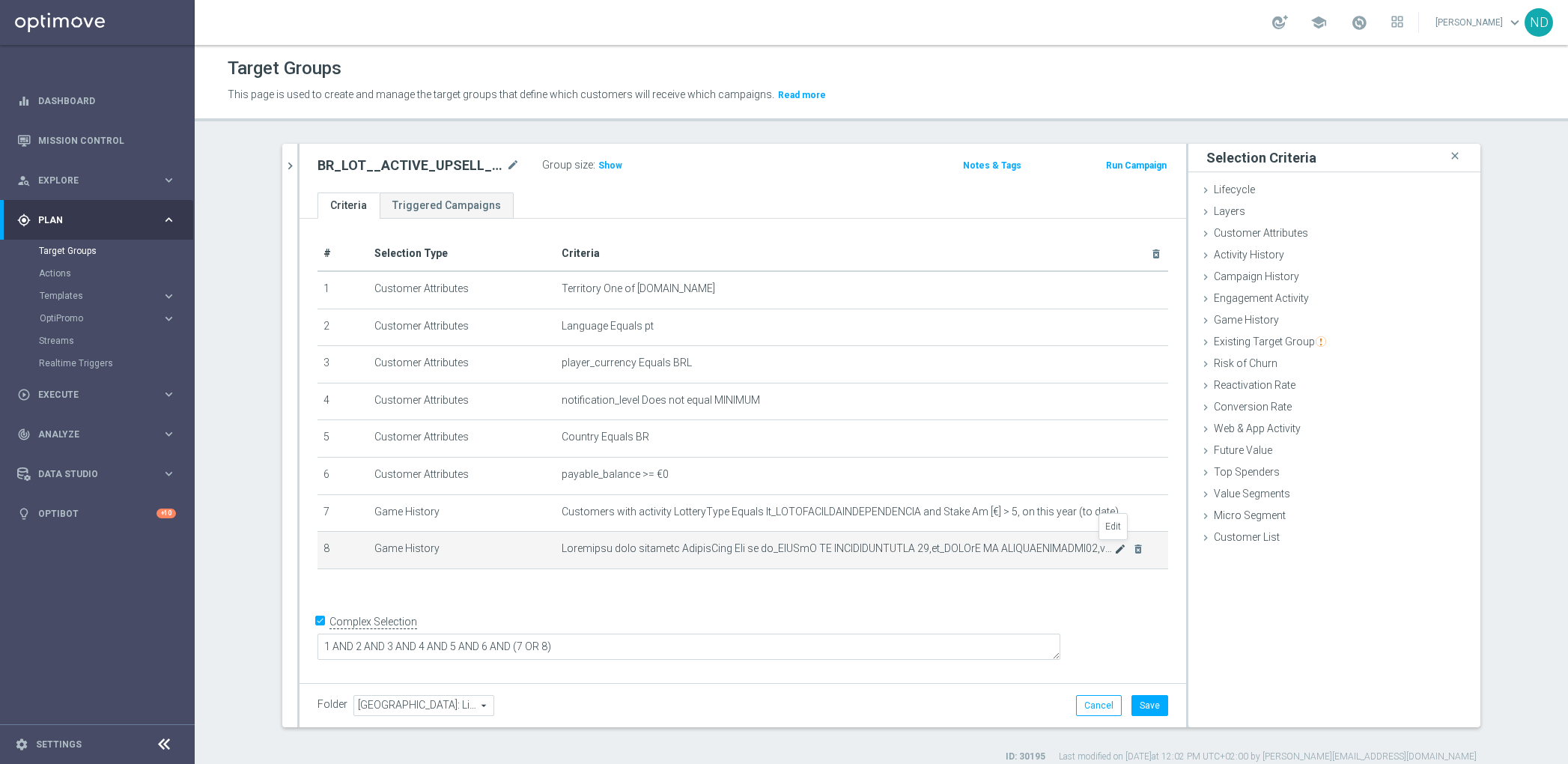
click at [1114, 551] on icon "mode_edit" at bounding box center [1119, 549] width 12 height 12
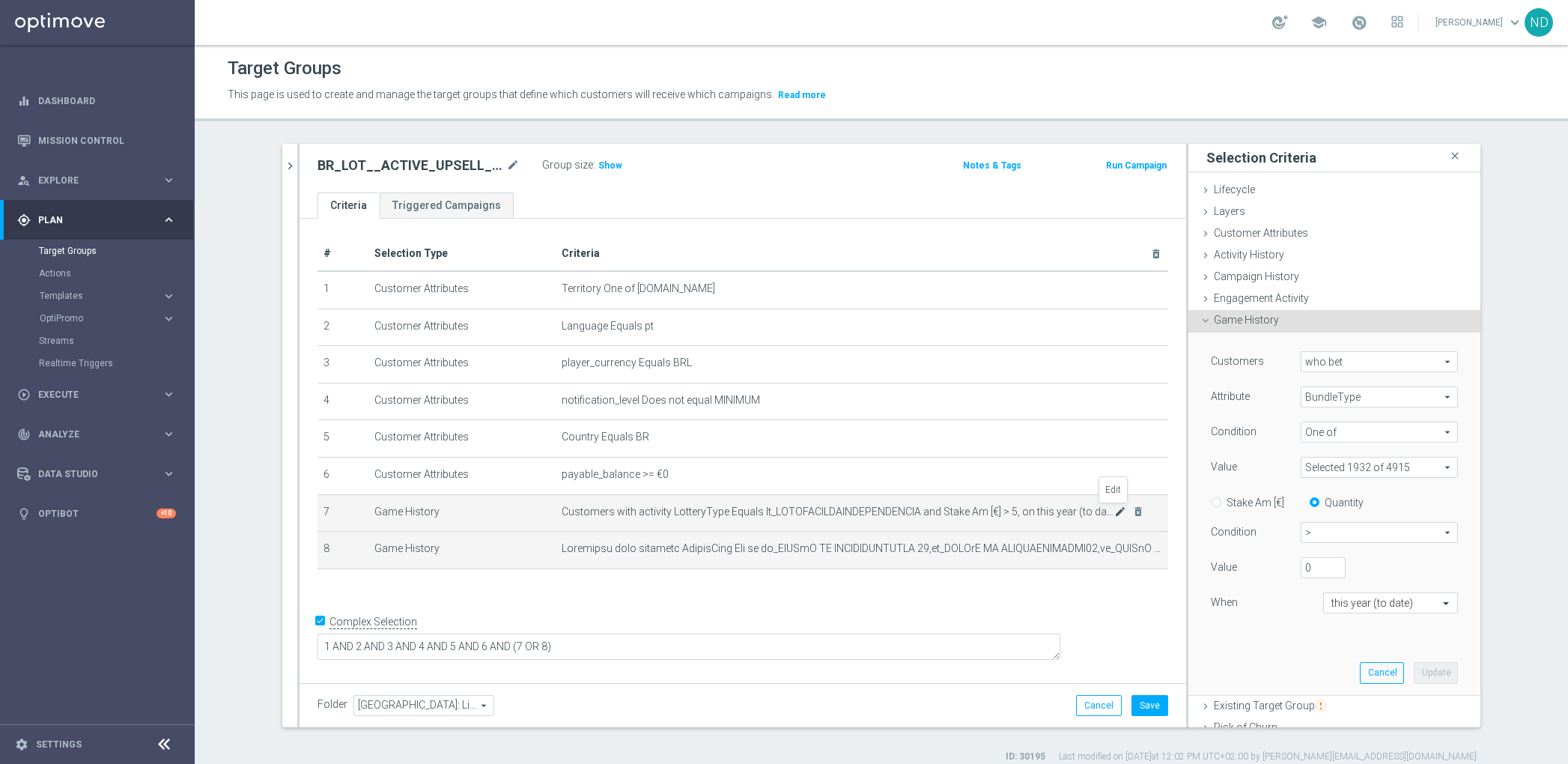
click at [1114, 514] on icon "mode_edit" at bounding box center [1119, 511] width 12 height 12
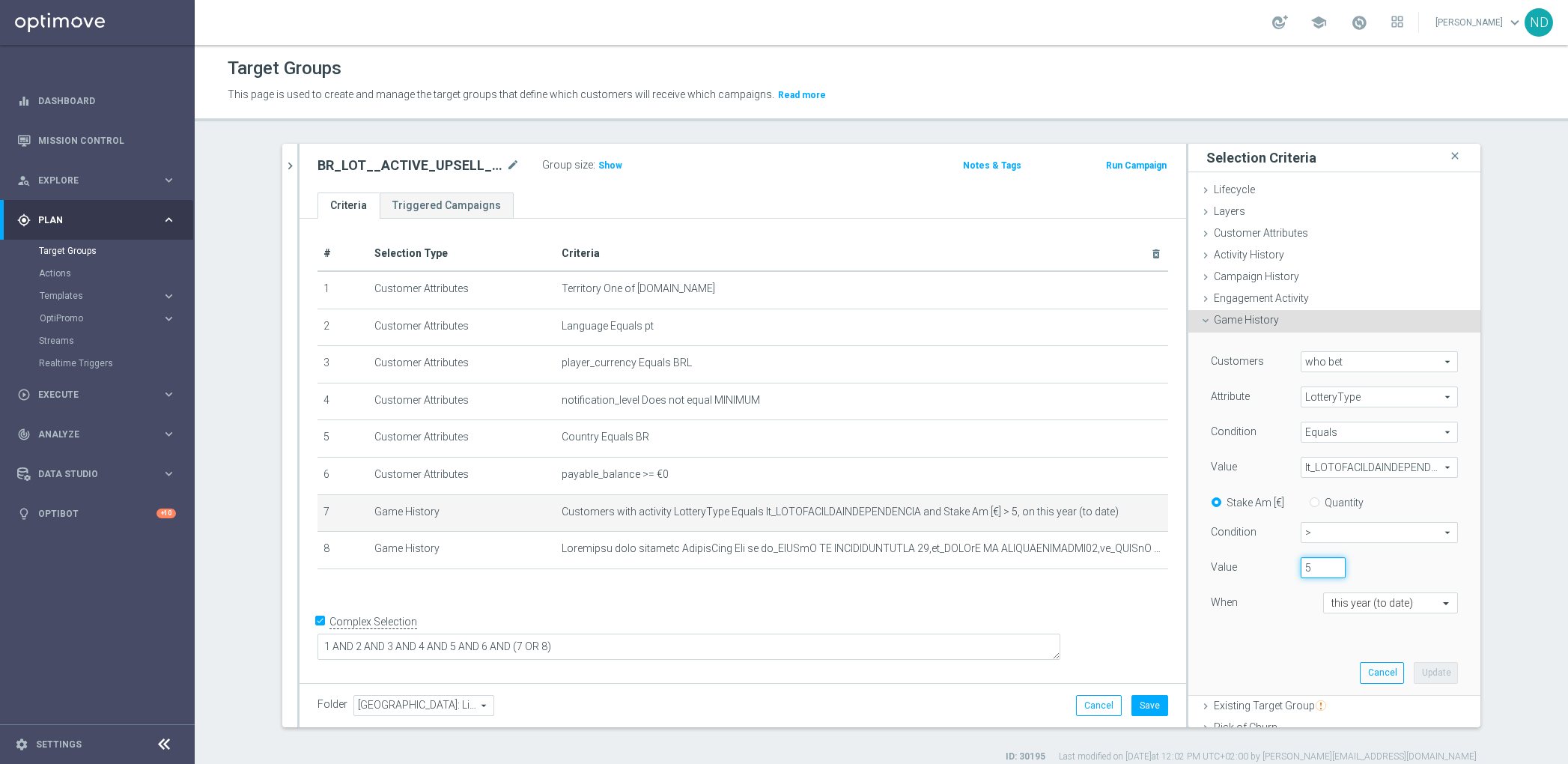
drag, startPoint x: 1297, startPoint y: 571, endPoint x: 1277, endPoint y: 567, distance: 20.4
click at [1289, 567] on div "5" at bounding box center [1322, 568] width 67 height 21
type input "1"
drag, startPoint x: 1364, startPoint y: 572, endPoint x: 1435, endPoint y: 572, distance: 71.0
click at [1365, 572] on div "1" at bounding box center [1356, 568] width 135 height 21
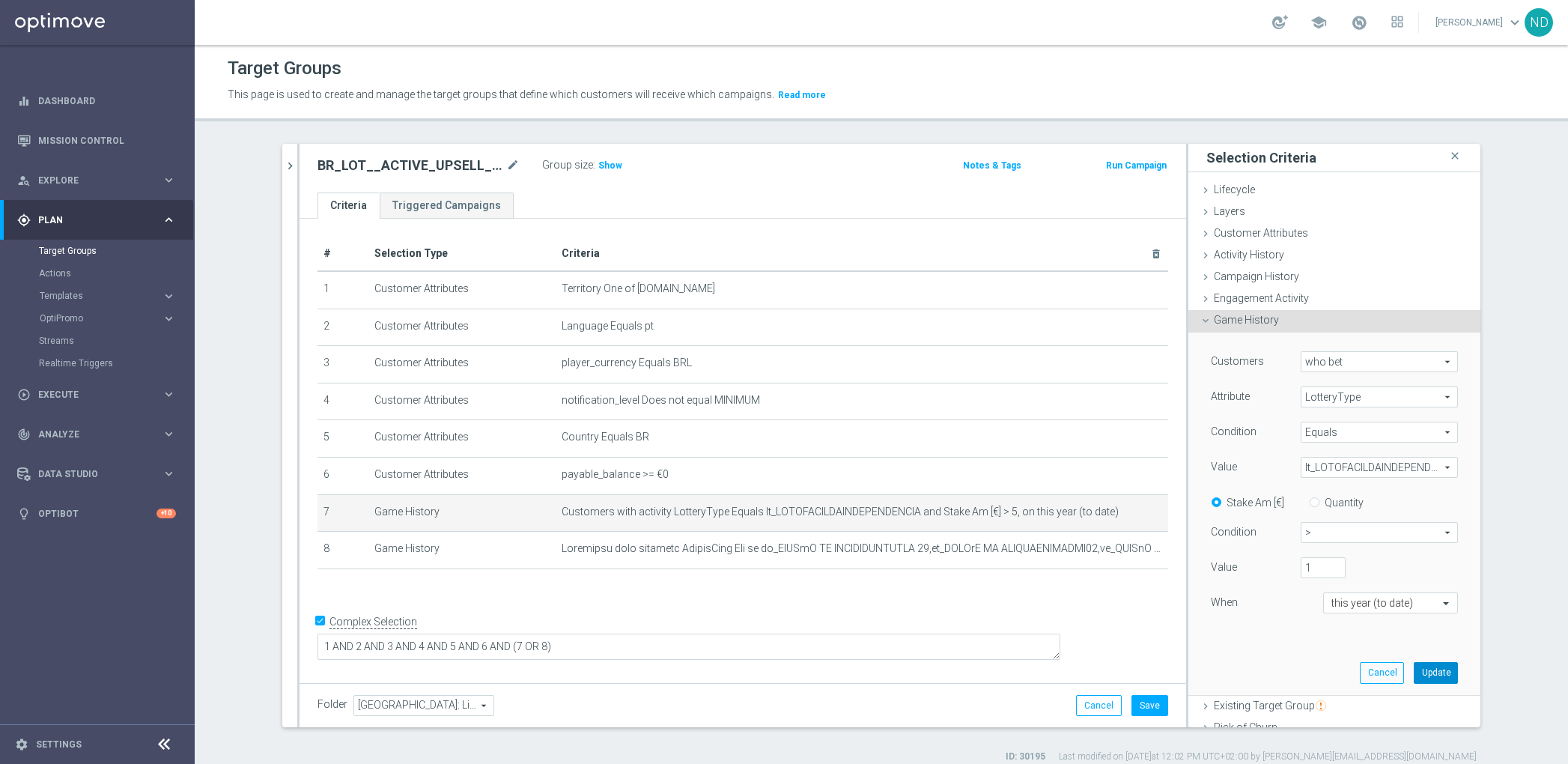
click at [1419, 667] on button "Update" at bounding box center [1435, 673] width 44 height 21
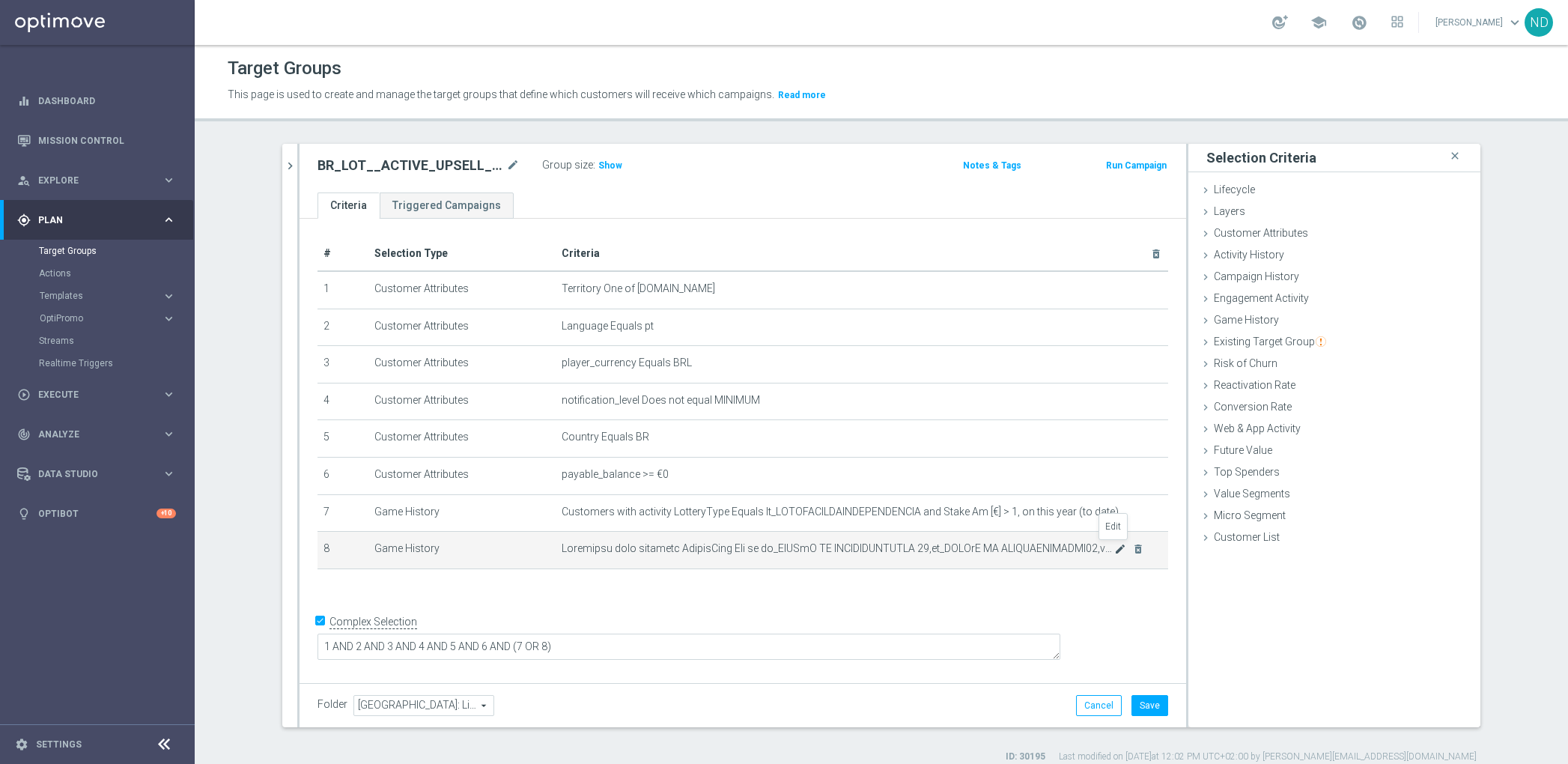
click at [1114, 549] on icon "mode_edit" at bounding box center [1119, 549] width 12 height 12
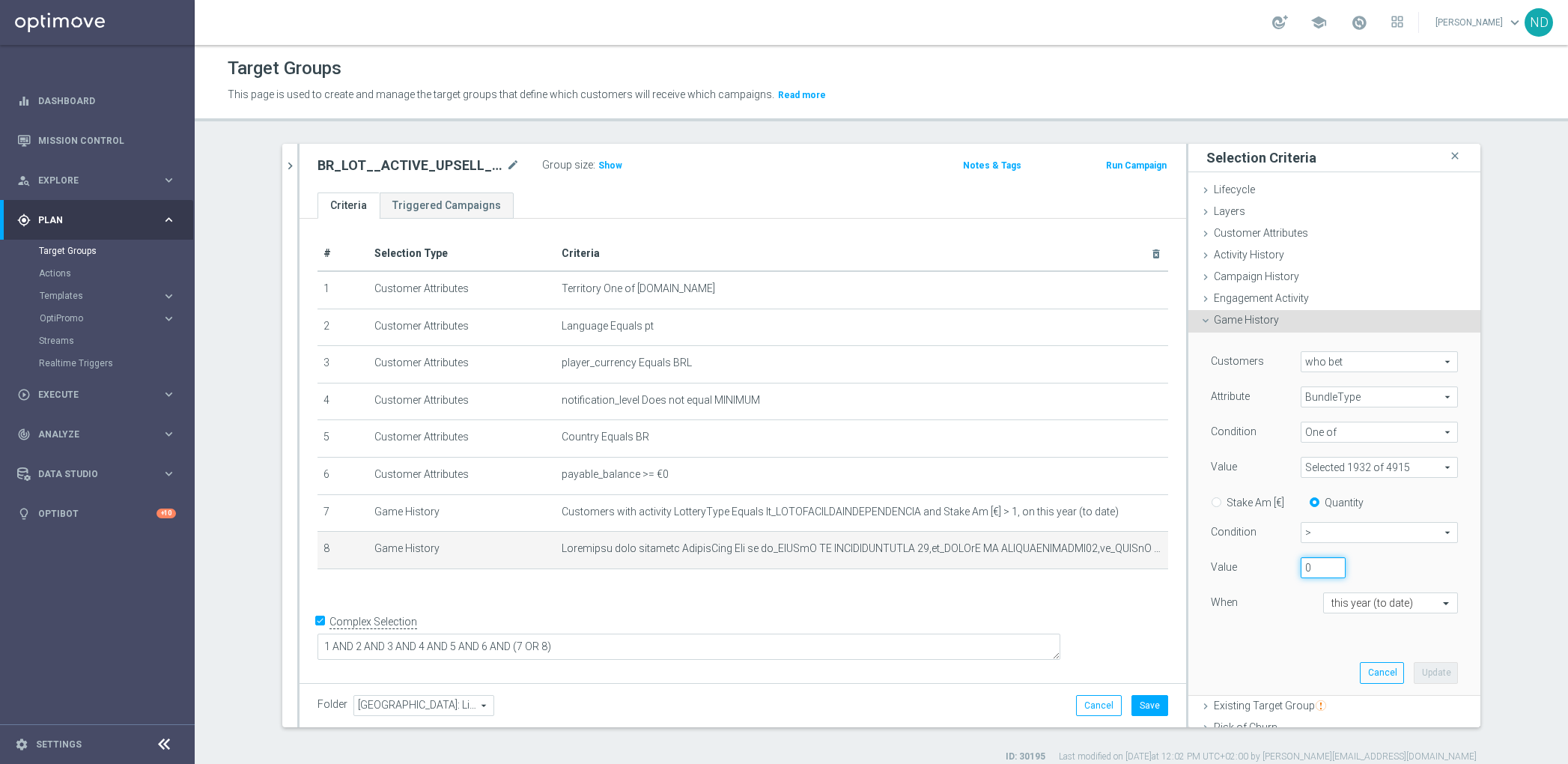
drag, startPoint x: 1299, startPoint y: 564, endPoint x: 1279, endPoint y: 559, distance: 20.6
click at [1289, 559] on div "0" at bounding box center [1322, 568] width 67 height 21
type input "5"
click at [1215, 501] on input "Stake Am [€]" at bounding box center [1220, 500] width 10 height 10
radio input "true"
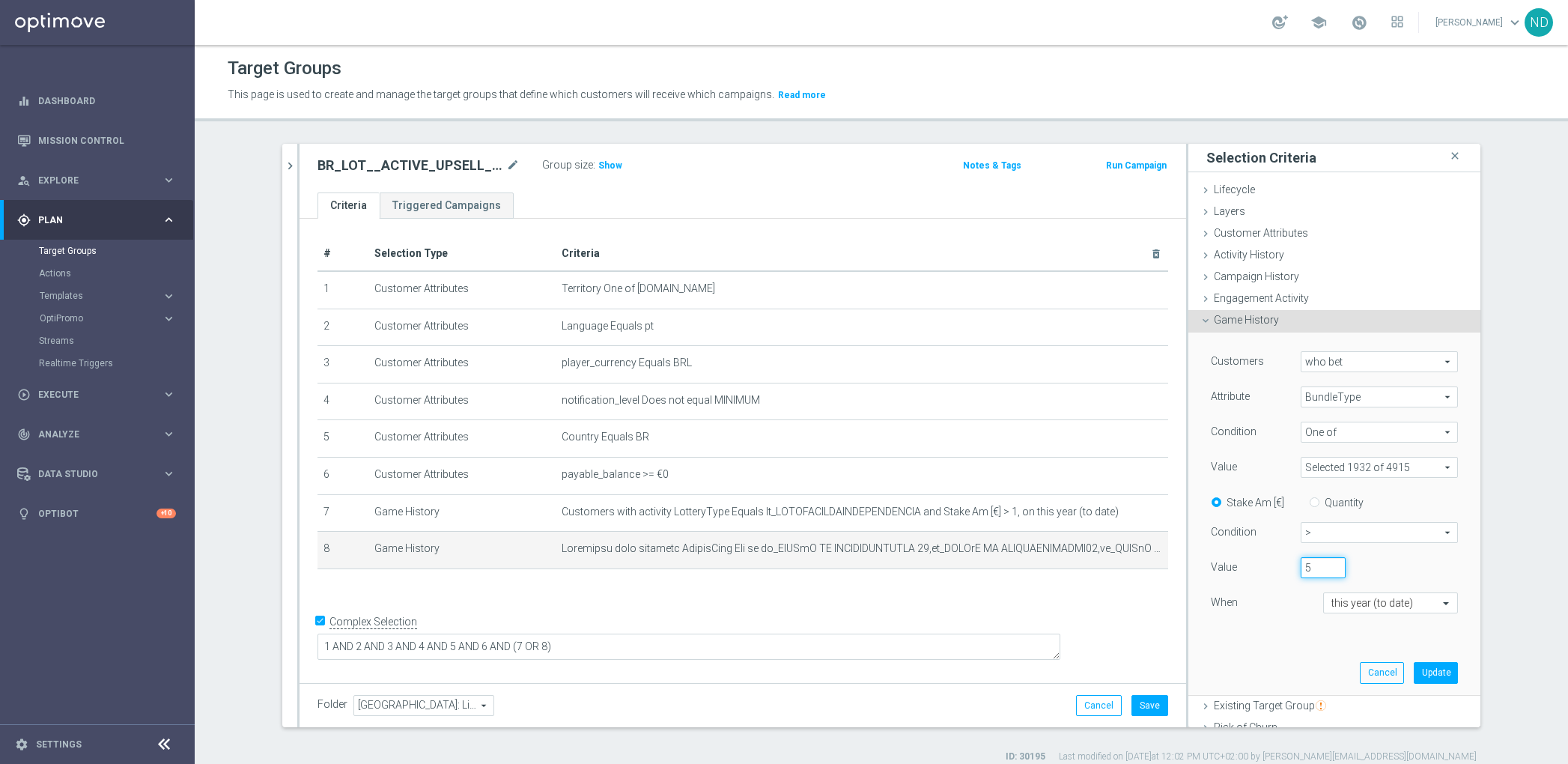
click at [1371, 561] on div "5" at bounding box center [1356, 568] width 135 height 21
click at [1414, 668] on button "Update" at bounding box center [1435, 673] width 44 height 21
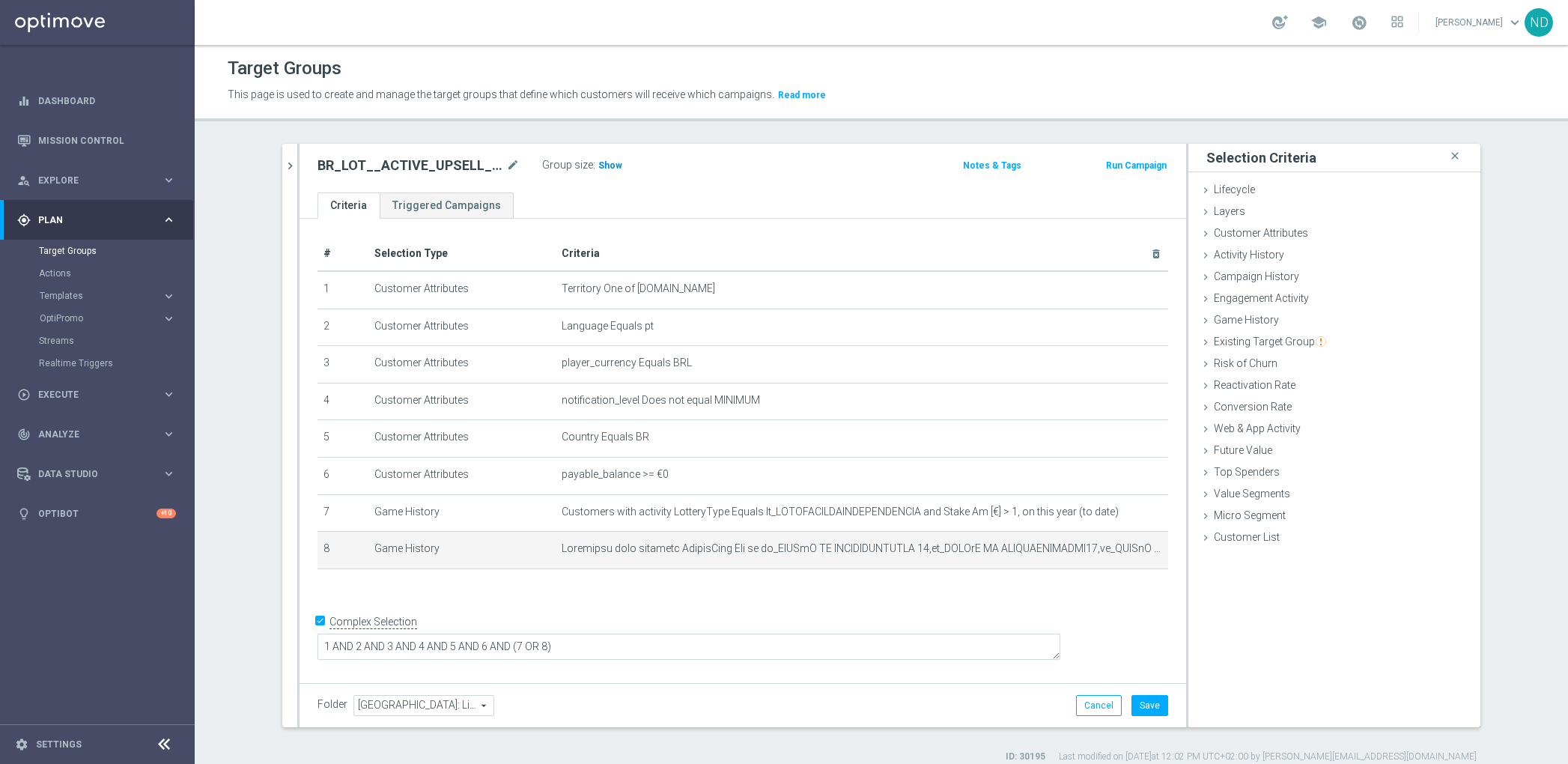
click at [601, 161] on span "Show" at bounding box center [610, 165] width 24 height 11
click at [1114, 552] on icon "mode_edit" at bounding box center [1119, 549] width 12 height 12
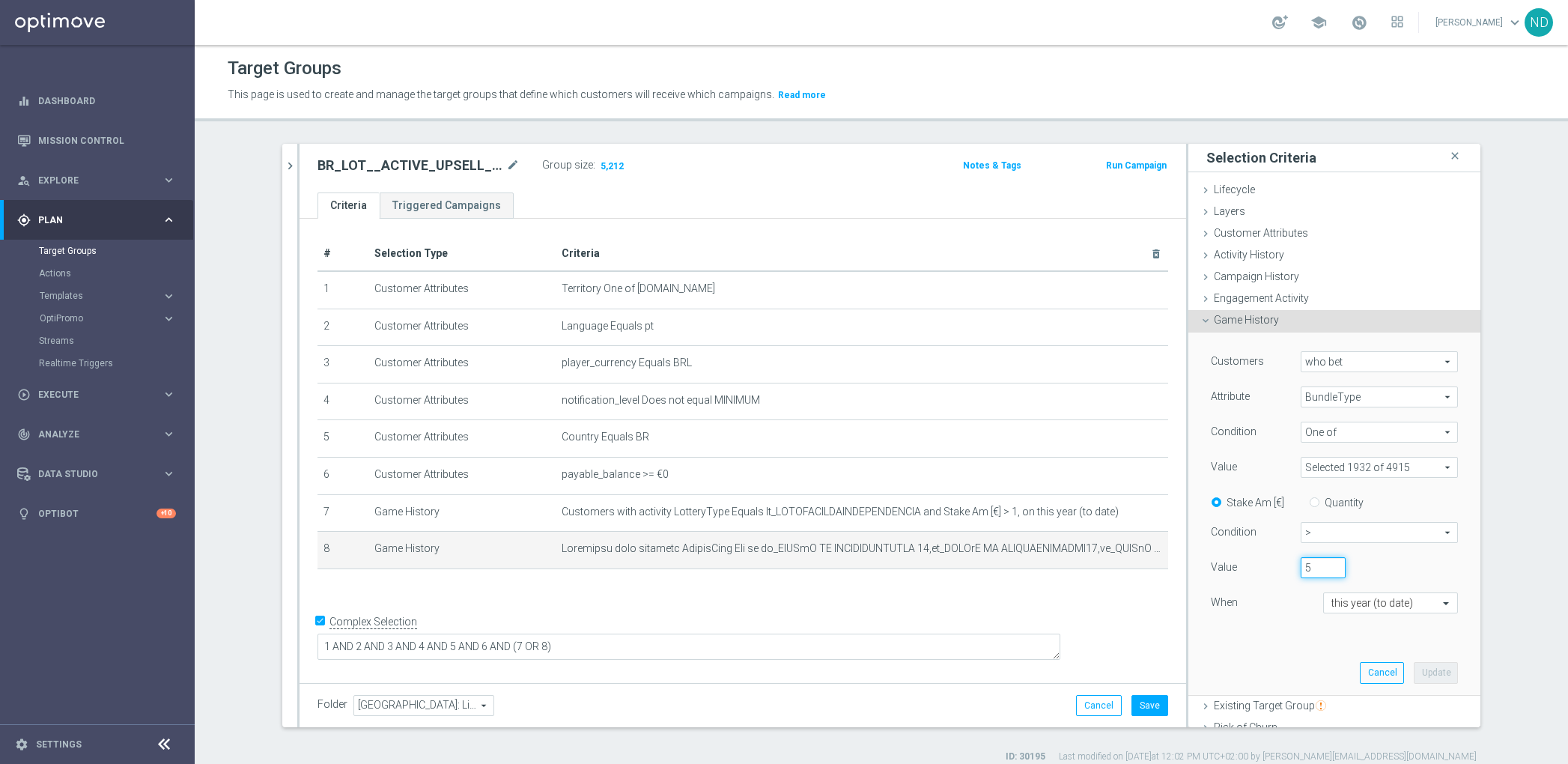
drag, startPoint x: 1301, startPoint y: 571, endPoint x: 1288, endPoint y: 568, distance: 13.3
click at [1300, 568] on input "5" at bounding box center [1323, 568] width 45 height 21
type input "2"
click at [1414, 666] on button "Update" at bounding box center [1435, 673] width 44 height 21
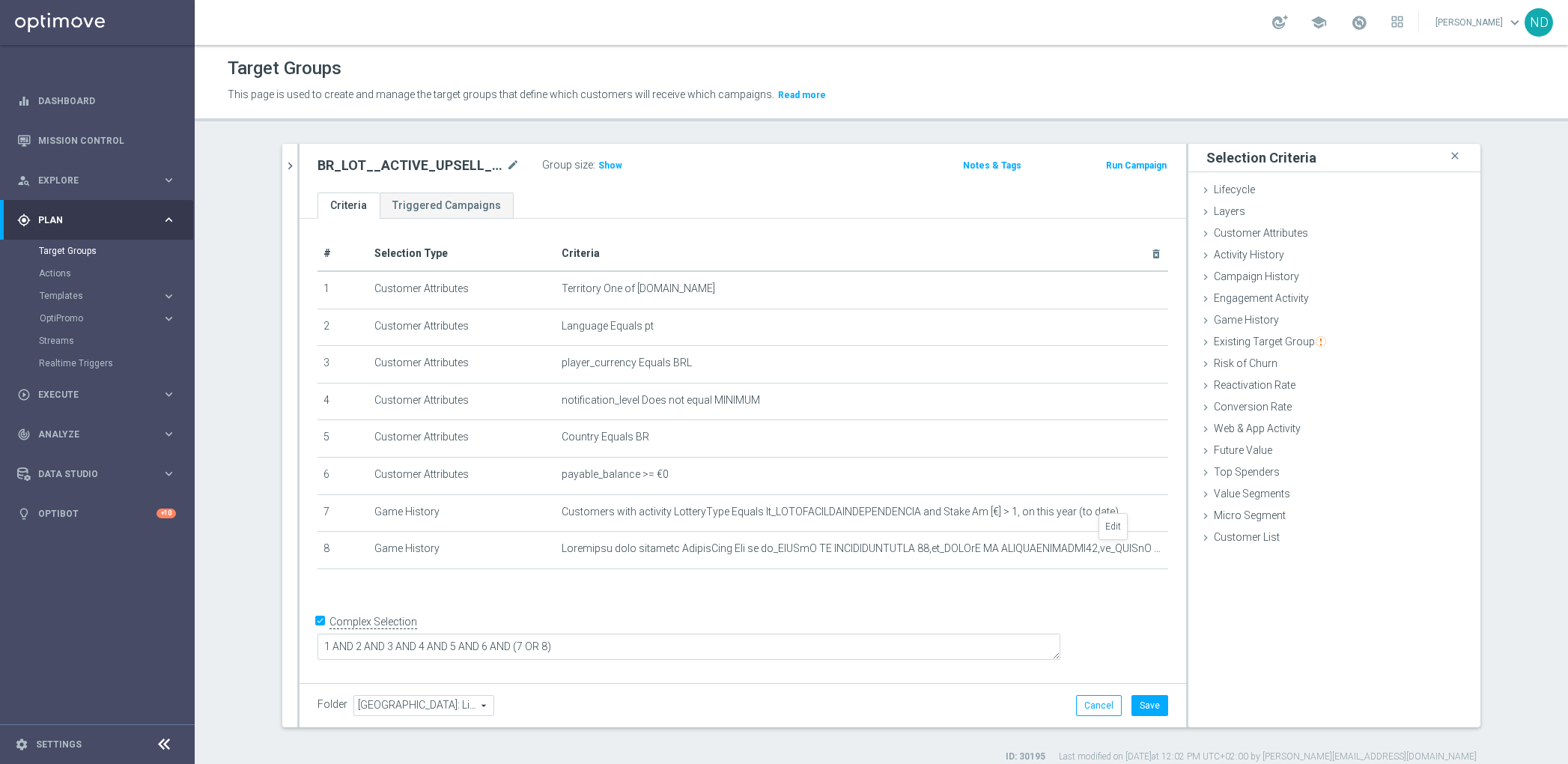
drag, startPoint x: 1112, startPoint y: 548, endPoint x: 1284, endPoint y: 564, distance: 172.7
click at [0, 0] on icon "mode_edit" at bounding box center [0, 0] width 0 height 0
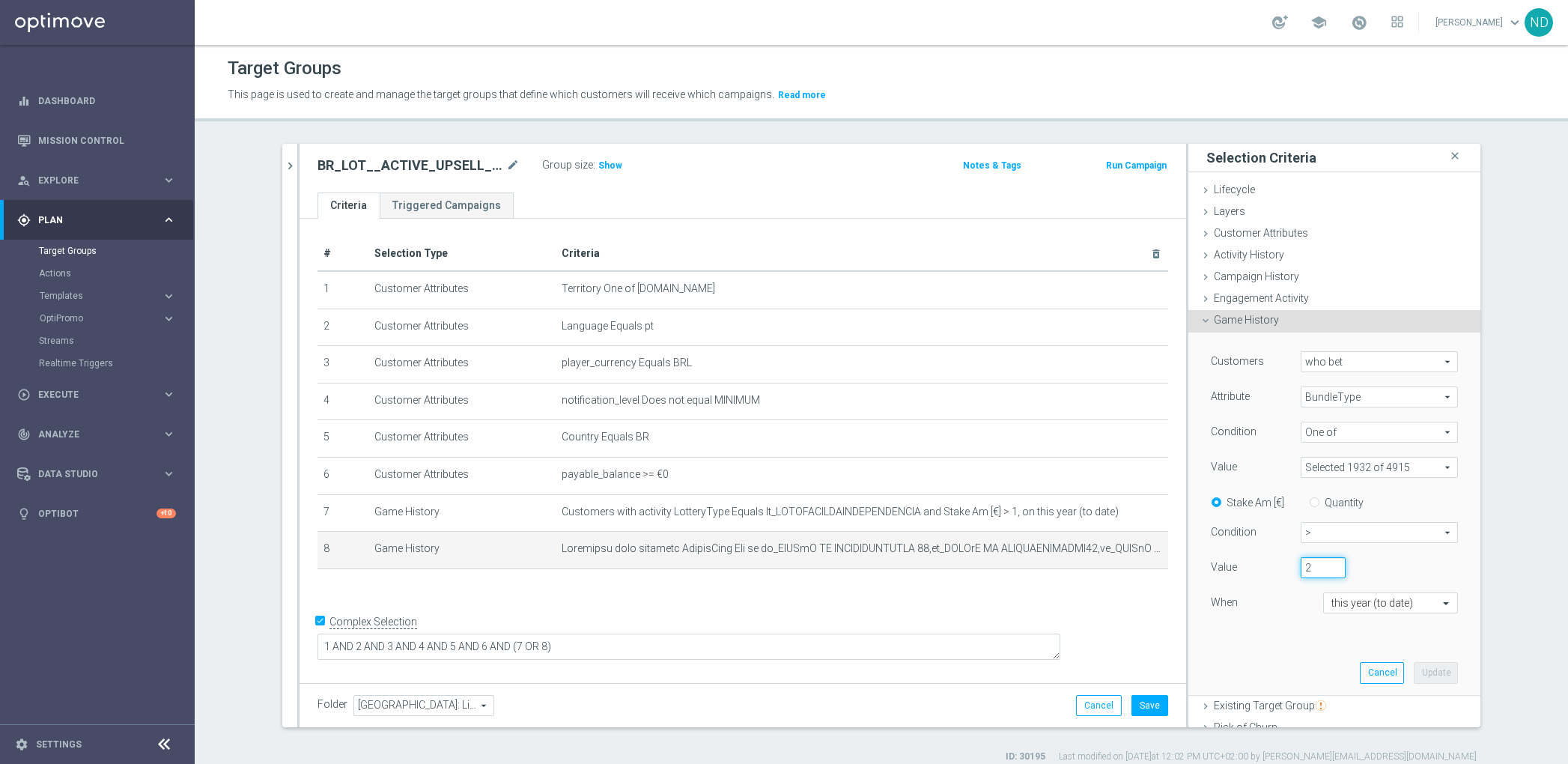
drag, startPoint x: 1300, startPoint y: 571, endPoint x: 1286, endPoint y: 568, distance: 14.3
click at [1300, 568] on input "2" at bounding box center [1323, 568] width 45 height 21
type input "1.5"
click at [1414, 667] on button "Update" at bounding box center [1435, 673] width 44 height 21
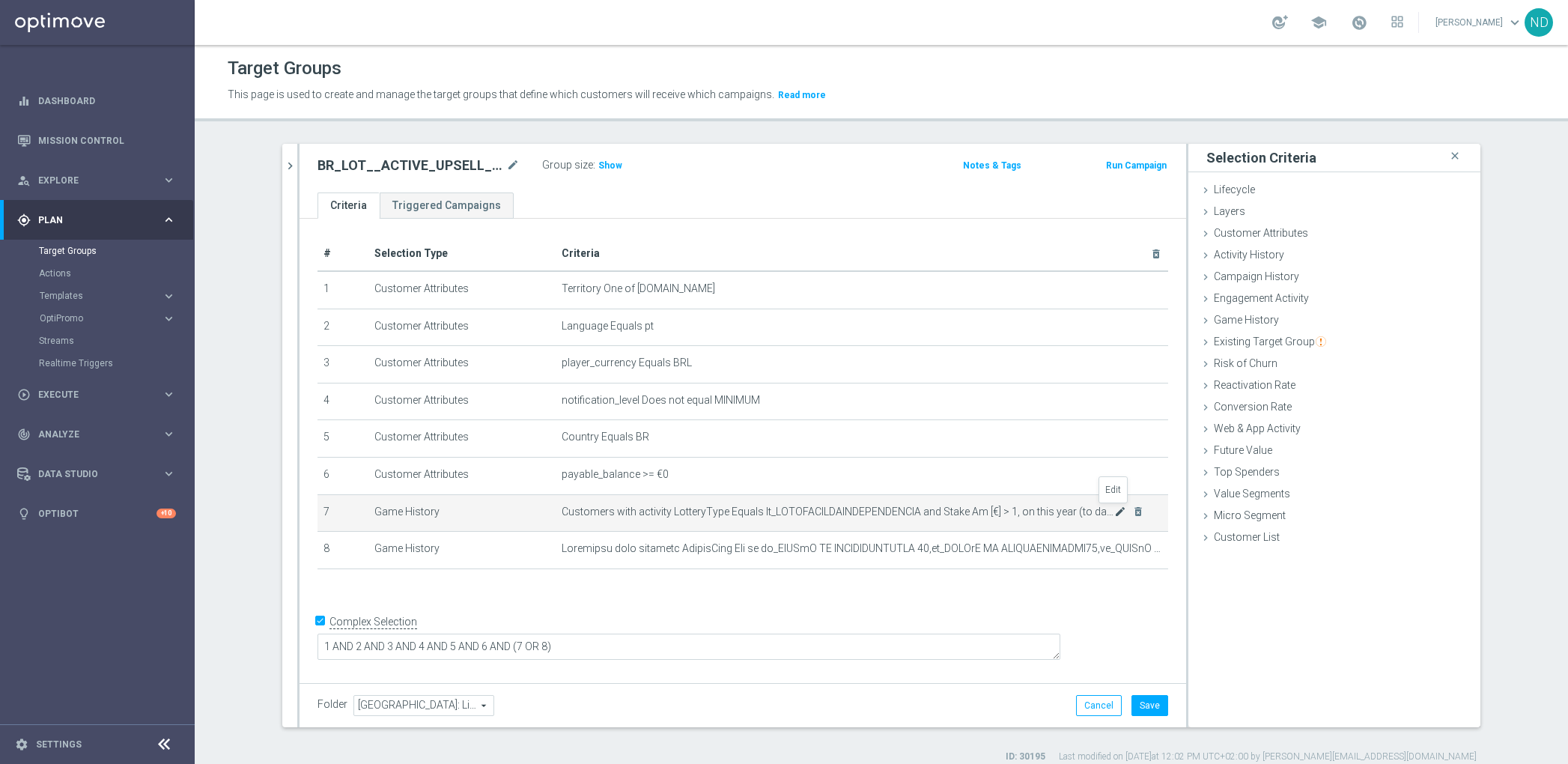
click at [1114, 513] on icon "mode_edit" at bounding box center [1119, 511] width 12 height 12
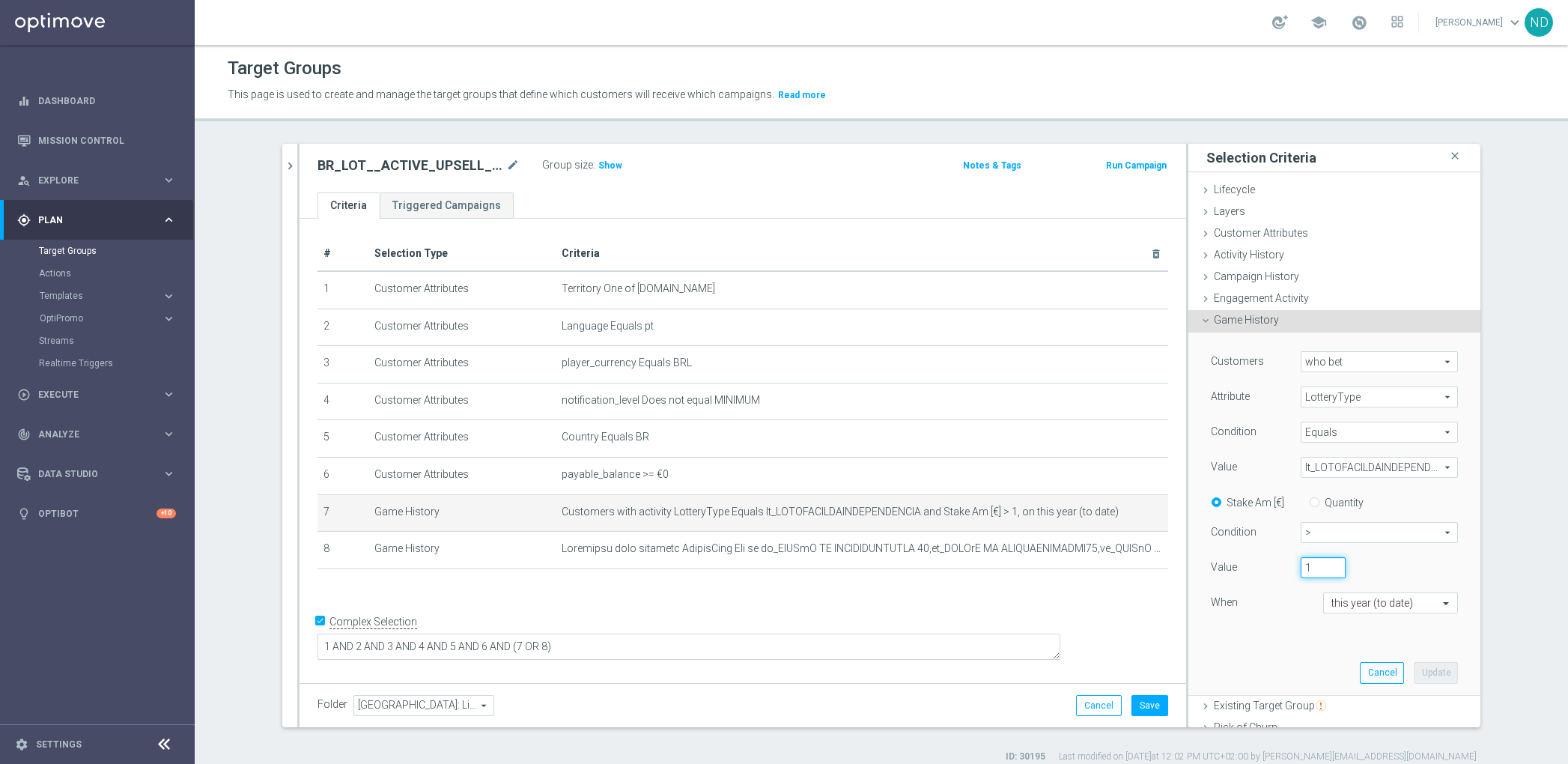
click at [1301, 568] on input "1" at bounding box center [1323, 568] width 45 height 21
type input "0.5"
click at [1414, 674] on button "Update" at bounding box center [1435, 673] width 44 height 21
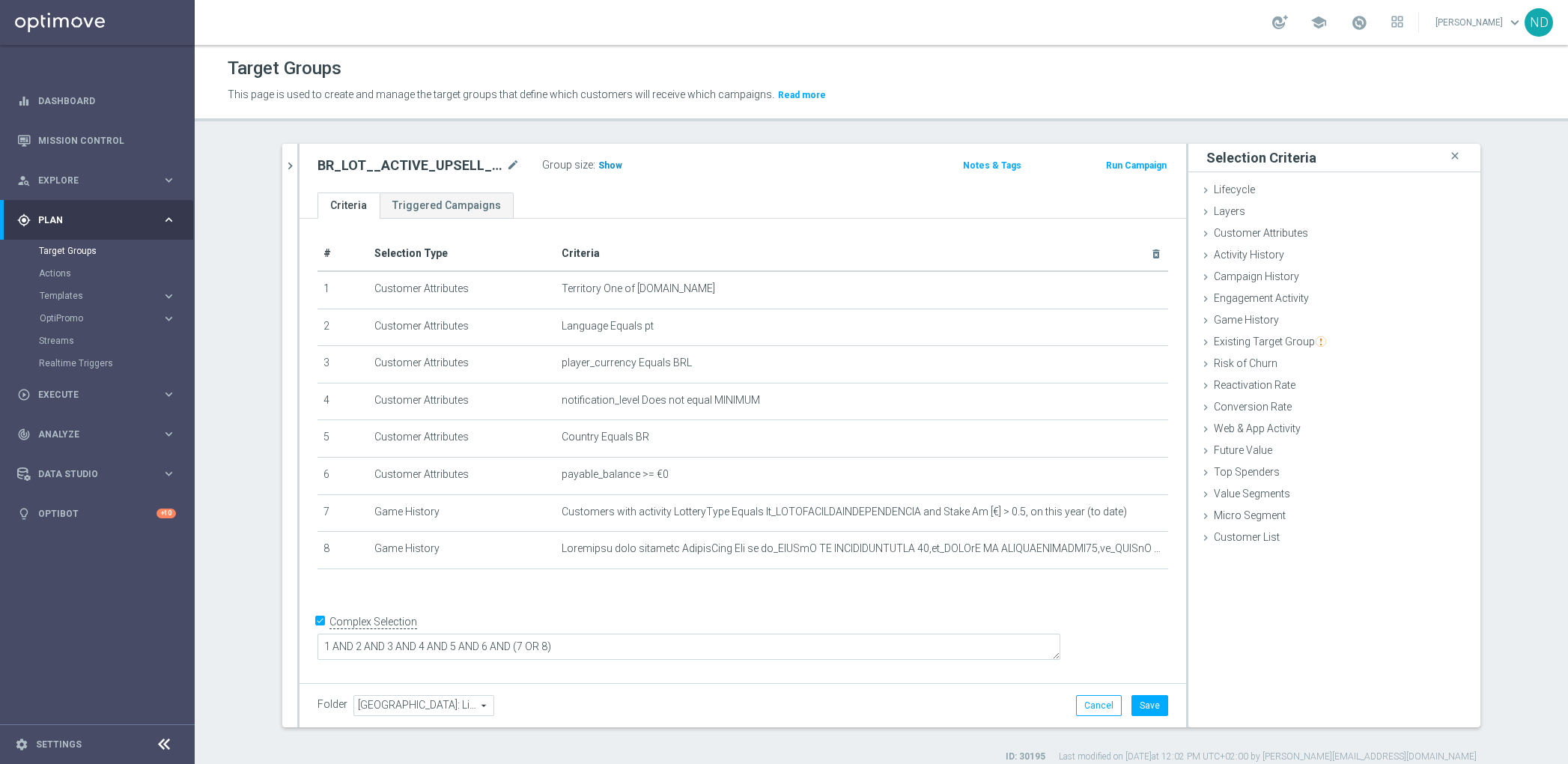
click at [601, 169] on span "Show" at bounding box center [610, 165] width 24 height 11
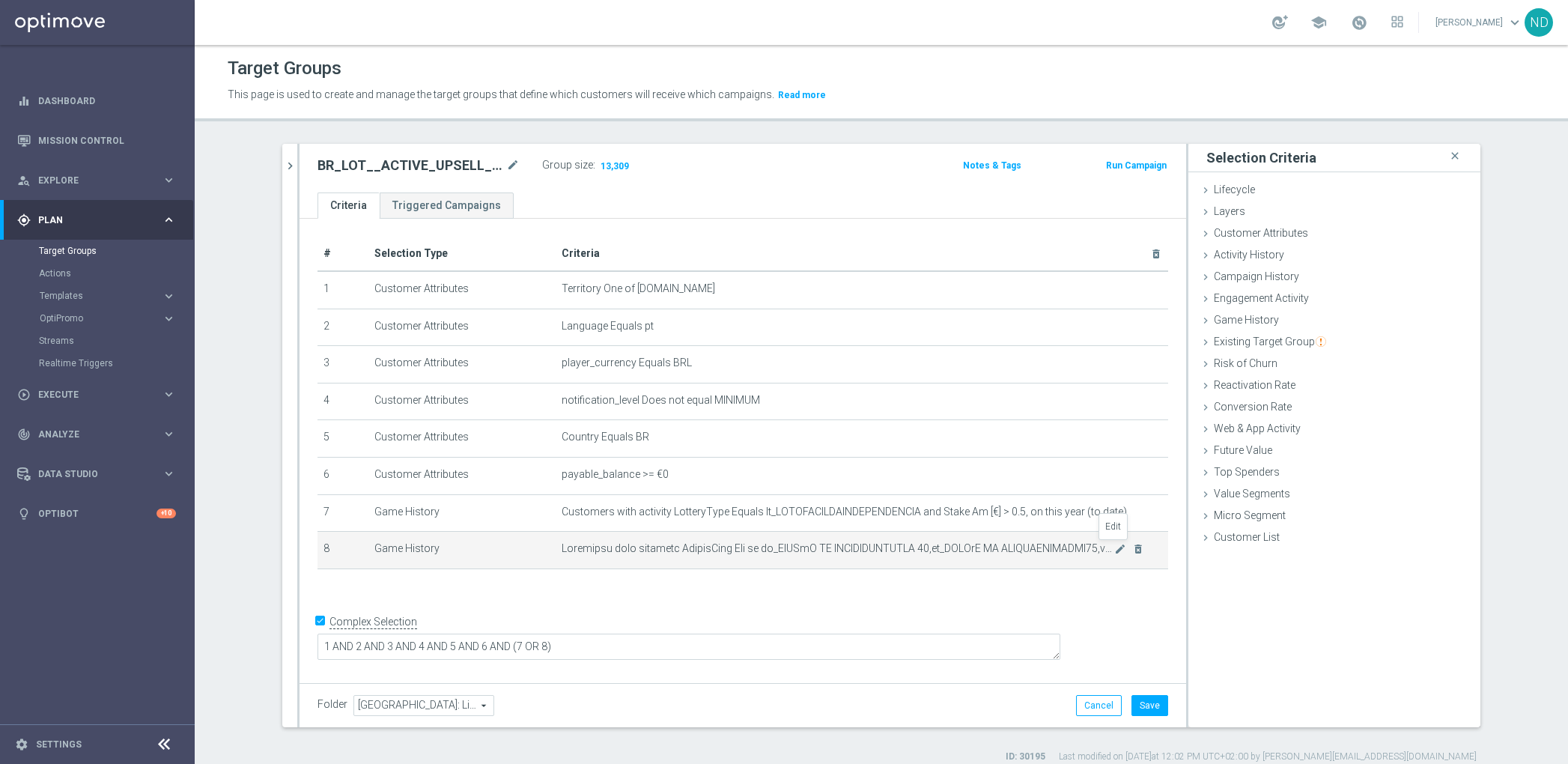
drag, startPoint x: 1111, startPoint y: 547, endPoint x: 1140, endPoint y: 554, distance: 29.8
click at [1114, 547] on icon "mode_edit" at bounding box center [1119, 549] width 12 height 12
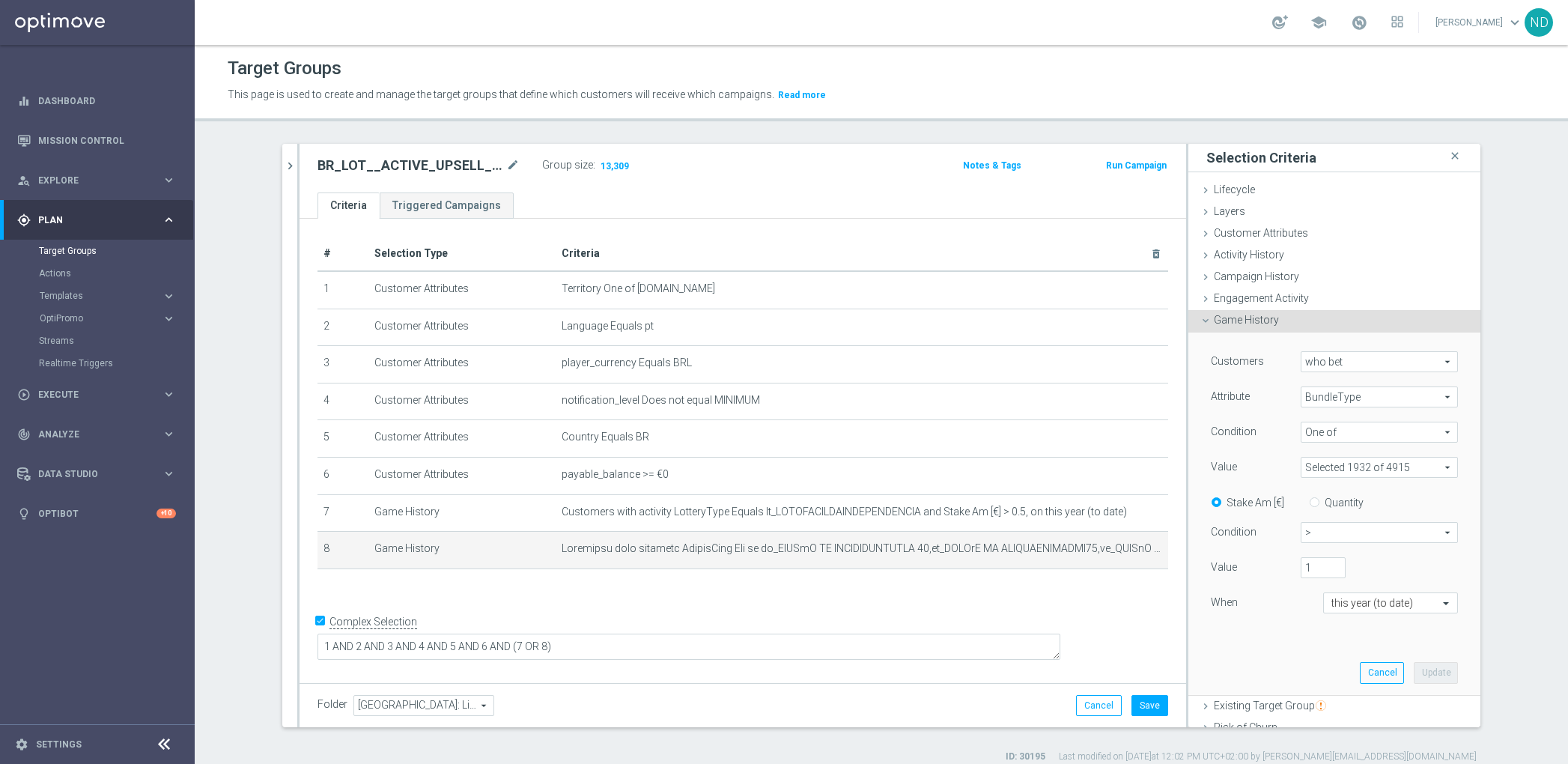
click at [1067, 614] on div "# Selection Type Criteria delete_forever 1 Customer Attributes Territory One of…" at bounding box center [743, 448] width 887 height 459
click at [1252, 318] on span "Game History" at bounding box center [1246, 319] width 65 height 12
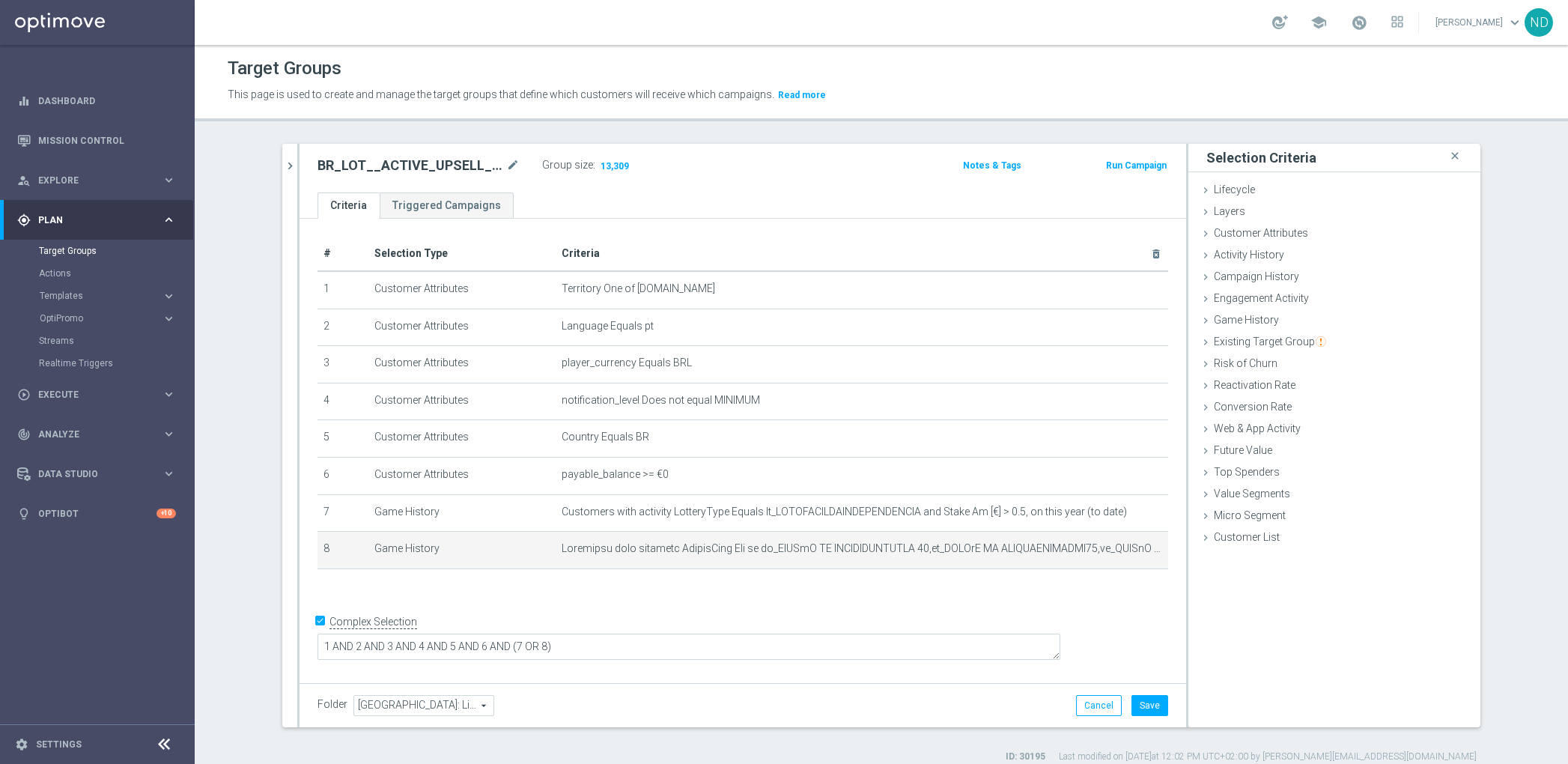
click at [1049, 618] on div "# Selection Type Criteria delete_forever 1 Customer Attributes Territory One of…" at bounding box center [743, 448] width 887 height 459
click at [506, 161] on icon "mode_edit" at bounding box center [512, 166] width 14 height 18
click at [1144, 706] on button "Save" at bounding box center [1149, 706] width 36 height 21
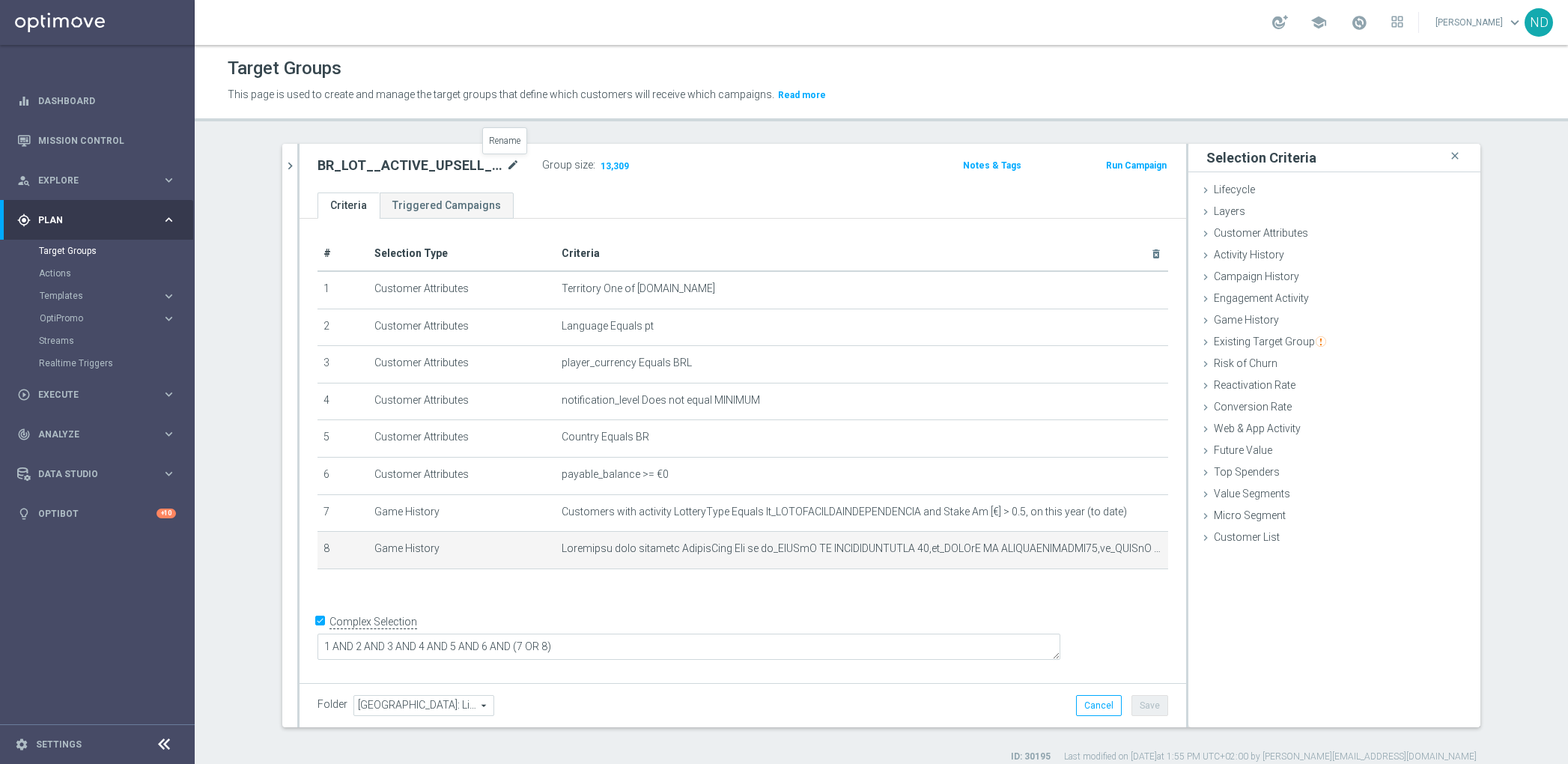
click at [508, 160] on icon "mode_edit" at bounding box center [512, 166] width 14 height 18
click at [677, 180] on div "BR_LOT__ACTIVE_UPSELL__ALL_EMA_TAC_LT_TG mode_edit Group size : 13,309 Notes & …" at bounding box center [743, 168] width 887 height 49
click at [282, 172] on button "chevron_right" at bounding box center [289, 166] width 15 height 44
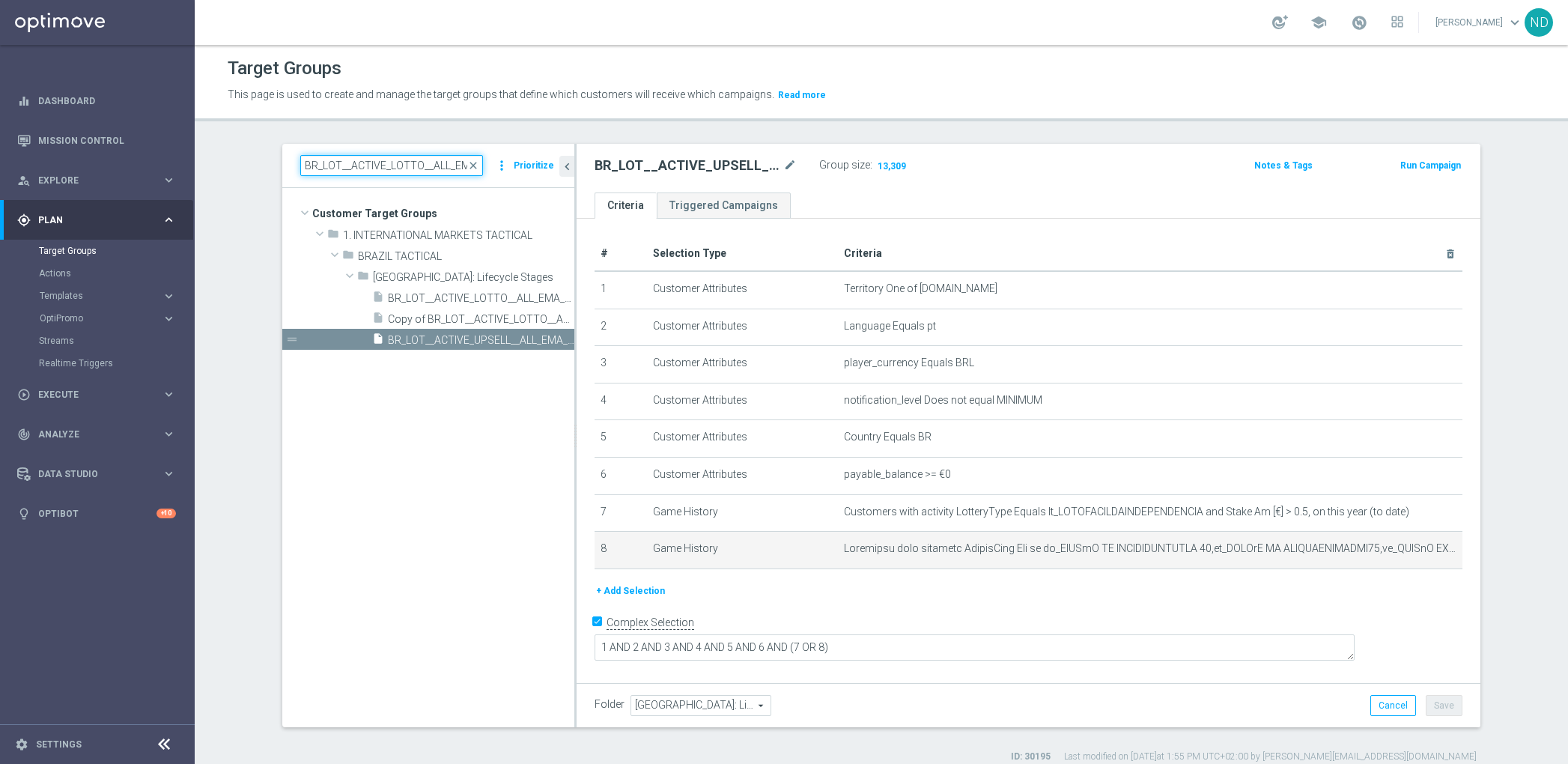
click at [407, 170] on input "BR_LOT__ACTIVE_LOTTO__ALL_EMA_TAC_LT_TG" at bounding box center [391, 166] width 183 height 21
click at [407, 171] on input "BR_LOT__ACTIVE_LOTTO__ALL_EMA_TAC_LT_TG" at bounding box center [391, 166] width 183 height 21
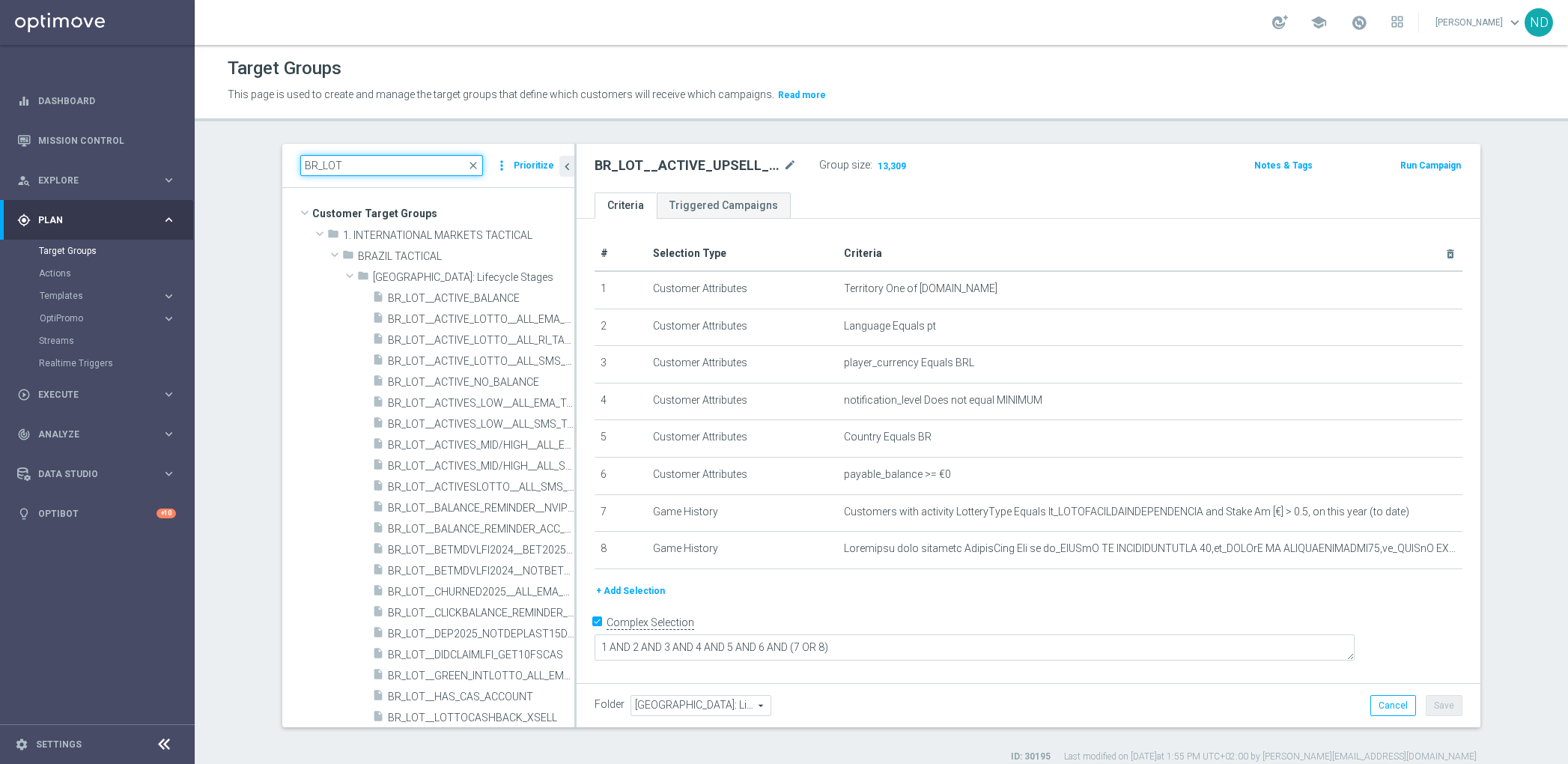
type input "BR_LOT"
click at [344, 166] on input "BR_LOT" at bounding box center [391, 166] width 183 height 21
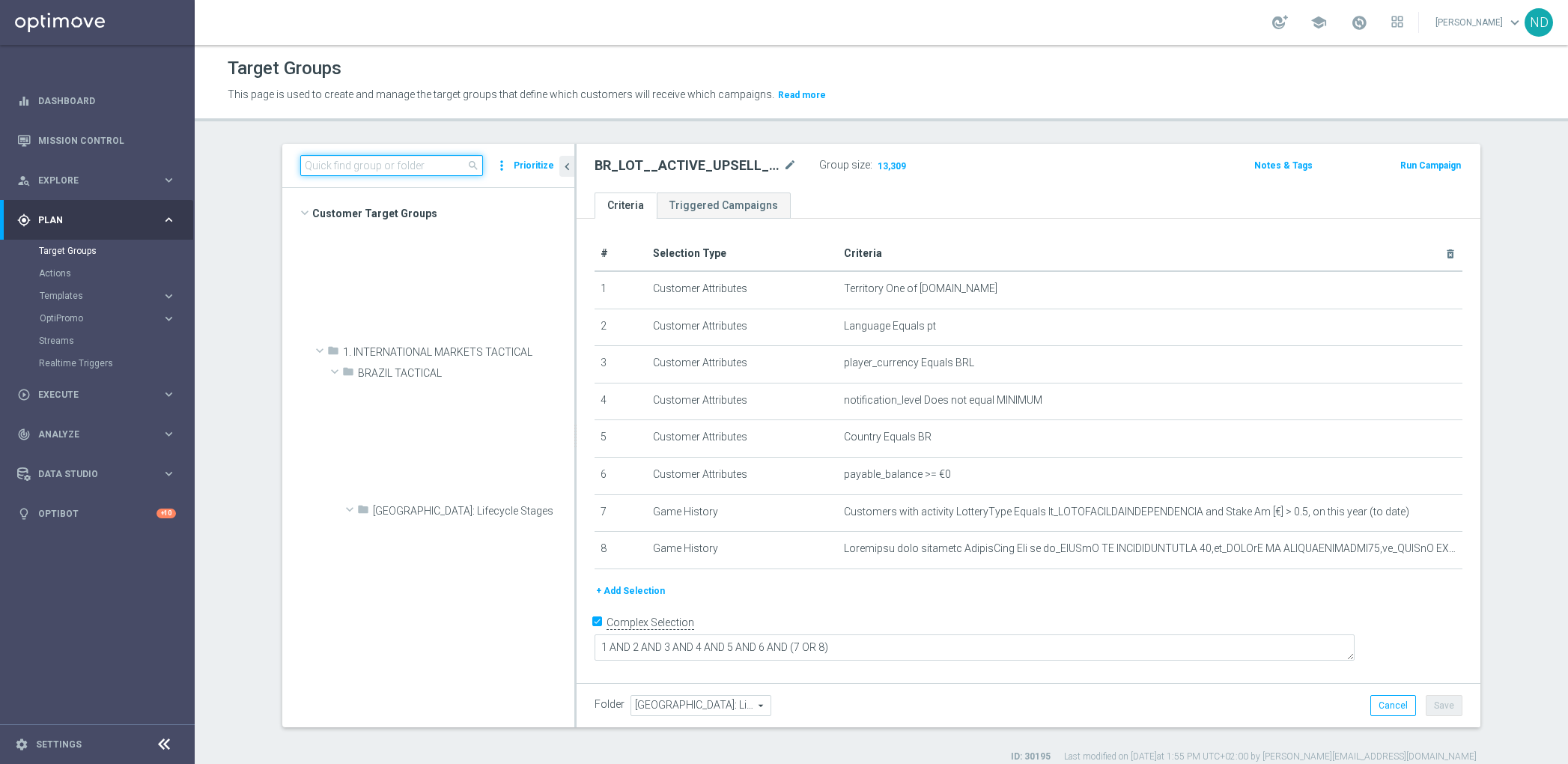
scroll to position [5319, 0]
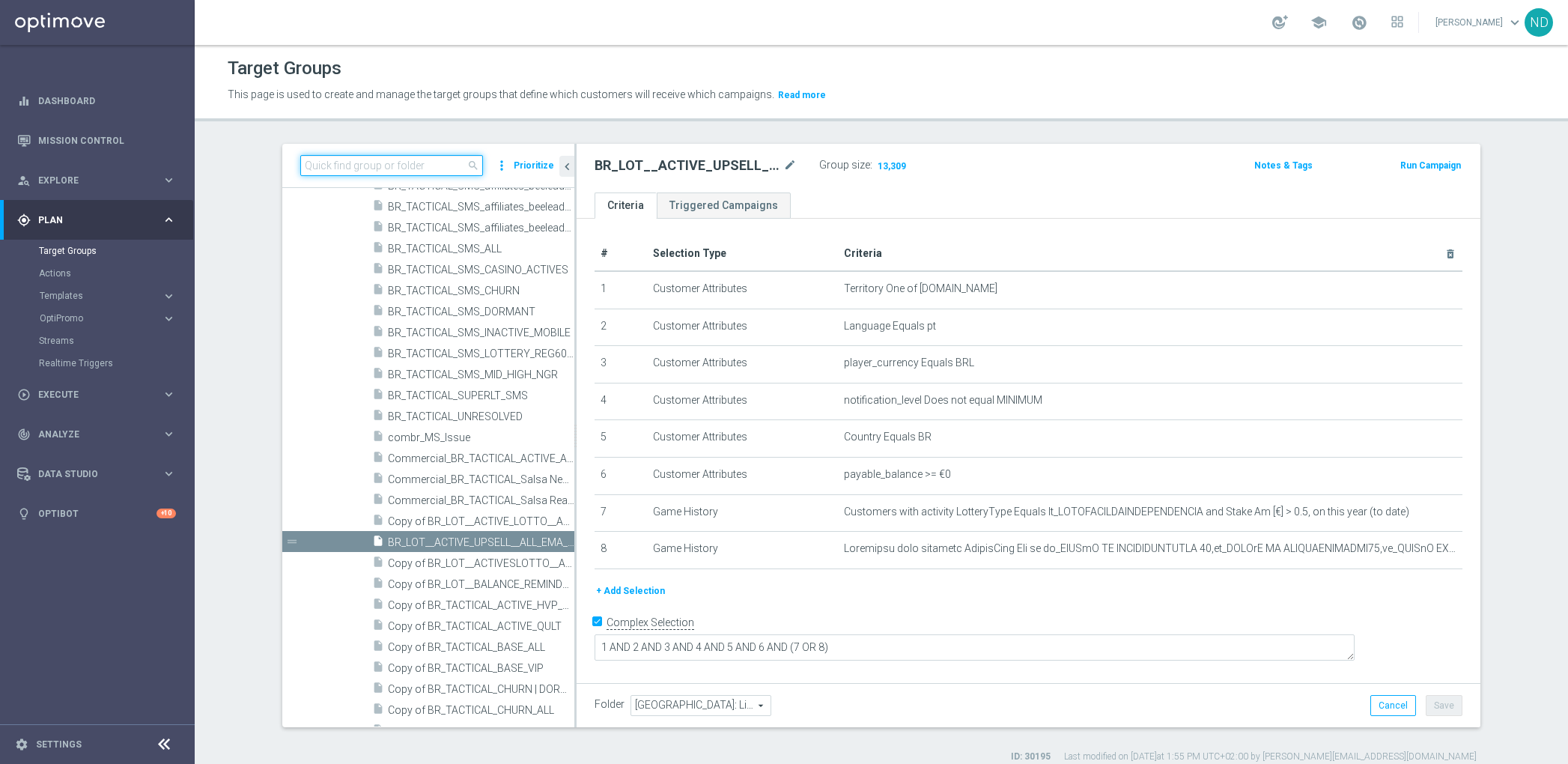
paste input "pt_BR_TGT_ALL_EM_TAC_LT__NEW_BR_Green_Not_Migrated_FULLBASE"
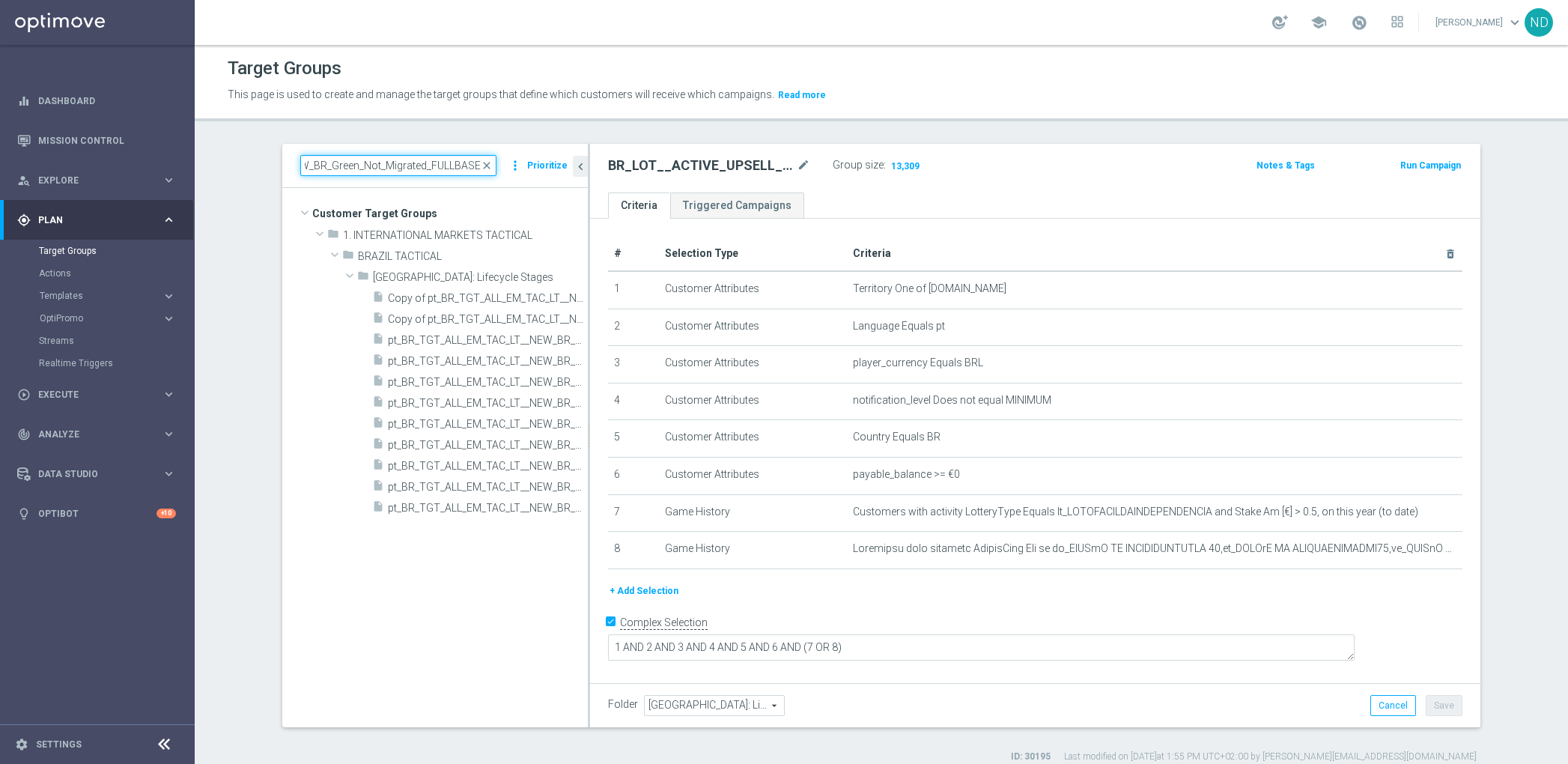
scroll to position [0, 150]
drag, startPoint x: 566, startPoint y: 488, endPoint x: 581, endPoint y: 487, distance: 15.0
click at [589, 487] on div at bounding box center [590, 436] width 2 height 584
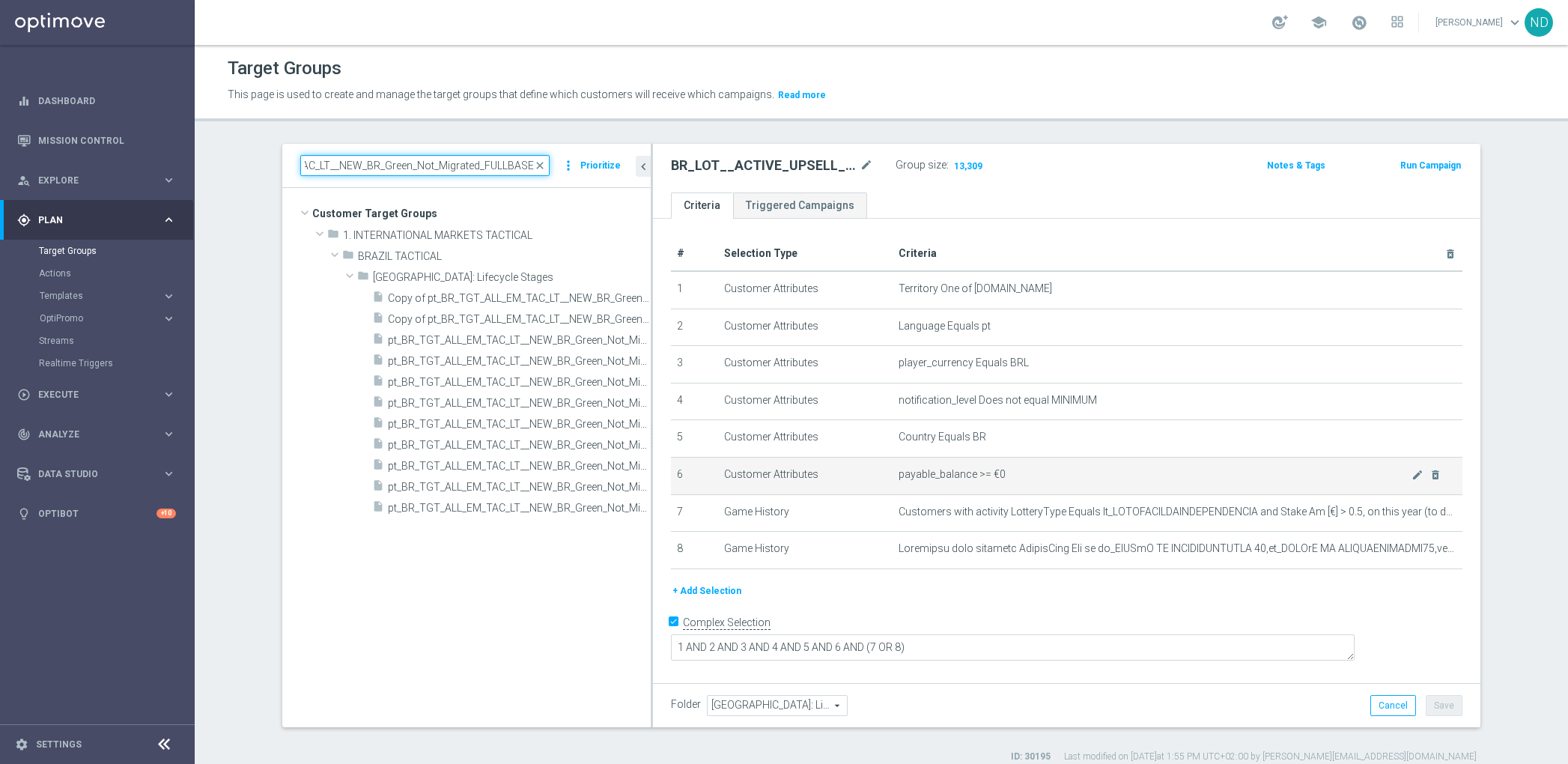
scroll to position [0, 73]
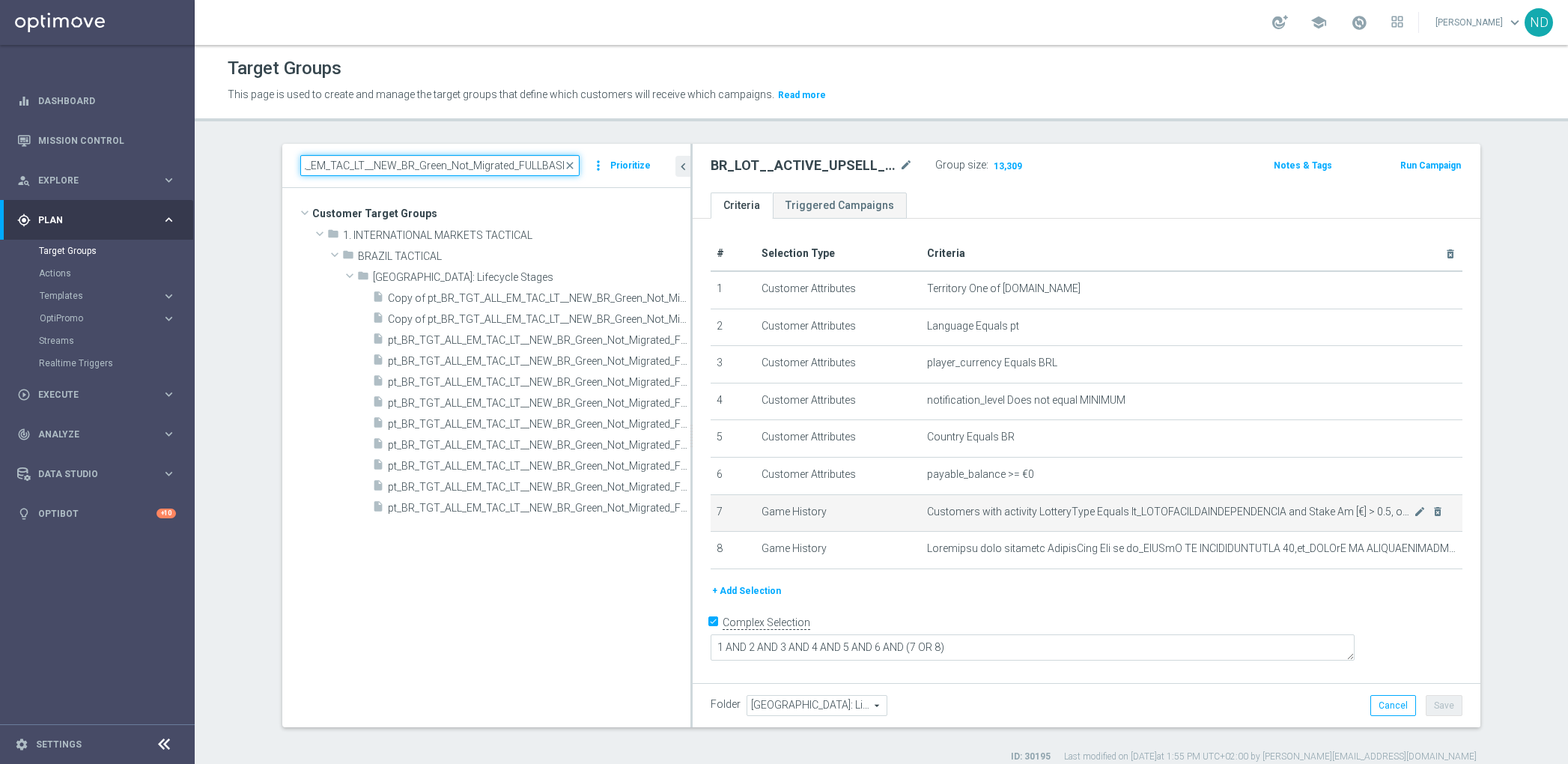
drag, startPoint x: 582, startPoint y: 487, endPoint x: 906, endPoint y: 500, distance: 324.3
click at [940, 497] on as-split "pt_BR_TGT_ALL_EM_TAC_LT__NEW_BR_Green_Not_Migrated_FULLBASE close more_vert Pri…" at bounding box center [881, 436] width 1198 height 584
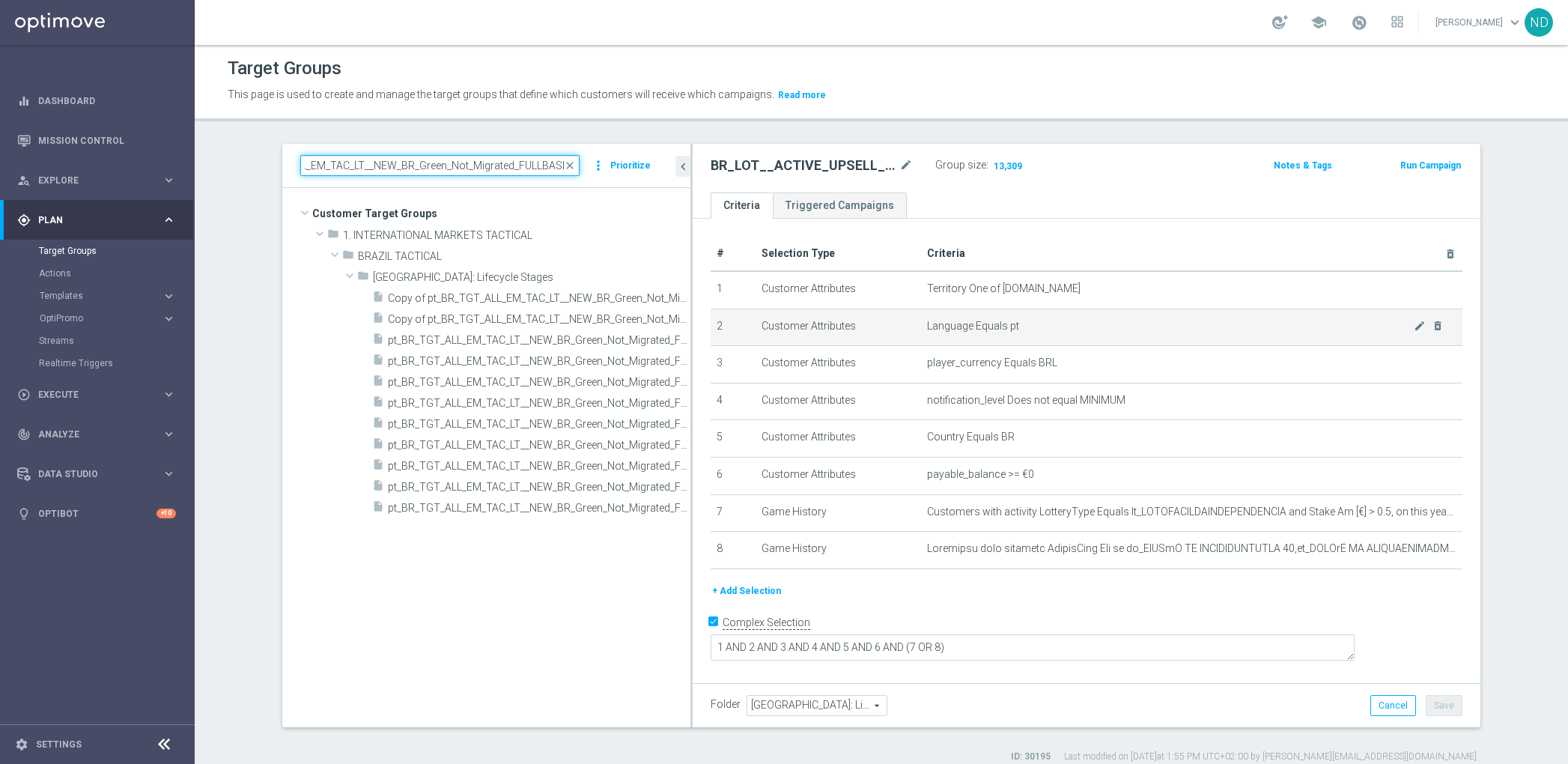
drag, startPoint x: 681, startPoint y: 325, endPoint x: 797, endPoint y: 326, distance: 116.0
click at [797, 326] on as-split "pt_BR_TGT_ALL_EM_TAC_LT__NEW_BR_Green_Not_Migrated_FULLBASE close more_vert Pri…" at bounding box center [881, 436] width 1198 height 584
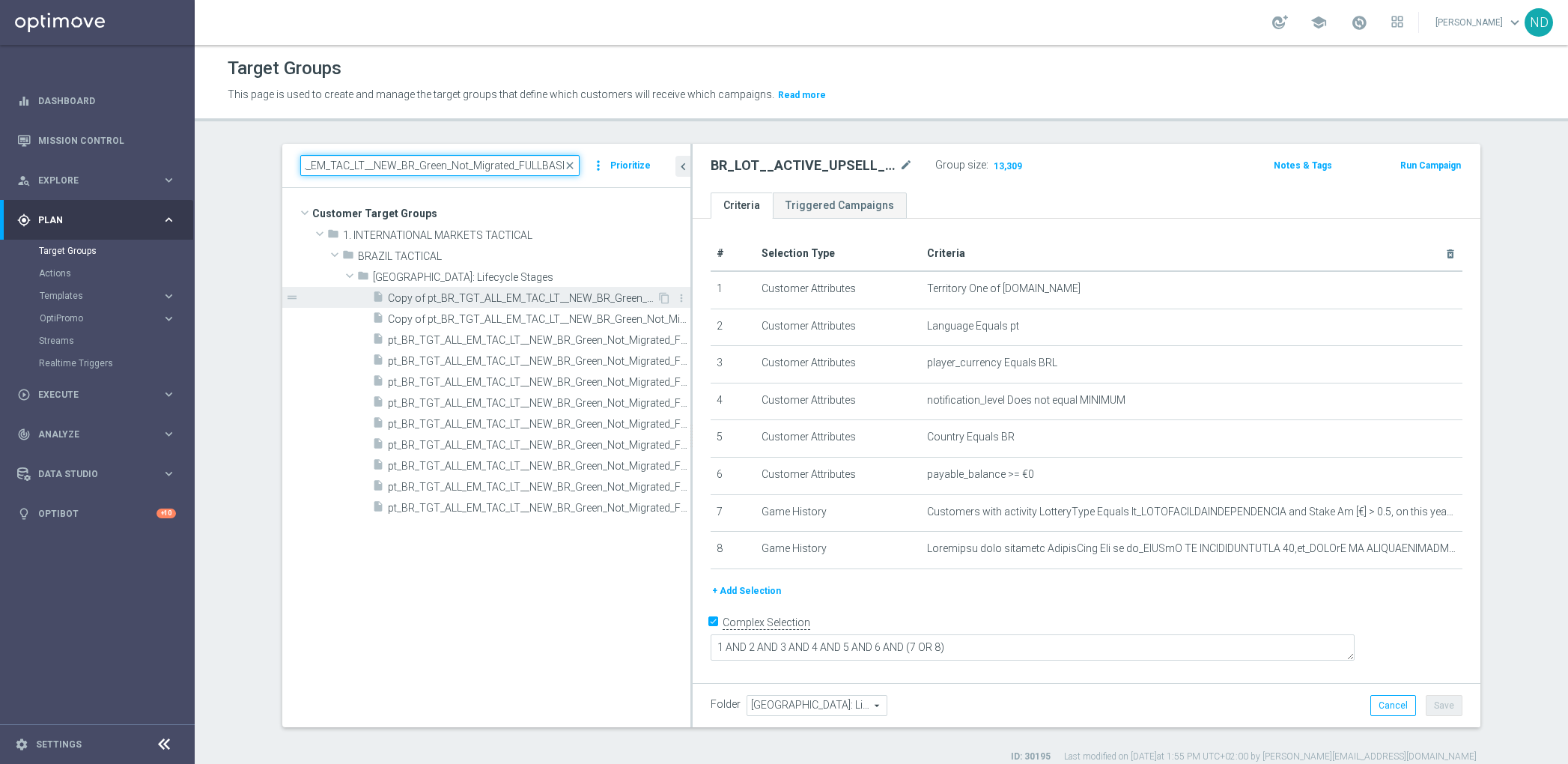
type input "pt_BR_TGT_ALL_EM_TAC_LT__NEW_BR_Green_Not_Migrated_FULLBASE"
click at [584, 298] on span "Copy of pt_BR_TGT_ALL_EM_TAC_LT__NEW_BR_Green_Not_Migrated_FULLBASE" at bounding box center [522, 298] width 269 height 13
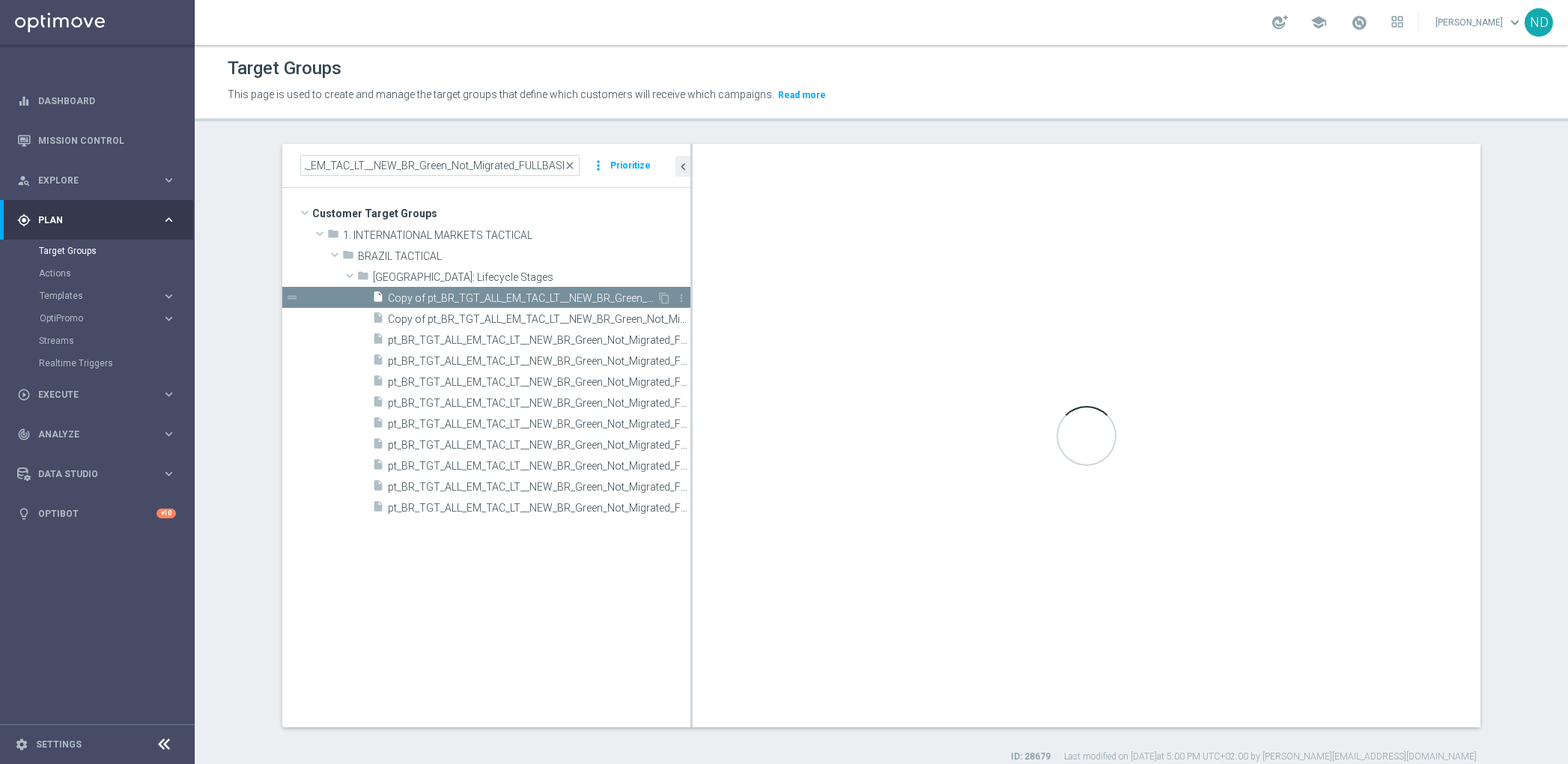
checkbox input "false"
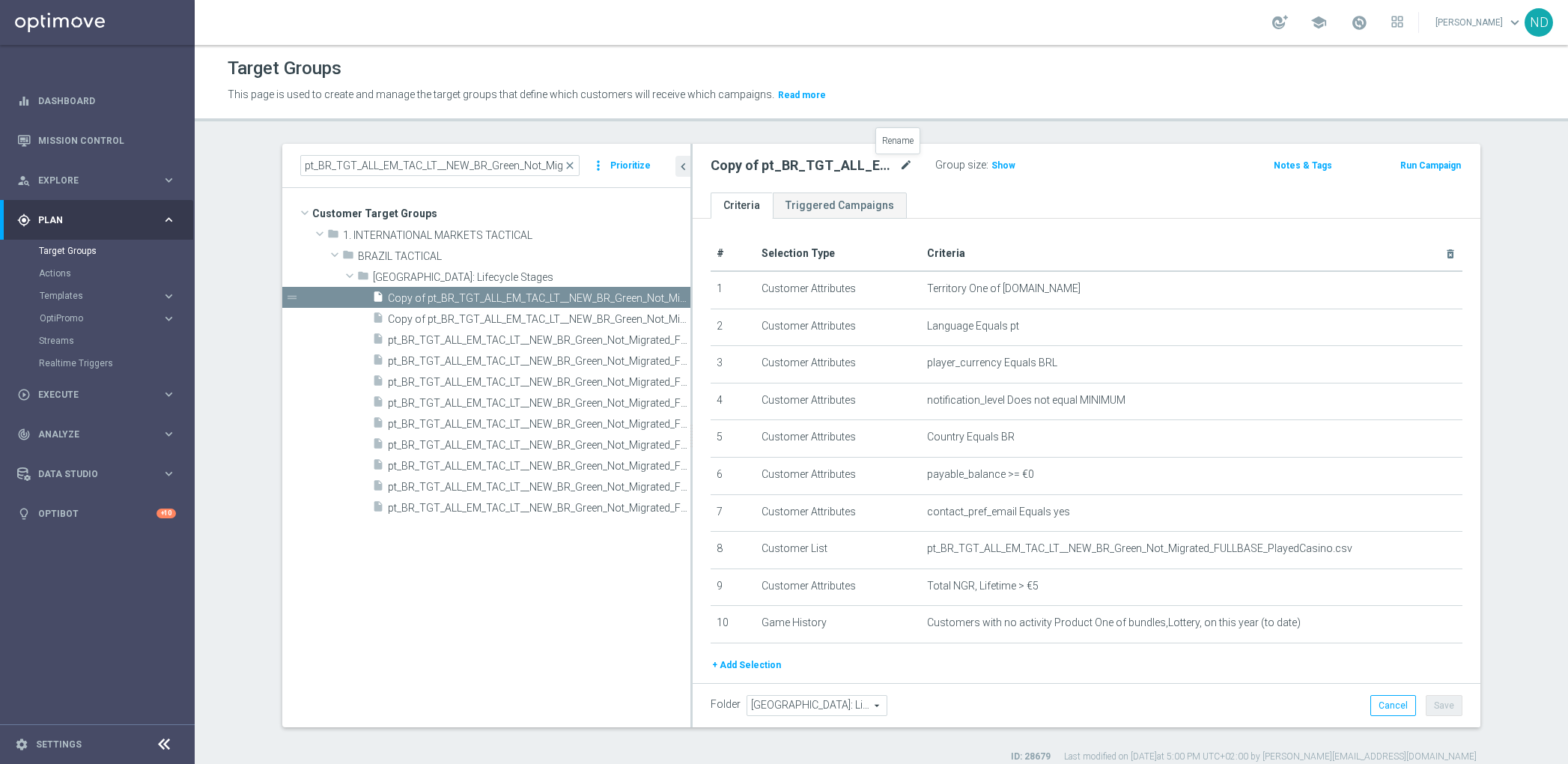
click at [900, 167] on icon "mode_edit" at bounding box center [906, 166] width 14 height 18
click at [758, 165] on input "Copy of pt_BR_TGT_ALL_EM_TAC_LT__NEW_BR_Green_Not_Migrated_FULLBASE" at bounding box center [811, 167] width 202 height 21
click at [792, 166] on input "Copy of pt_BR_TGT_ALL_EM_TAC_LT__NEW_BR_Green_Not_Migrated_FULLBASE" at bounding box center [811, 167] width 202 height 21
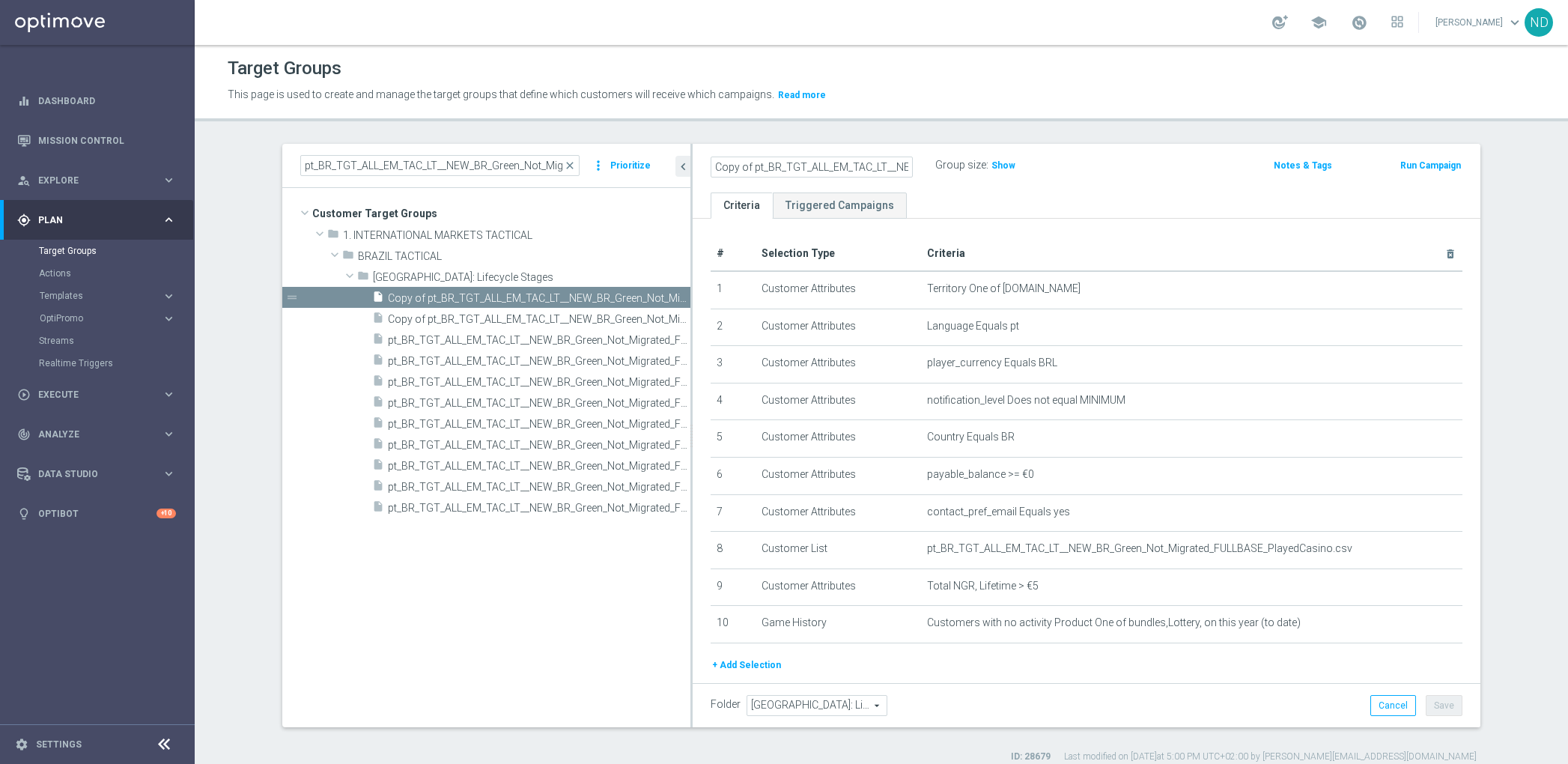
drag, startPoint x: 758, startPoint y: 164, endPoint x: 686, endPoint y: 167, distance: 72.1
click at [643, 165] on as-split "pt_BR_TGT_ALL_EM_TAC_LT__NEW_BR_Green_Not_Migrated_FULLBASE close more_vert Pri…" at bounding box center [881, 436] width 1198 height 584
click at [752, 163] on input "Copy of pt_BR_TGT_ALL_EM_TAC_LT__NEW_BR_Green_Not_Migrated_FULLBASE" at bounding box center [811, 167] width 202 height 21
drag, startPoint x: 745, startPoint y: 164, endPoint x: 662, endPoint y: 159, distance: 83.2
click at [666, 167] on as-split "pt_BR_TGT_ALL_EM_TAC_LT__NEW_BR_Green_Not_Migrated_FULLBASE close more_vert Pri…" at bounding box center [881, 436] width 1198 height 584
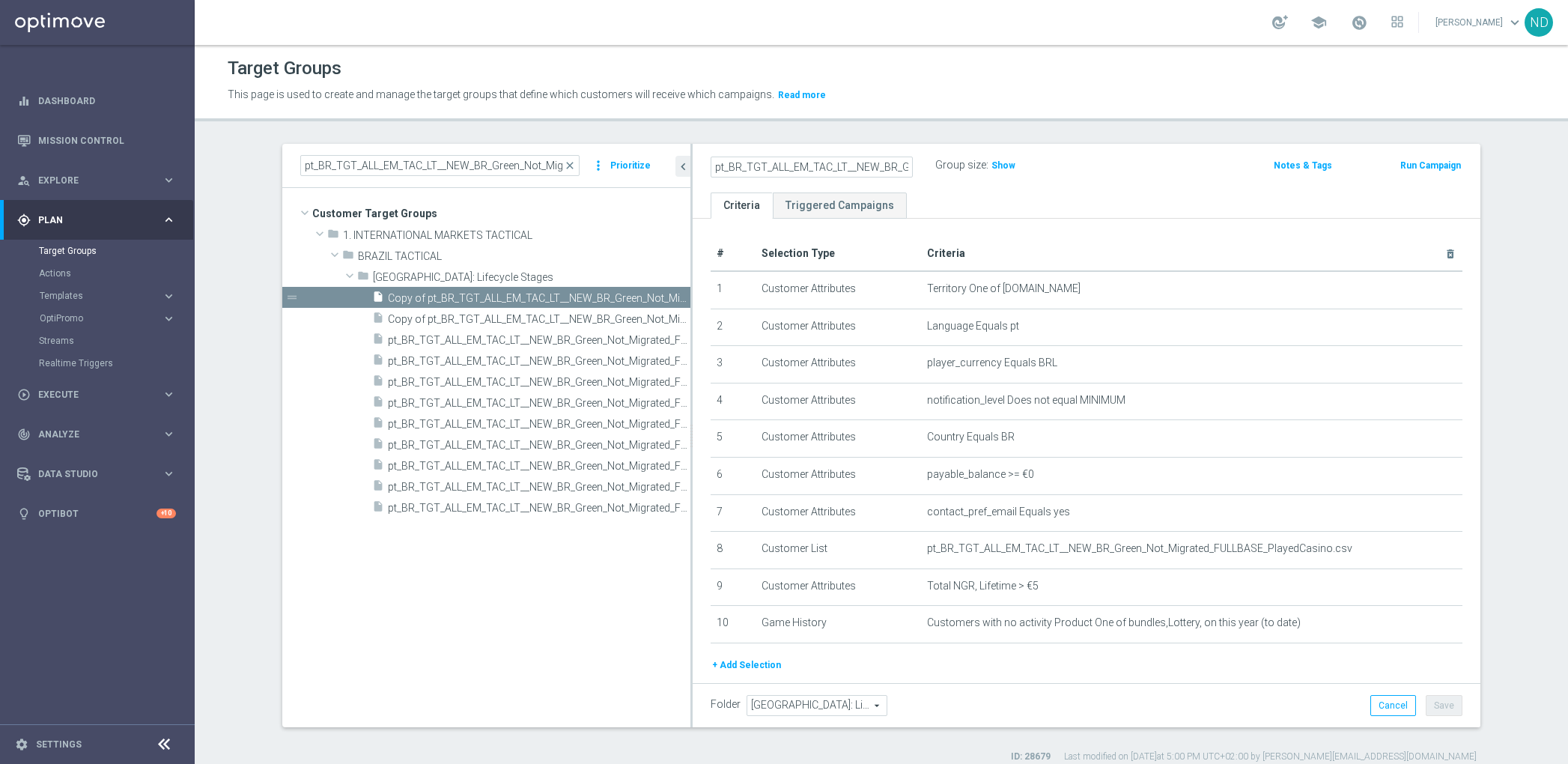
click at [875, 164] on input "pt_BR_TGT_ALL_EM_TAC_LT__NEW_BR_Green_Not_Migrated_FULLBASE" at bounding box center [811, 167] width 202 height 21
click at [844, 168] on input "pt_BR_TGT_ALL_EM_TAC_LT__NEW_BR_Green_Not_Migrated_FULLBASE" at bounding box center [811, 167] width 202 height 21
drag, startPoint x: 805, startPoint y: 167, endPoint x: 957, endPoint y: 170, distance: 152.0
click at [957, 170] on div "pt_BR_TGT_ALL_EM_TAC_LT__NEW_BR_Green_Not_Migrated_FULLBASE Group size : Show" at bounding box center [957, 167] width 516 height 23
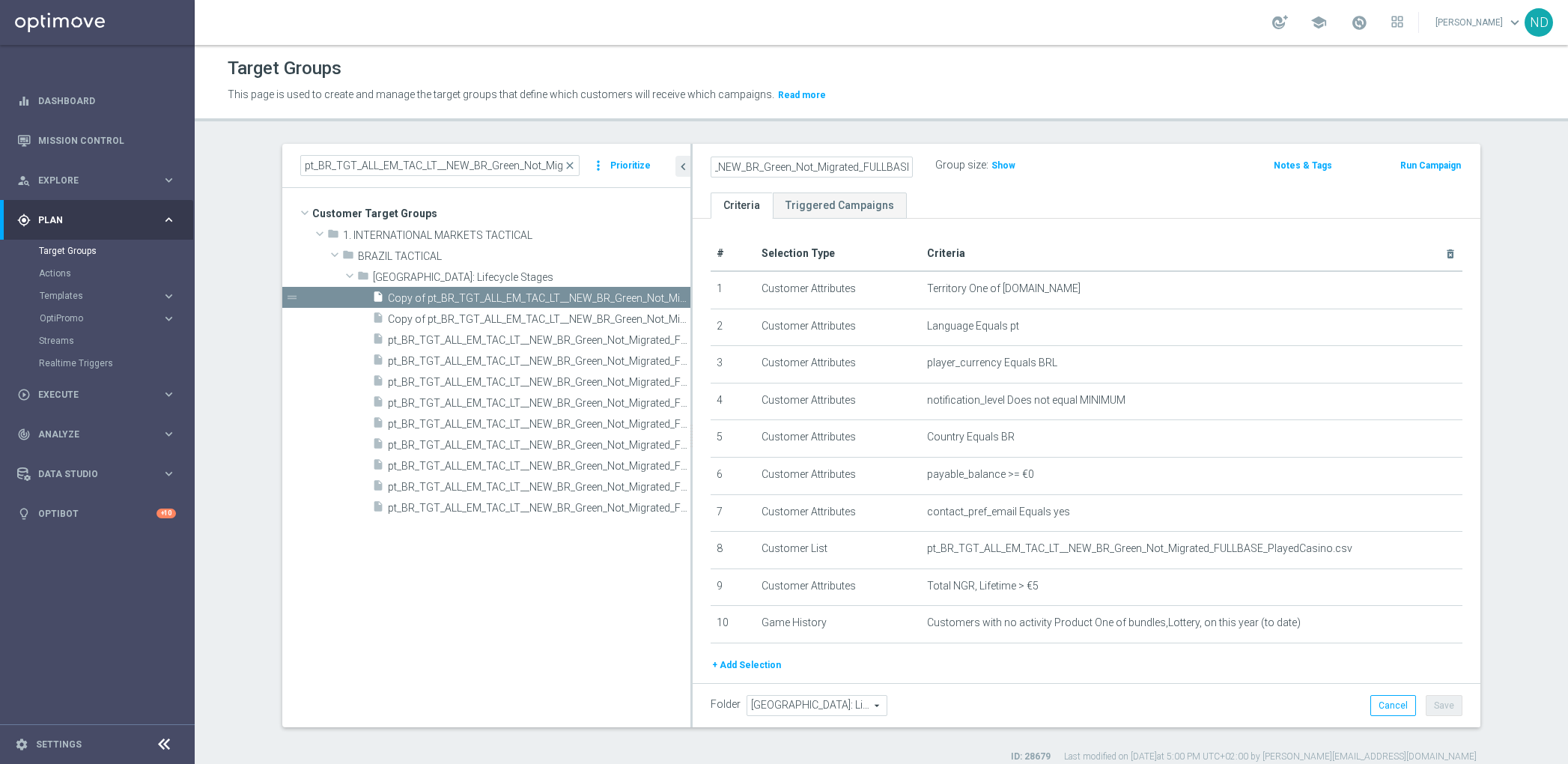
click at [848, 166] on input "pt_BR_TGT_ALL_EM_TAC_LT__NEW_BR_Green_Not_Migrated_FULLBASE" at bounding box center [811, 167] width 202 height 21
click at [900, 167] on input "pt_BR_TGT_ALL_EM_TAC_LT__NEW_BR_Green_Not_Migrated_FULLBASE" at bounding box center [811, 167] width 202 height 21
click at [937, 196] on ul "Criteria Triggered Campaigns" at bounding box center [1086, 205] width 788 height 26
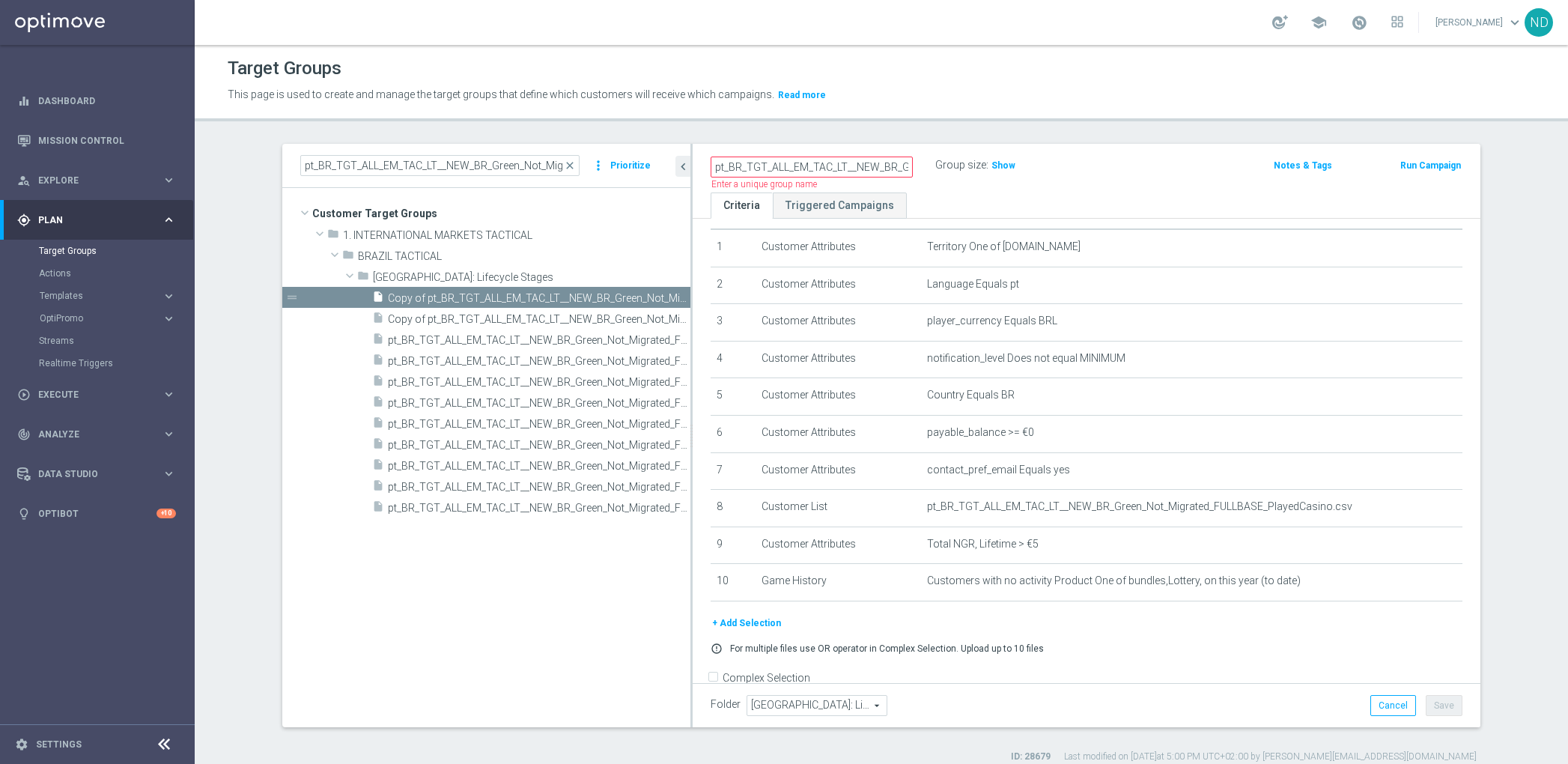
click at [1006, 195] on ul "Criteria Triggered Campaigns" at bounding box center [1086, 205] width 788 height 26
click at [995, 164] on span "Show" at bounding box center [1003, 165] width 24 height 11
click at [777, 163] on input "pt_BR_TGT_ALL_EM_TAC_LT__NEW_BR_Green_Not_Migrated_FULLBASE" at bounding box center [811, 167] width 202 height 21
click at [822, 163] on input "pt_BR_TGT_ALL_EM_TAC_LT__NEW_BR_Green_Not_Migrated_FULLBASE" at bounding box center [811, 167] width 202 height 21
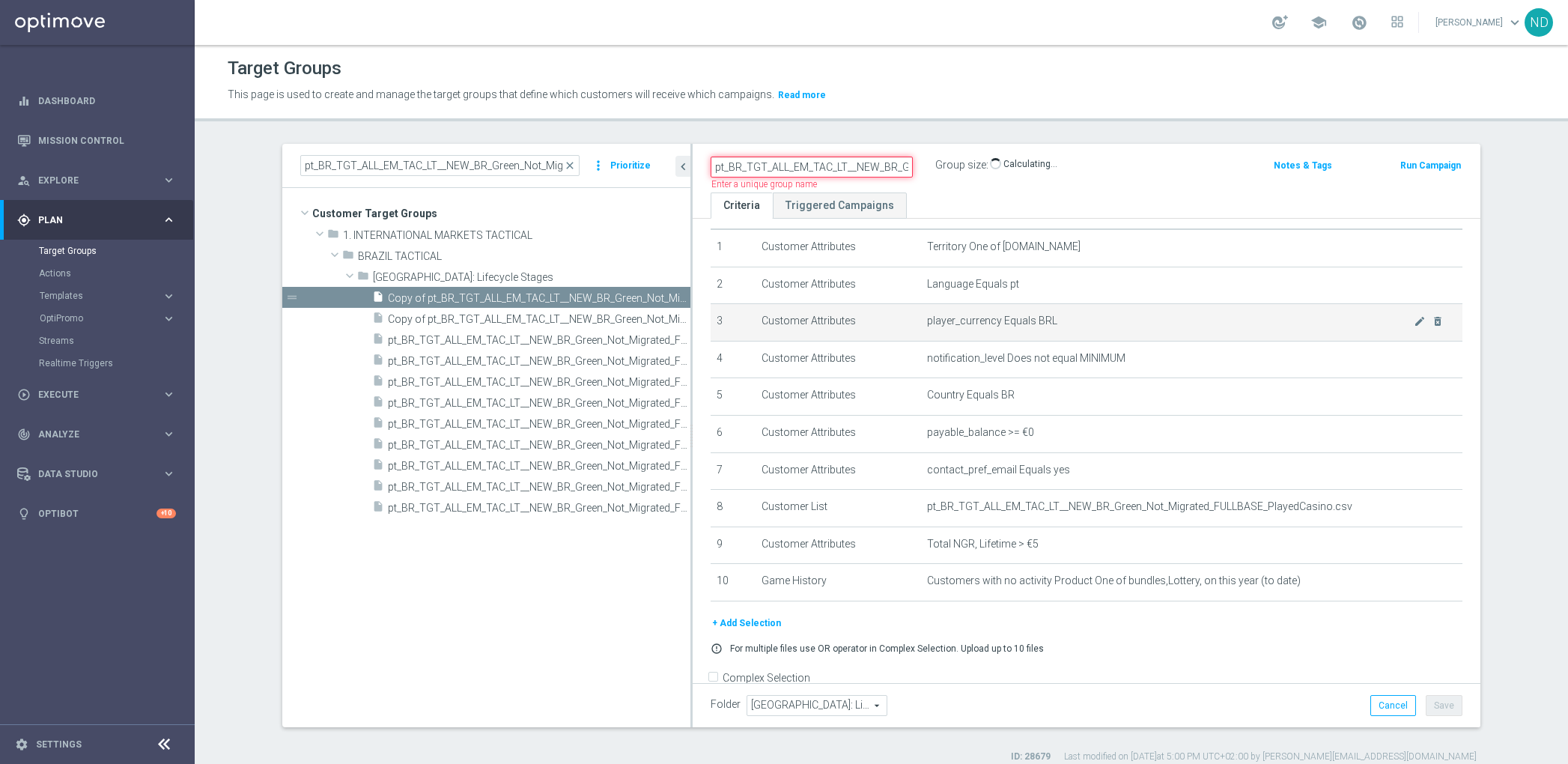
drag, startPoint x: 683, startPoint y: 314, endPoint x: 755, endPoint y: 319, distance: 72.2
click at [839, 324] on as-split "pt_BR_TGT_ALL_EM_TAC_LT__NEW_BR_Green_Not_Migrated_FULLBASE close more_vert Pri…" at bounding box center [881, 436] width 1198 height 584
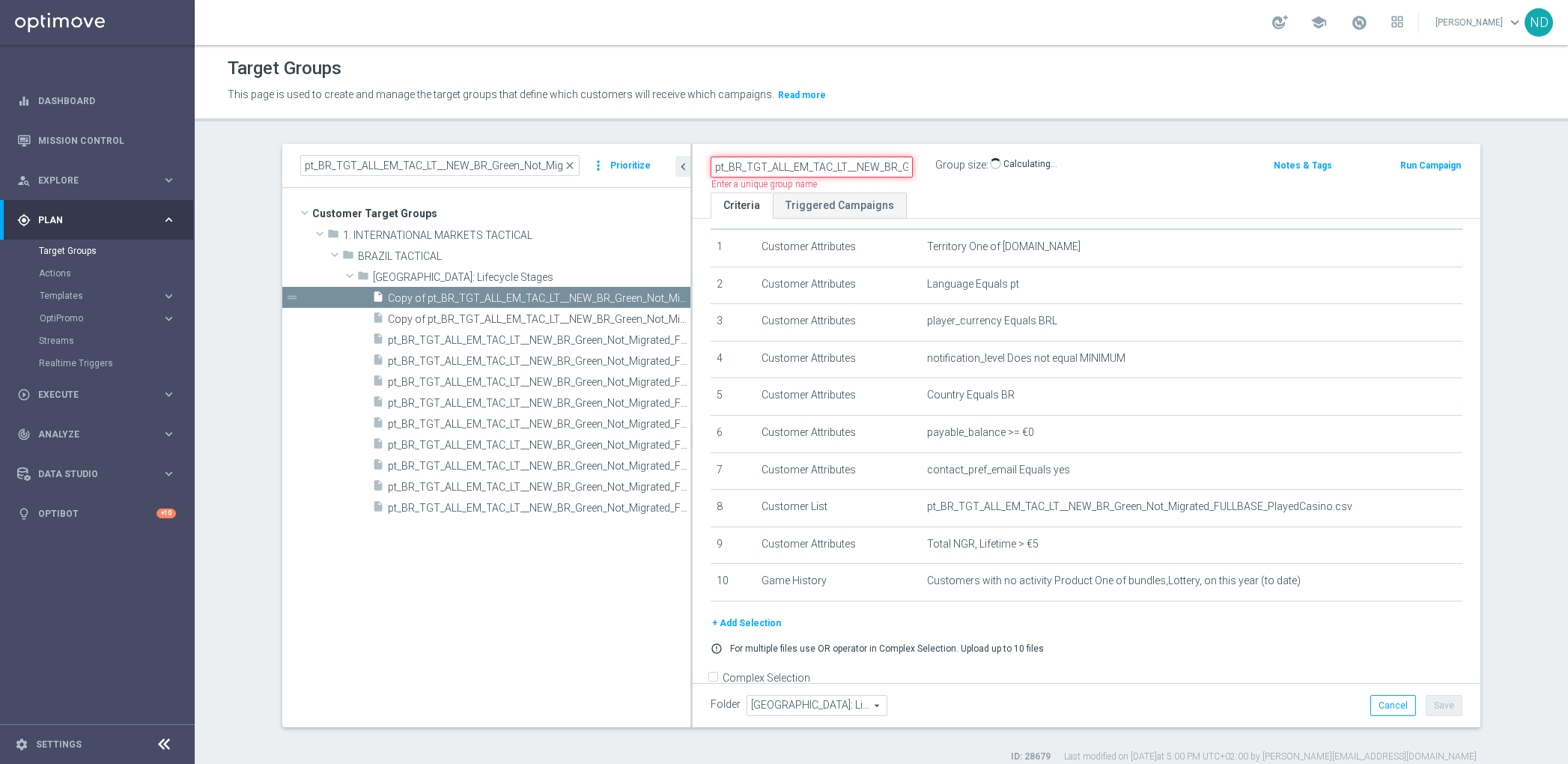
click at [875, 161] on input "pt_BR_TGT_ALL_EM_TAC_LT__NEW_BR_Green_Not_Migrated_FULLBASE" at bounding box center [811, 167] width 202 height 21
drag, startPoint x: 875, startPoint y: 161, endPoint x: 1049, endPoint y: 173, distance: 174.4
click at [1049, 173] on div "pt_BR_TGT_ALL_EM_TAC_LT__NEW_BR_Green_Not_Migrated_FULLBASE Name length must be…" at bounding box center [957, 167] width 516 height 23
click at [891, 167] on input "pt_BR_TGT_ALL_EM_TAC_LT__NEW_BR_Green_Not_Migrated_FULLBASE" at bounding box center [811, 167] width 202 height 21
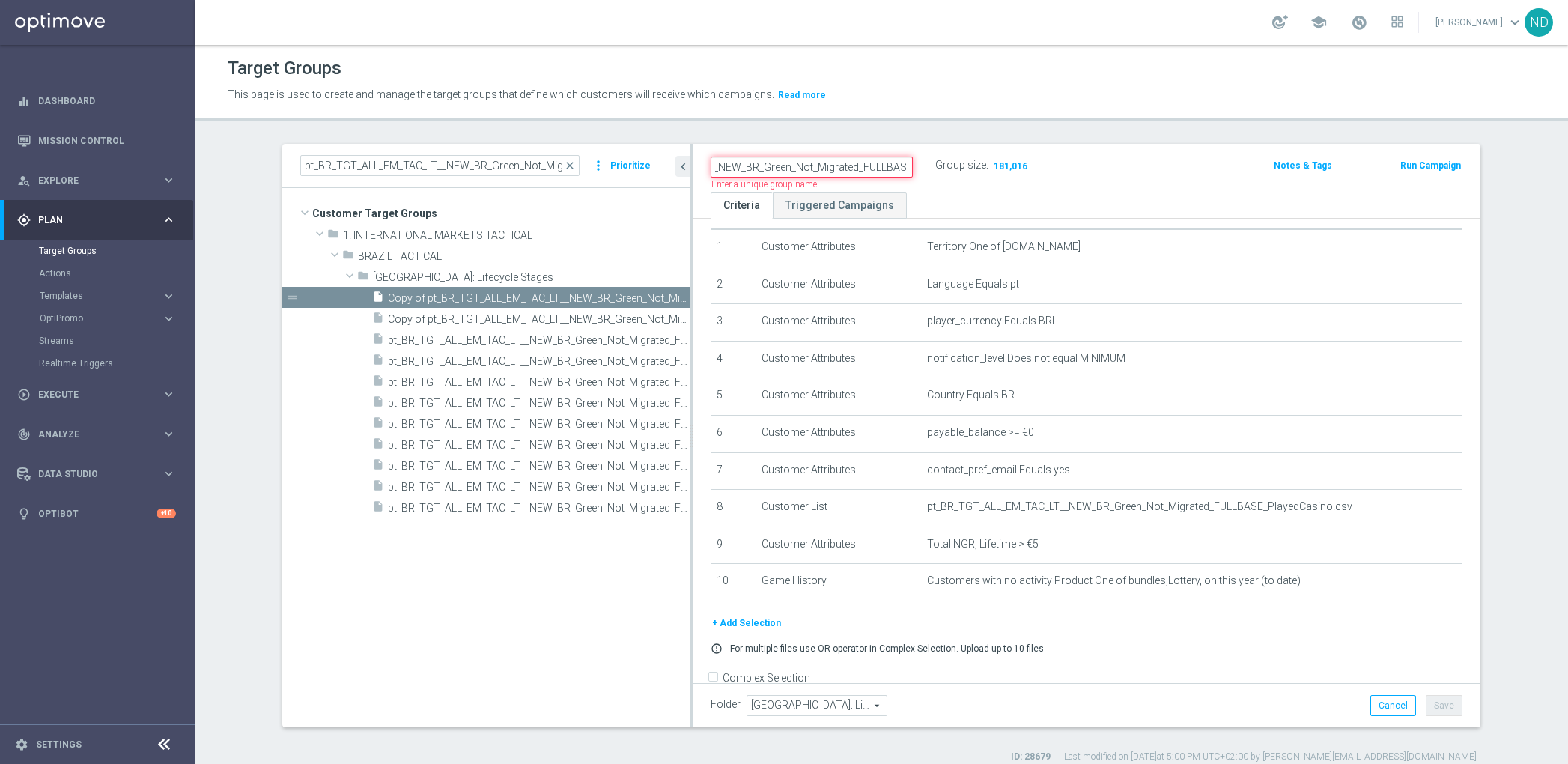
click at [902, 167] on input "pt_BR_TGT_ALL_EM_TAC_LT__NEW_BR_Green_Not_Migrated_FULLBASE" at bounding box center [811, 167] width 202 height 21
type input "pt_BR_TGT_ALL_EM_TAC_LT__NEW_BR_Green_Not_Migrated_FULLBASE_LFI"
click at [1056, 184] on div "pt_BR_TGT_ALL_EM_TAC_LT__NEW_BR_Green_Not_Migrated_FULLBASE_LFI Group size : 18…" at bounding box center [1086, 168] width 788 height 49
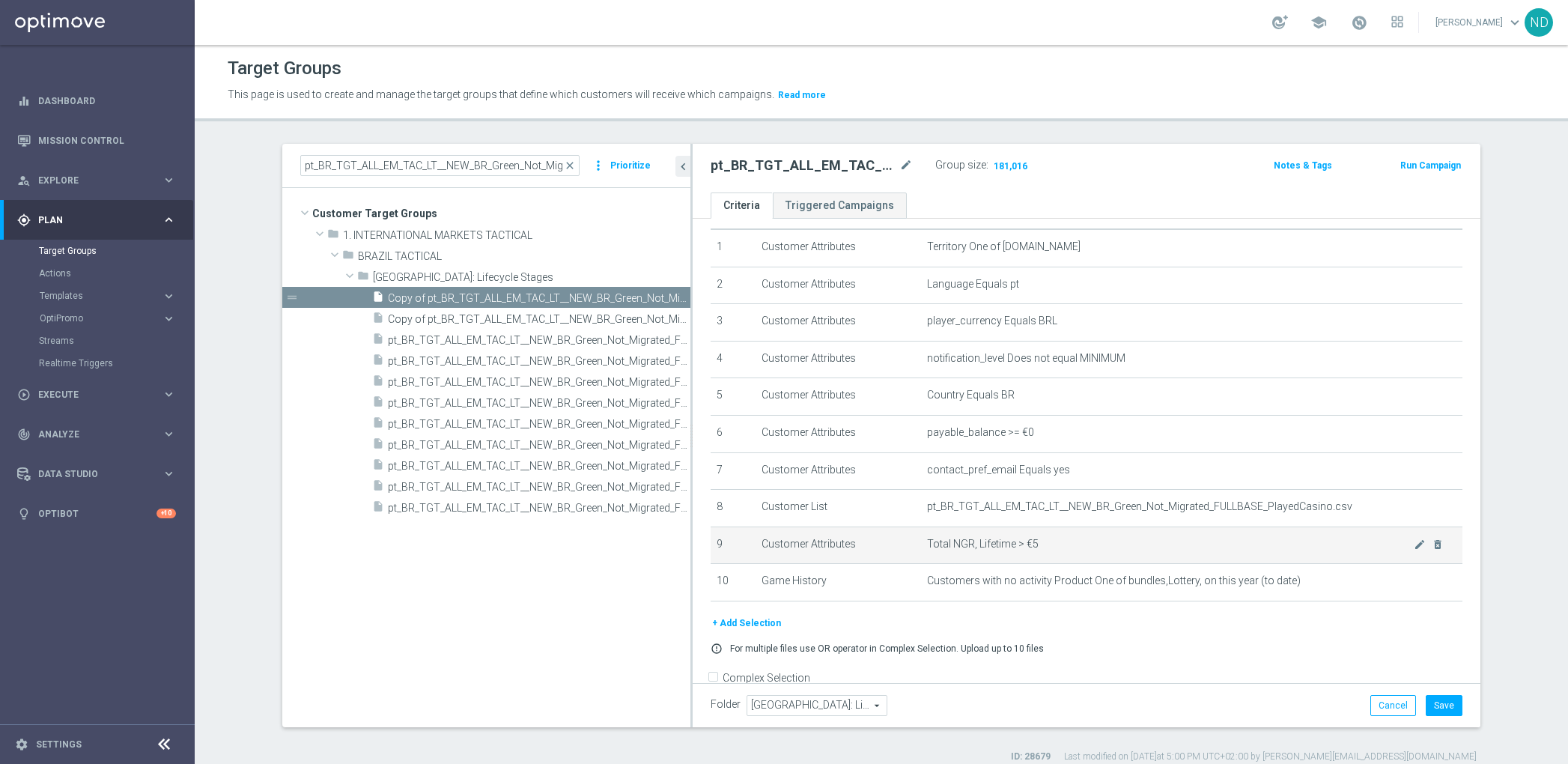
drag, startPoint x: 1049, startPoint y: 173, endPoint x: 997, endPoint y: 544, distance: 374.6
click at [997, 544] on span "Total NGR, Lifetime > €5" at bounding box center [1170, 544] width 487 height 13
click at [1414, 545] on icon "mode_edit" at bounding box center [1419, 544] width 12 height 12
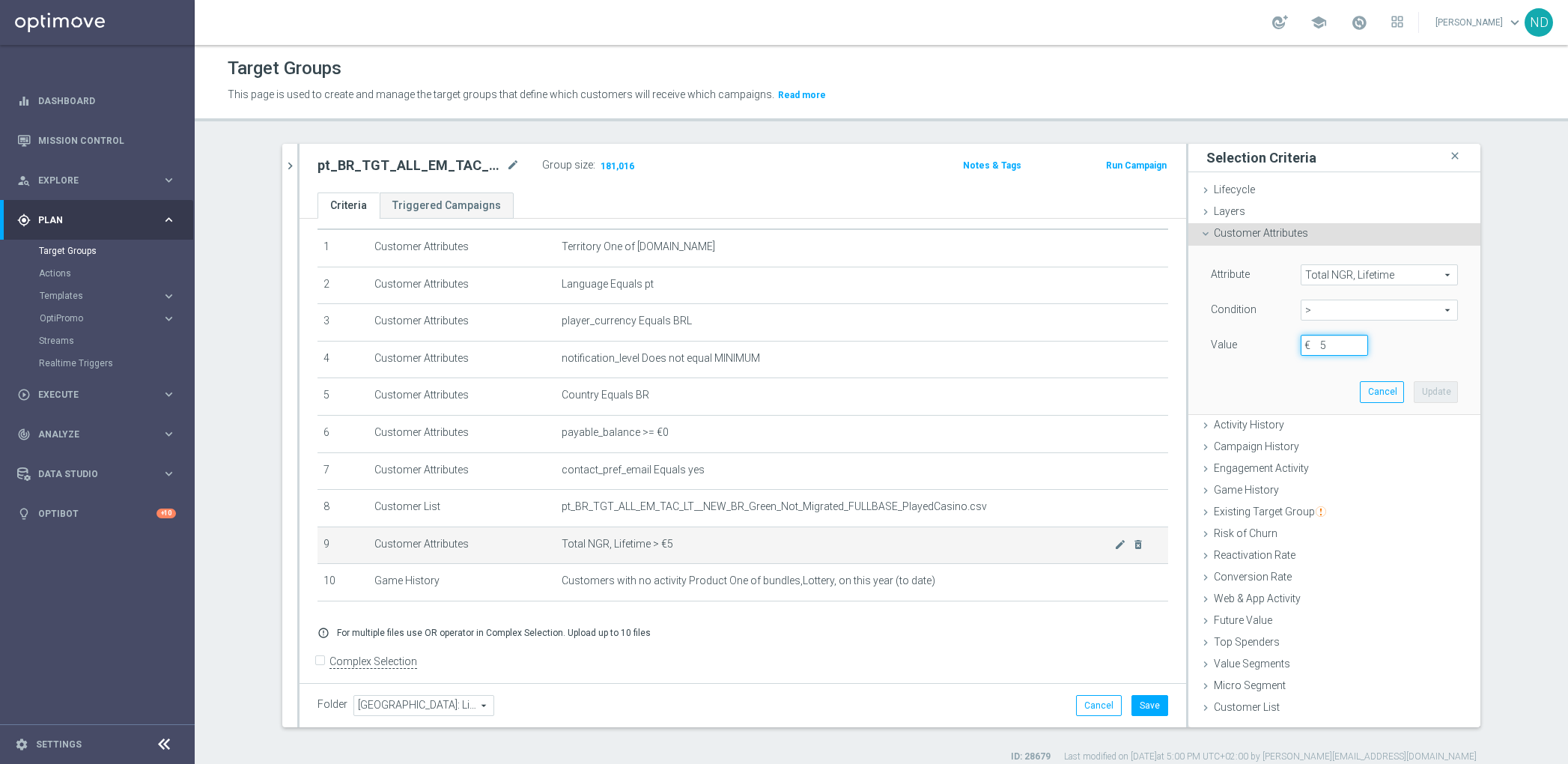
click at [1325, 343] on input "5" at bounding box center [1334, 345] width 67 height 21
drag, startPoint x: 997, startPoint y: 544, endPoint x: 1306, endPoint y: 344, distance: 368.1
click at [1306, 344] on div "5 €" at bounding box center [1334, 345] width 90 height 21
type input "1"
drag, startPoint x: 1306, startPoint y: 344, endPoint x: 1428, endPoint y: 393, distance: 131.5
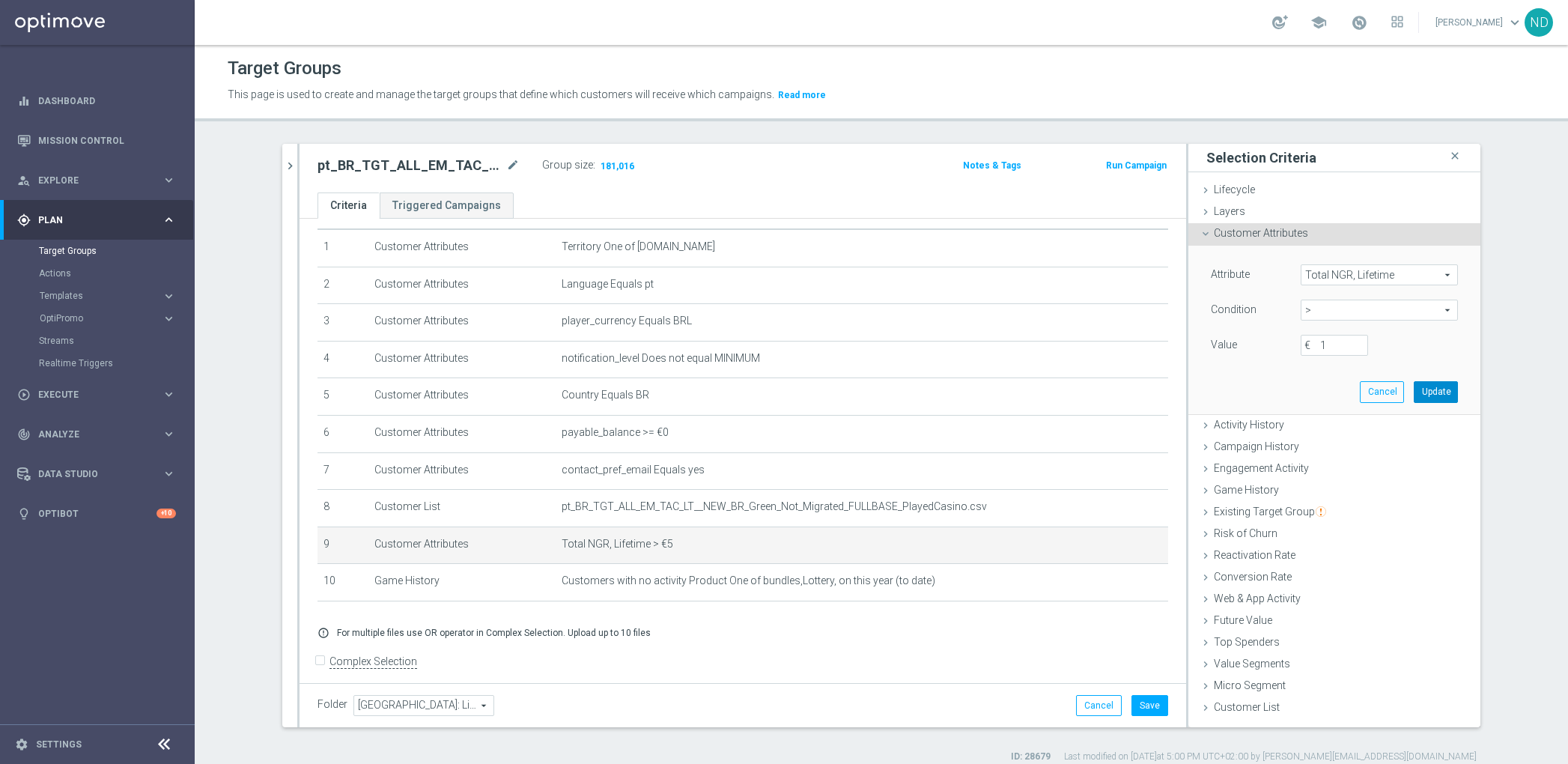
click at [1428, 393] on button "Update" at bounding box center [1435, 392] width 44 height 21
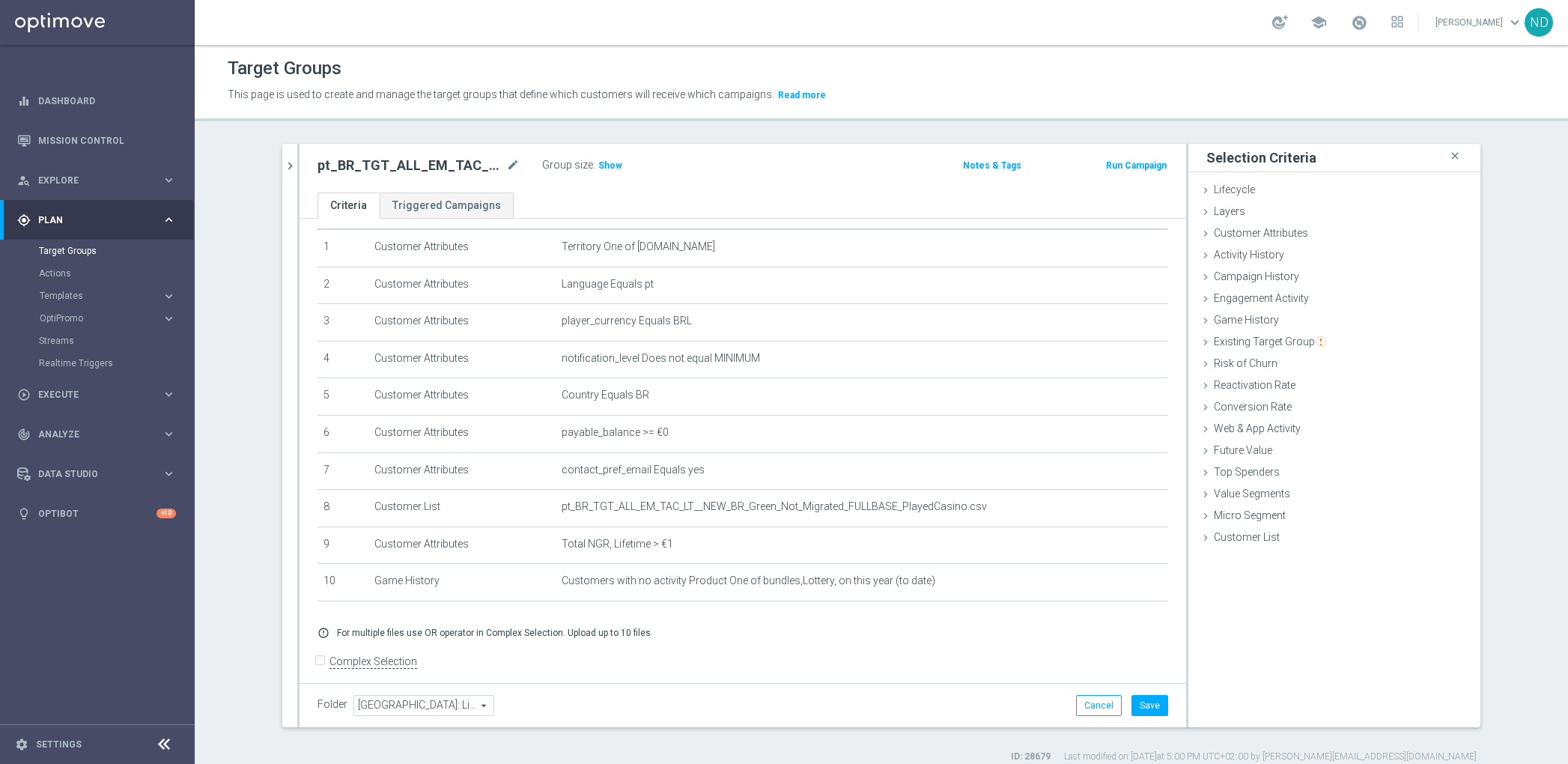
click at [604, 162] on span "Show" at bounding box center [610, 165] width 24 height 11
click at [1259, 302] on span "Engagement Activity" at bounding box center [1262, 298] width 95 height 12
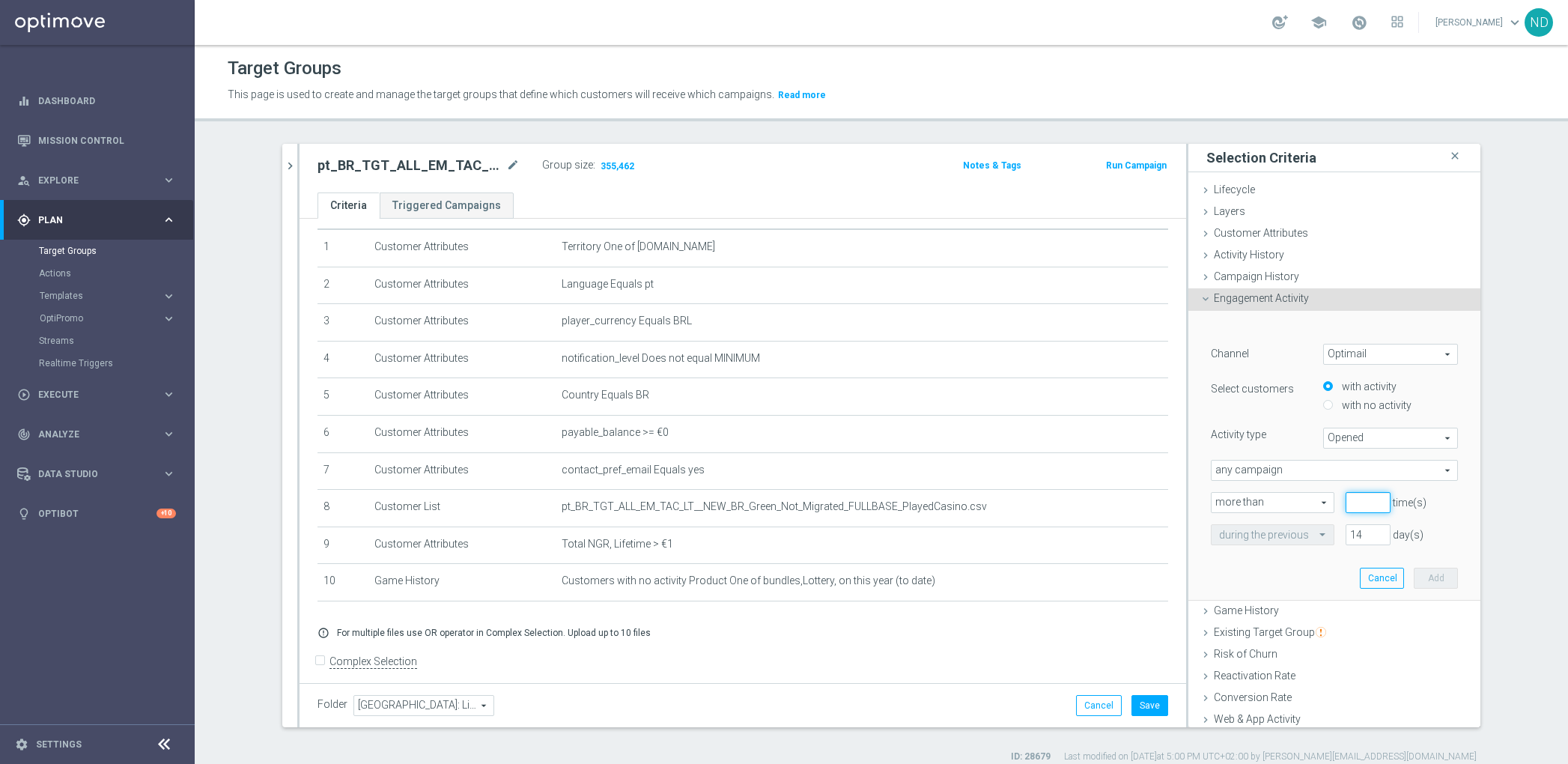
drag, startPoint x: 1428, startPoint y: 393, endPoint x: 1340, endPoint y: 500, distance: 138.5
click at [1346, 500] on input "number" at bounding box center [1368, 503] width 45 height 21
type input "2"
click at [1247, 580] on div "﻿ Channel Optimail Optimail arrow_drop_down search Select customers with activi…" at bounding box center [1334, 455] width 269 height 289
drag, startPoint x: 1340, startPoint y: 500, endPoint x: 1323, endPoint y: 538, distance: 41.6
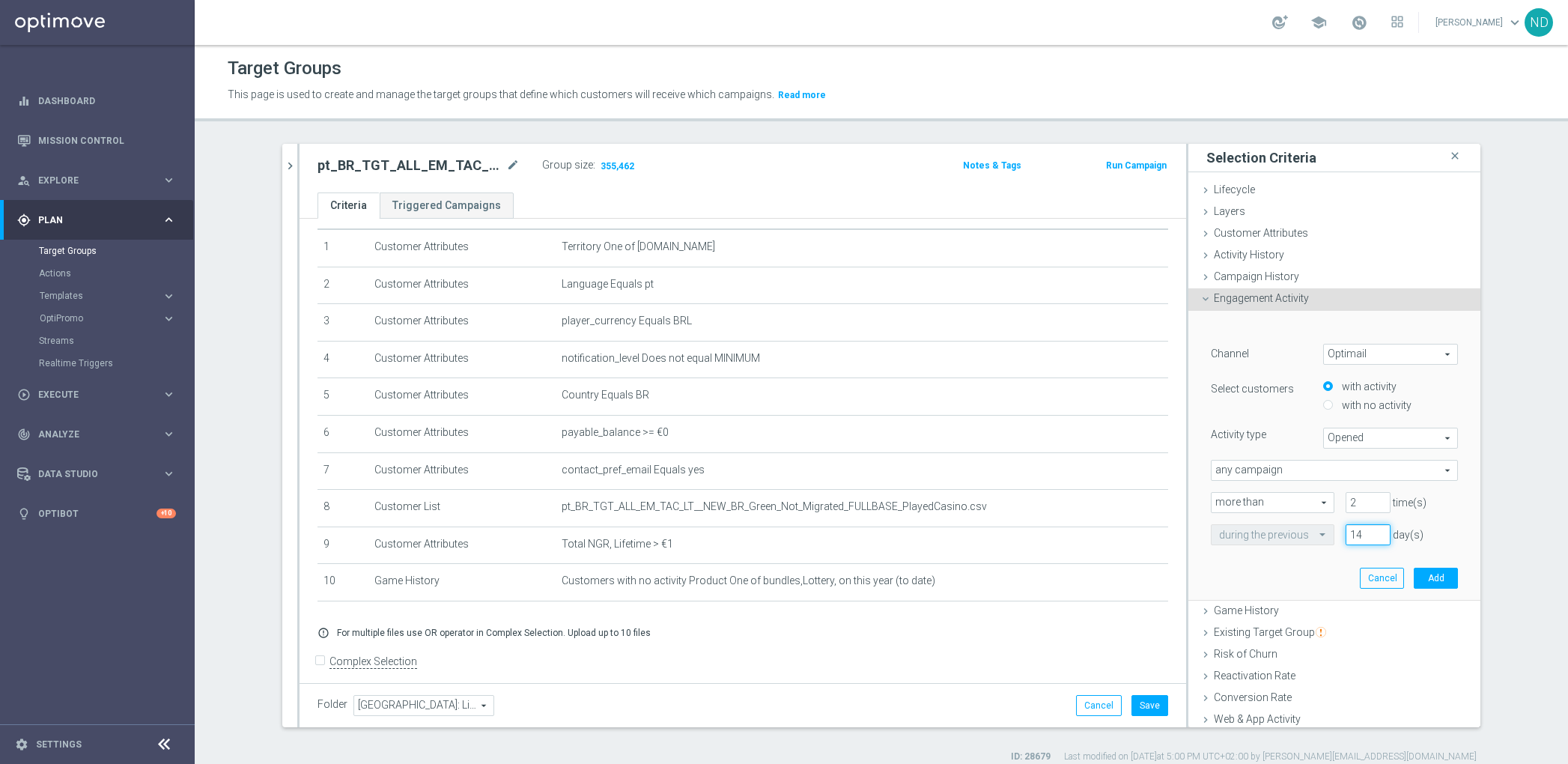
click at [1334, 538] on div "14 day(s)" at bounding box center [1368, 534] width 67 height 21
type input "2"
type input "365"
click at [1287, 566] on div "﻿ Channel Optimail Optimail arrow_drop_down search Select customers with activi…" at bounding box center [1334, 455] width 269 height 289
click at [1414, 577] on button "Add" at bounding box center [1435, 578] width 44 height 21
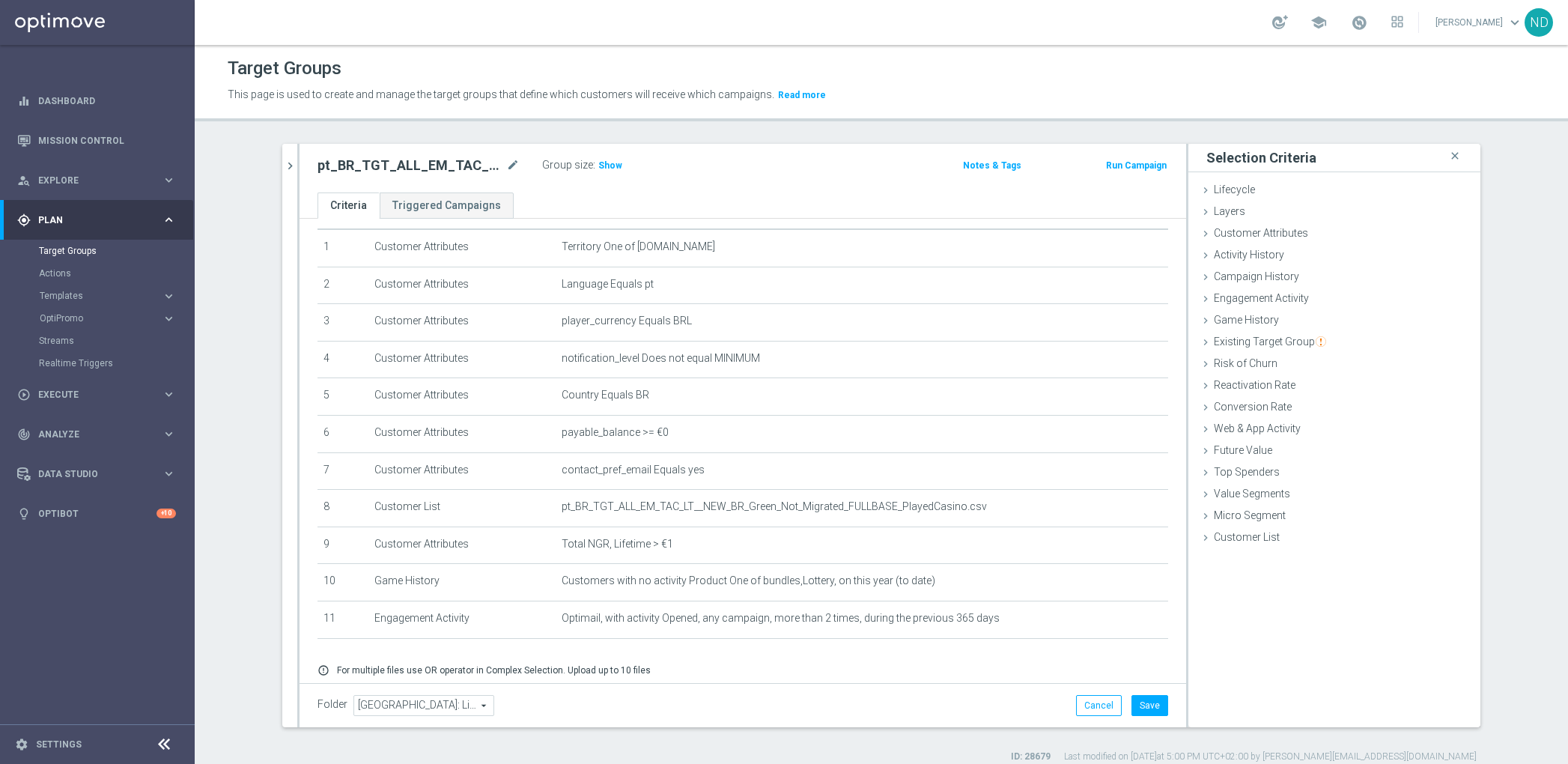
click at [605, 167] on span "Show" at bounding box center [610, 165] width 24 height 11
click at [506, 167] on icon "mode_edit" at bounding box center [512, 166] width 14 height 18
click at [331, 165] on input "pt_BR_TGT_ALL_EM_TAC_LT__NEW_BR_Green_Not_Migrated_FULLBASE_LFI" at bounding box center [419, 167] width 202 height 21
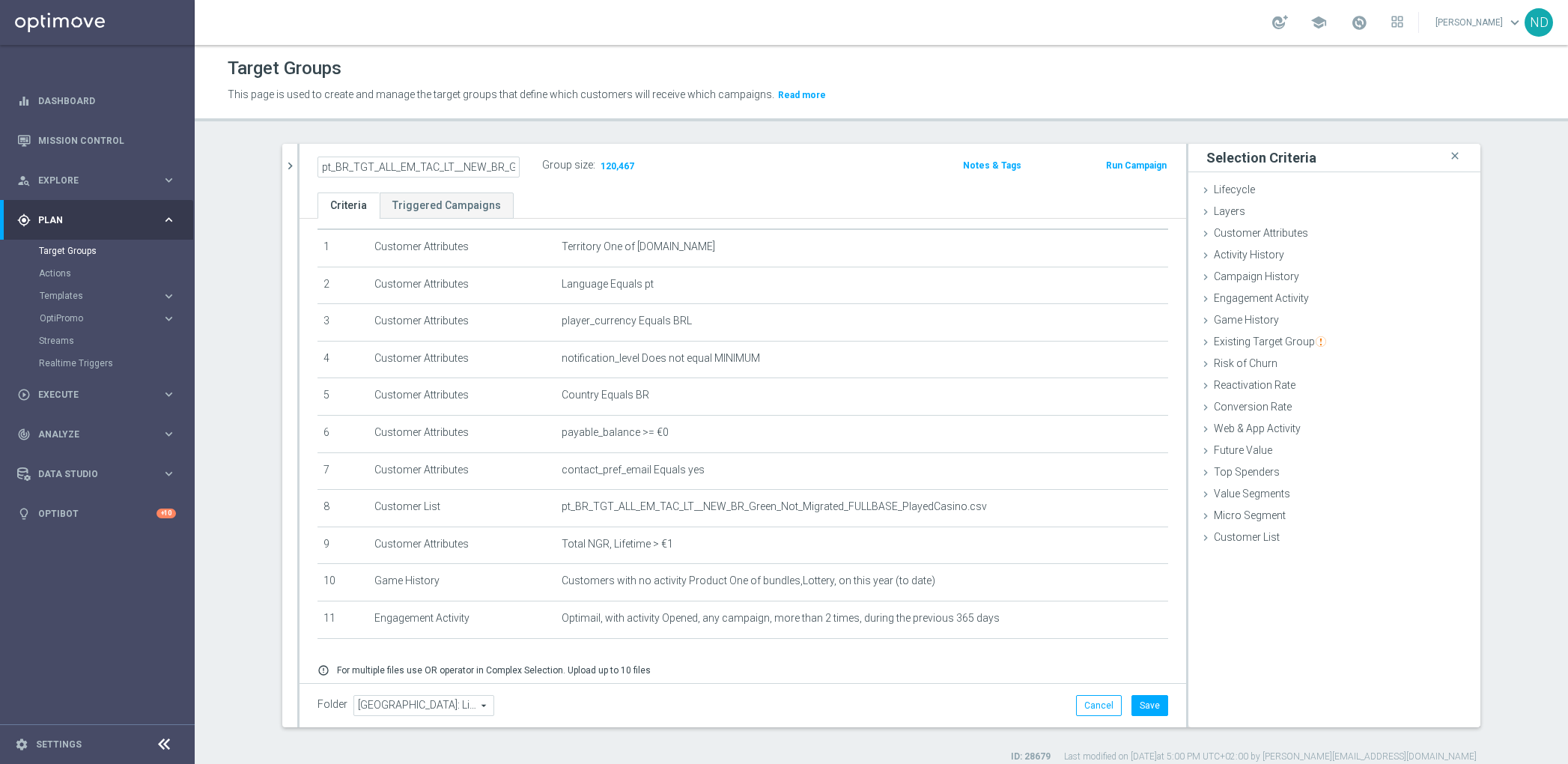
drag, startPoint x: 1323, startPoint y: 538, endPoint x: 261, endPoint y: 158, distance: 1127.9
click at [261, 158] on div "pt_BR_TGT_ALL_EM_TAC_LT__NEW_BR_Green_Not_Migrated_FULLBASE close more_vert Pri…" at bounding box center [881, 454] width 1258 height 619
click at [319, 163] on input "pt_BR_TGT_ALL_EM_TAC_LT__NEW_BR_Green_Not_Migrated_FULLBASE_LFI" at bounding box center [419, 167] width 202 height 21
drag, startPoint x: 261, startPoint y: 158, endPoint x: 298, endPoint y: 169, distance: 38.6
click at [306, 169] on div "pt_BR_TGT_ALL_EM_TAC_LT__NEW_BR_Green_Not_Migrated_FULLBASE_LFI" at bounding box center [419, 167] width 225 height 21
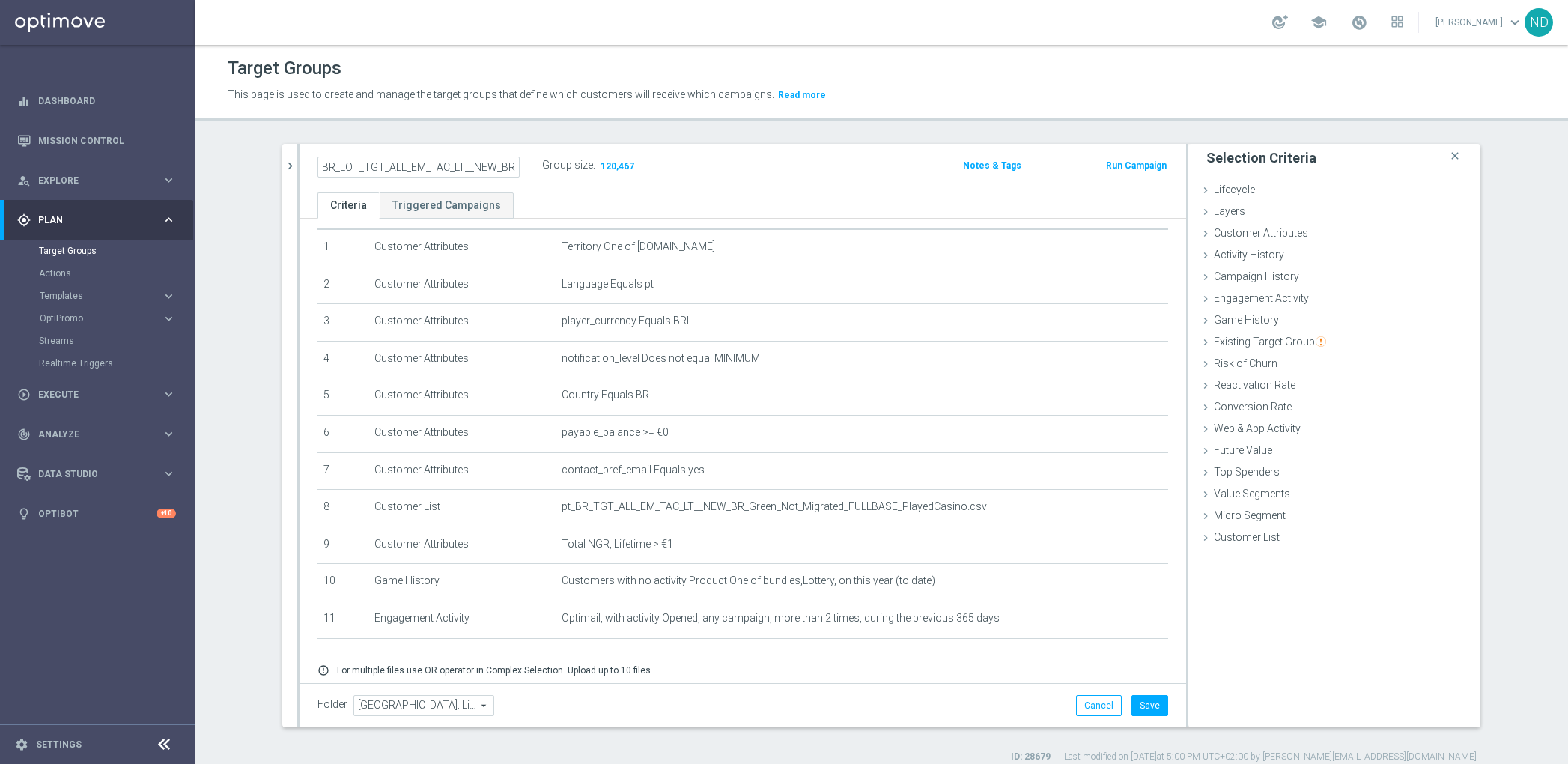
type input "BR_LOT_TGT_ALL_EM_TAC_LT__NEW_BR_Green_Not_Migrated_FULLBASE_LFI"
click at [651, 211] on ul "Criteria Triggered Campaigns" at bounding box center [743, 205] width 887 height 26
drag, startPoint x: 298, startPoint y: 169, endPoint x: 500, endPoint y: 167, distance: 202.0
click at [506, 167] on icon "mode_edit" at bounding box center [512, 166] width 14 height 18
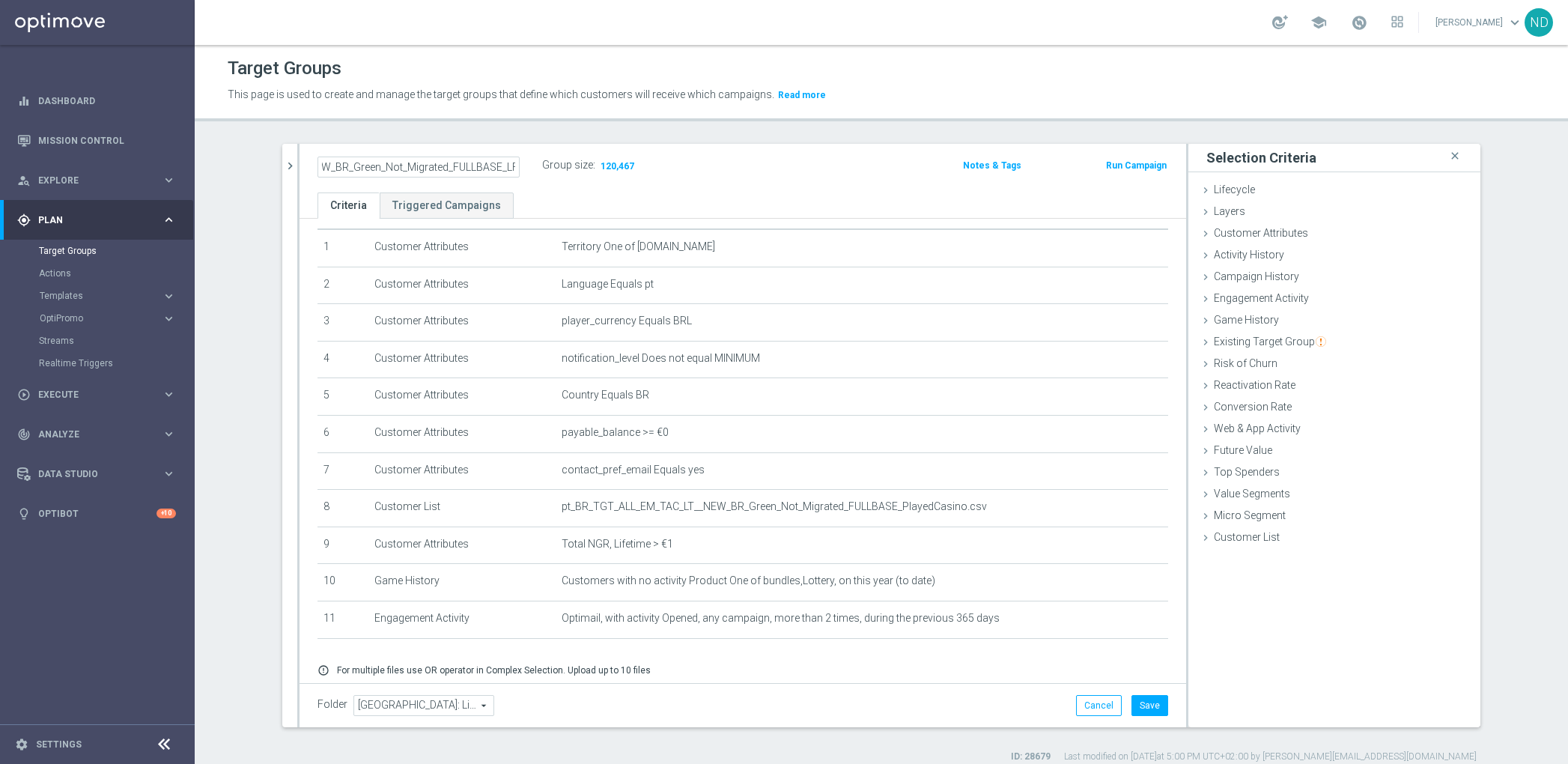
click at [546, 180] on div "BR_LOT_TGT_ALL_EM_TAC_LT__NEW_BR_Green_Not_Migrated_FULLBASE_LFI Group size : 1…" at bounding box center [743, 168] width 887 height 49
click at [496, 168] on div "BR_LOT_TGT_ALL_EM_TAC_LT__NEW_BR_Green_Not_Migrated_FULLBASE_LFI mode_edit" at bounding box center [419, 166] width 202 height 18
click at [506, 167] on icon "mode_edit" at bounding box center [512, 166] width 14 height 18
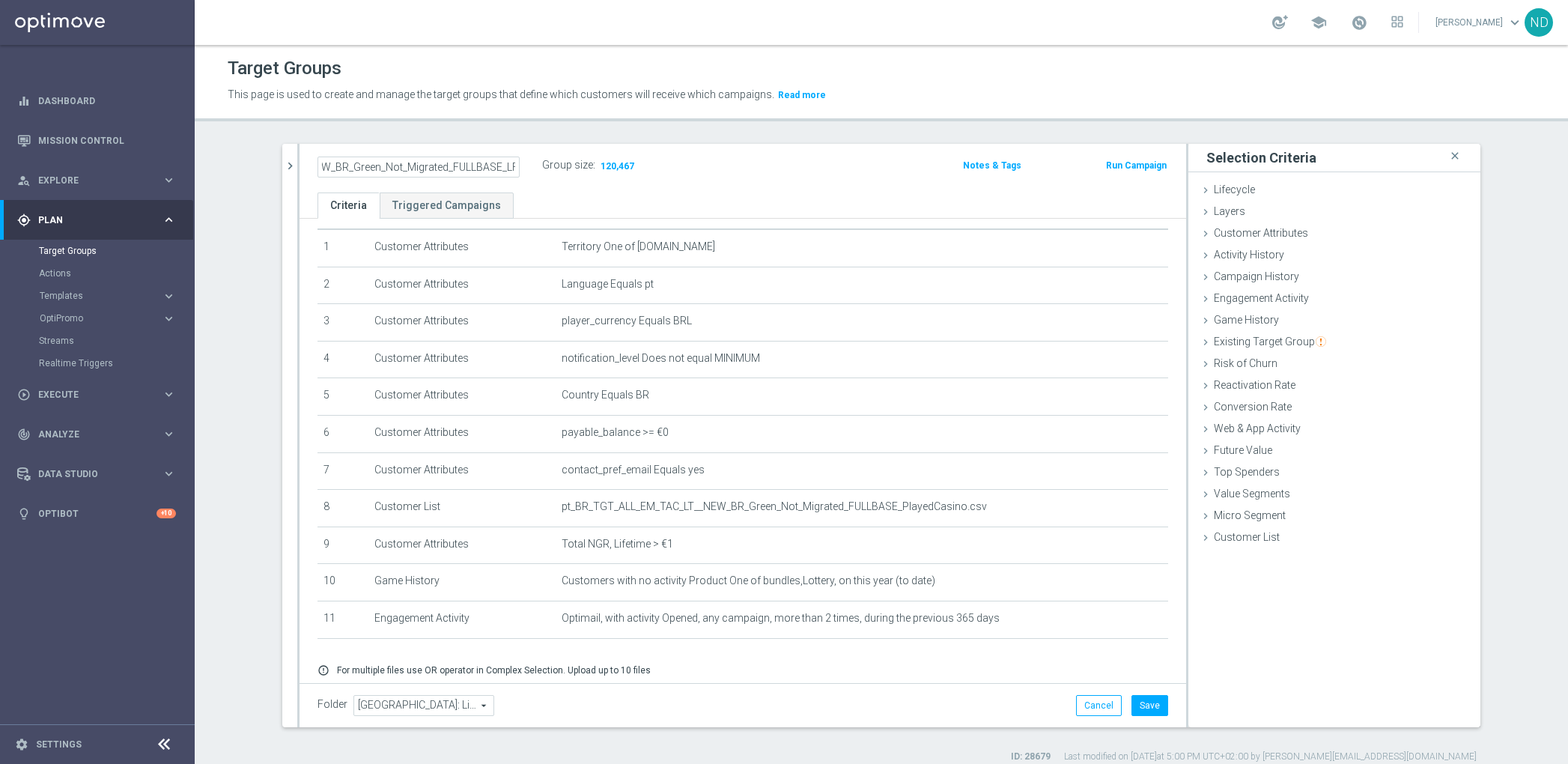
click at [462, 170] on input "BR_LOT_TGT_ALL_EM_TAC_LT__NEW_BR_Green_Not_Migrated_FULLBASE_LFI" at bounding box center [419, 167] width 202 height 21
drag, startPoint x: 489, startPoint y: 167, endPoint x: 553, endPoint y: 167, distance: 64.0
click at [553, 167] on div "BR_LOT_TGT_ALL_EM_TAC_LT__NEW_BR_Green_Not_Migrated_FULLBASE_LFI Group size : 1…" at bounding box center [597, 167] width 582 height 24
type input "BR_LOT_TGT_ALL_EM_TAC_LT__NEW_BR_Green_Not_Migrated_FULLBASE"
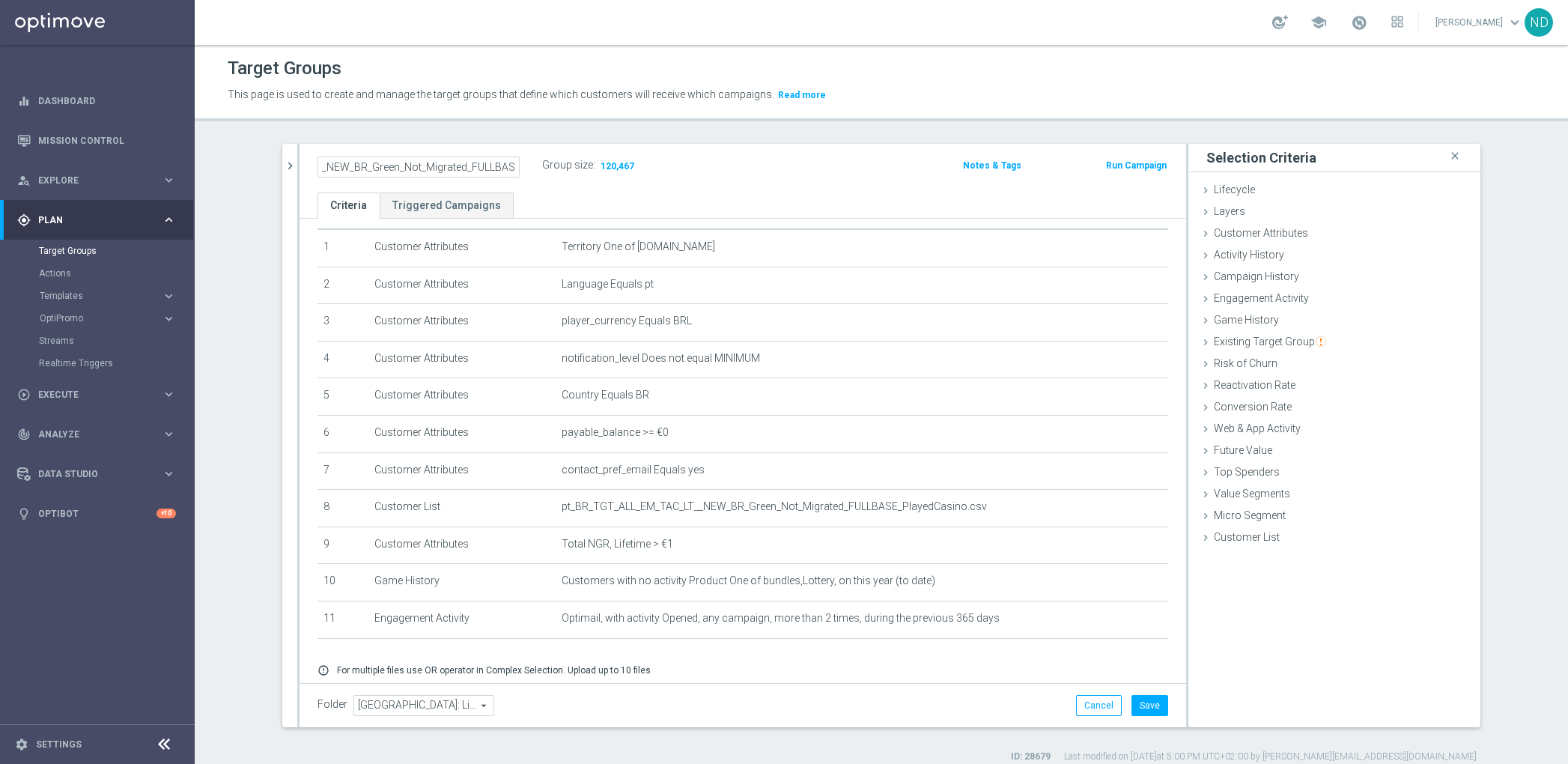
scroll to position [0, 0]
click at [596, 195] on ul "Criteria Triggered Campaigns" at bounding box center [743, 205] width 887 height 26
click at [1114, 541] on icon "mode_edit" at bounding box center [1119, 544] width 12 height 12
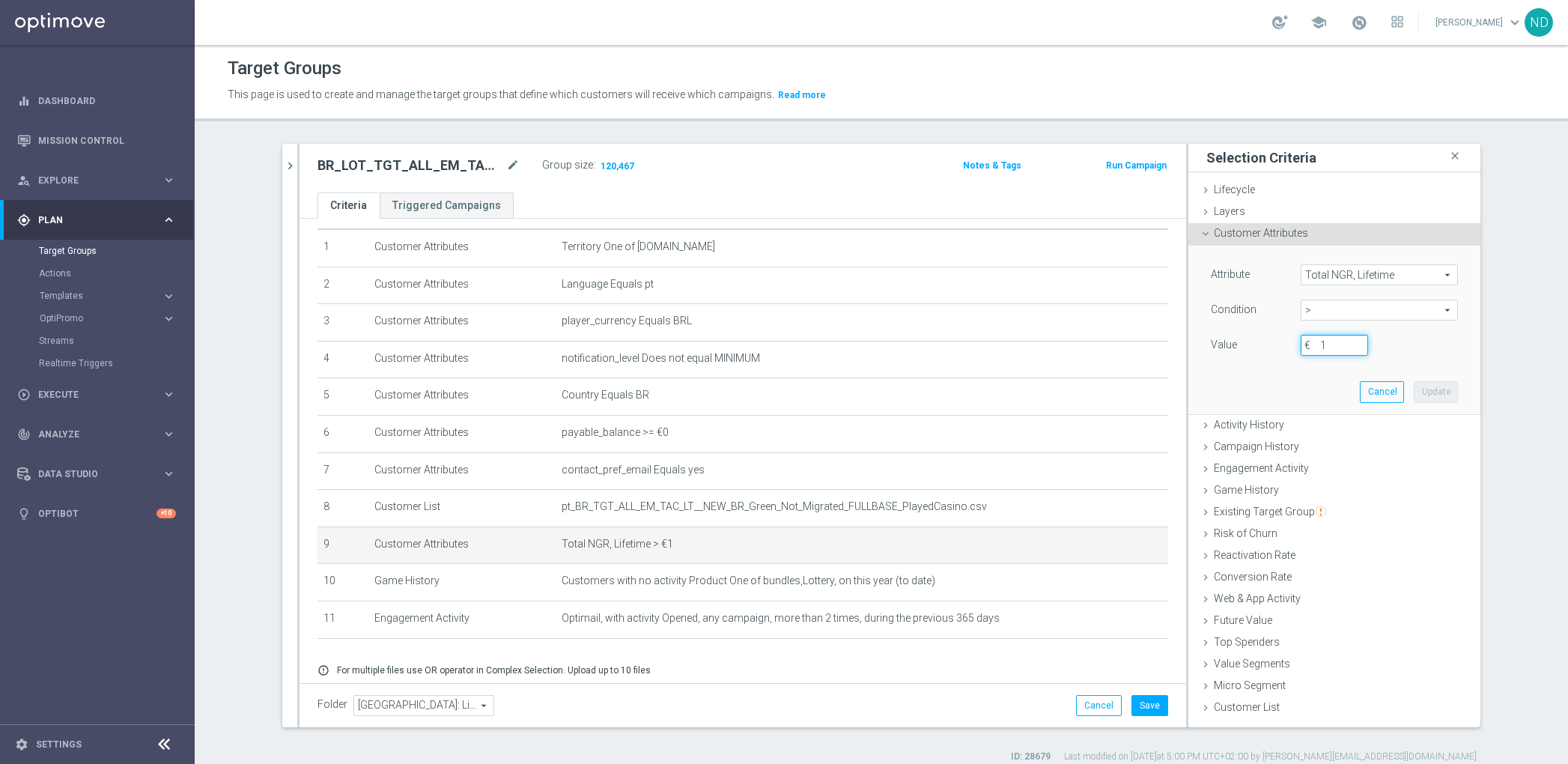
drag, startPoint x: 1321, startPoint y: 340, endPoint x: 1294, endPoint y: 340, distance: 27.0
click at [1300, 340] on input "1" at bounding box center [1334, 345] width 67 height 21
type input "0.1"
click at [1416, 386] on button "Update" at bounding box center [1435, 392] width 44 height 21
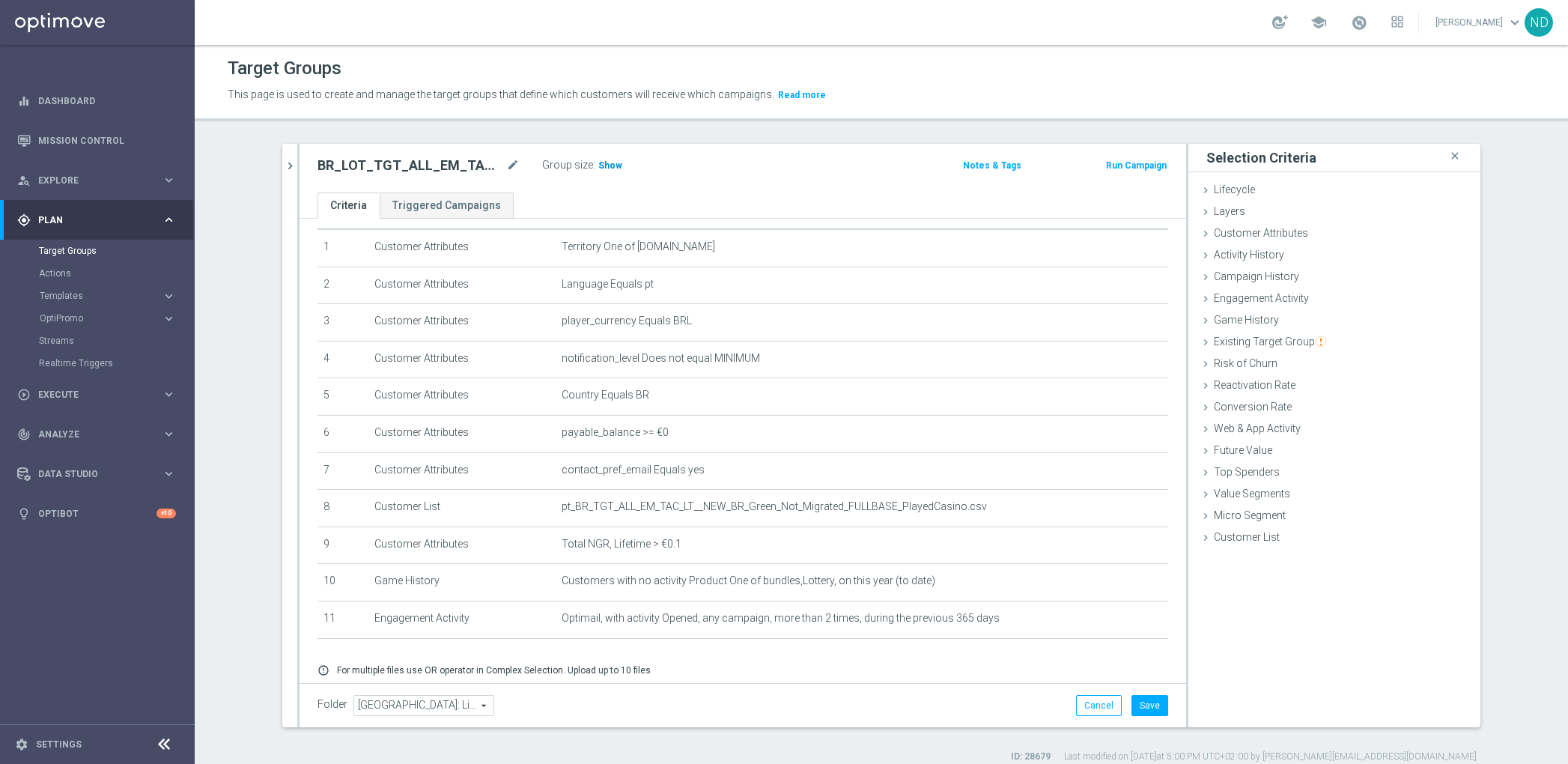
click at [598, 160] on span "Show" at bounding box center [610, 165] width 24 height 11
click at [506, 164] on icon "mode_edit" at bounding box center [512, 166] width 14 height 18
type input "BR_LOT__GREEN_NOT_MIGRATED_FULLBASE__ALL_EMA_TAC_LT"
click at [542, 196] on ul "Criteria Triggered Campaigns" at bounding box center [743, 205] width 887 height 26
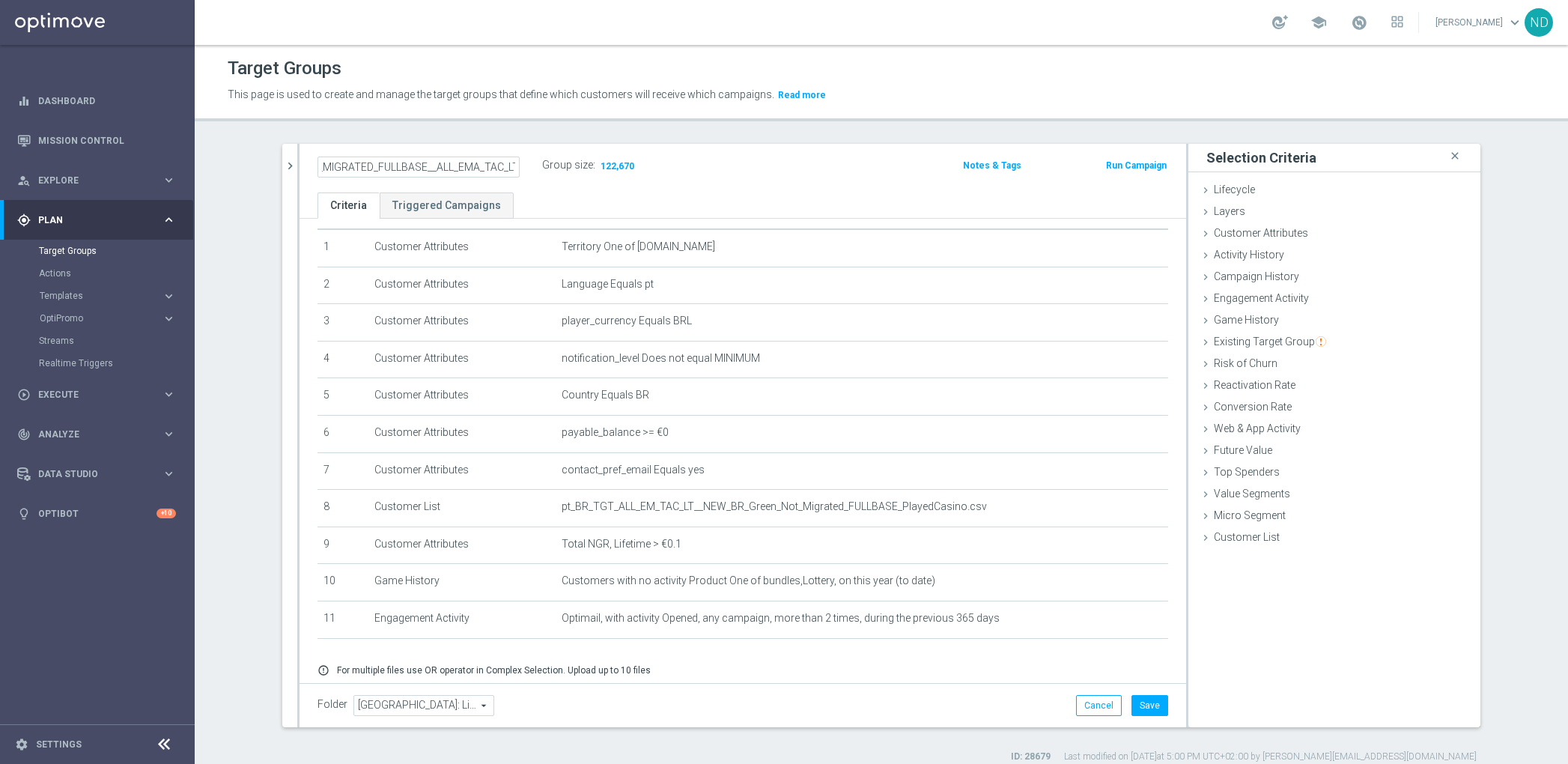
scroll to position [0, 0]
click at [506, 168] on icon "mode_edit" at bounding box center [512, 166] width 14 height 18
click at [402, 164] on input "BR_LOT__GREEN_NOT_MIGRATED_FULLBASE__ALL_EMA_TAC_LT" at bounding box center [419, 167] width 202 height 21
click at [360, 167] on input "BR_LOT__GREEN_NOT_MIGRATED_FULLBASE__ALL_EMA_TAC_LT" at bounding box center [419, 167] width 202 height 21
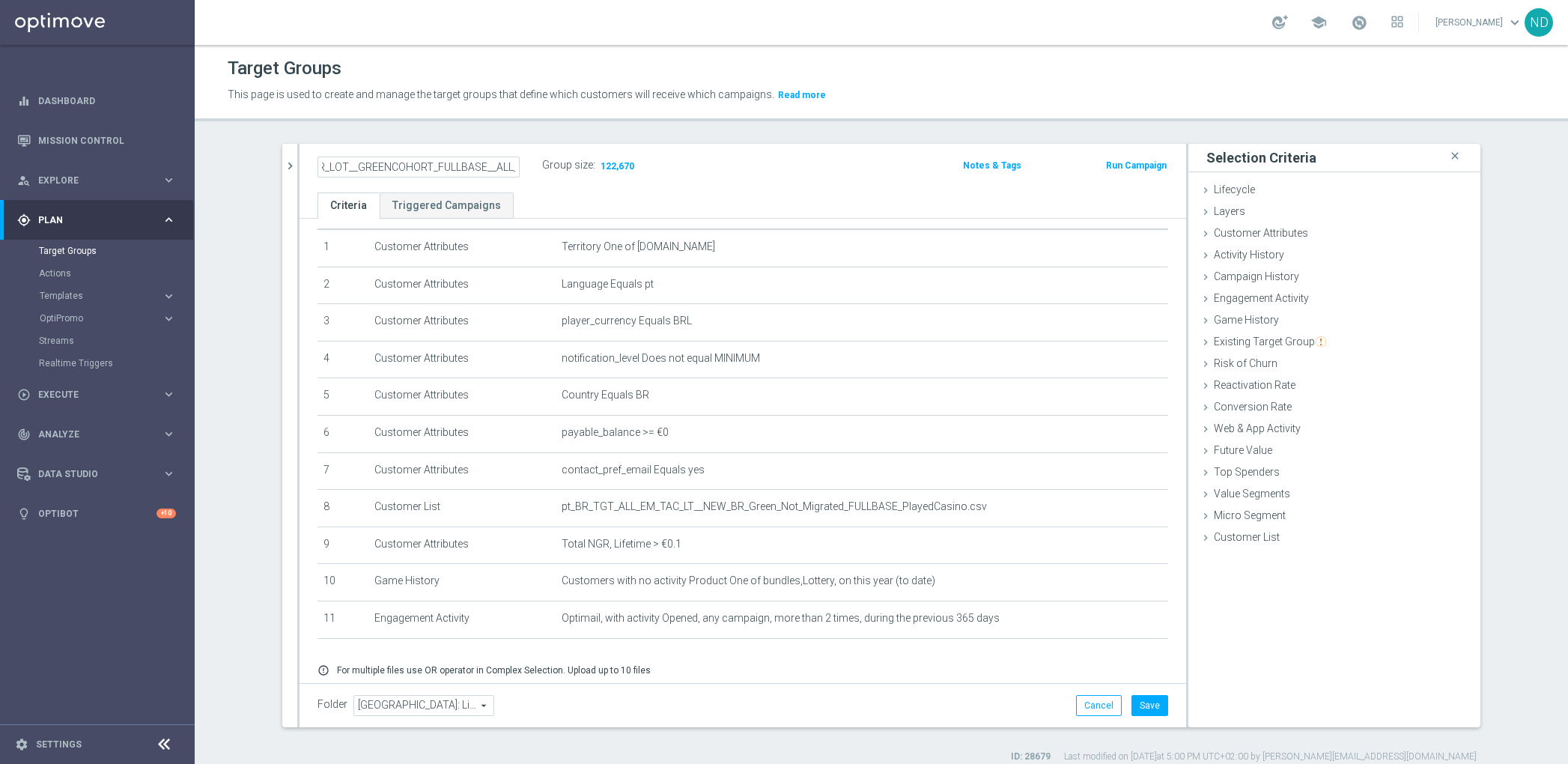
scroll to position [0, 70]
type input "BR_LOT__GREENCOHORT_FULLBASE__ALL_EMA_TAC_LT"
click at [685, 193] on ul "Criteria Triggered Campaigns" at bounding box center [743, 205] width 887 height 26
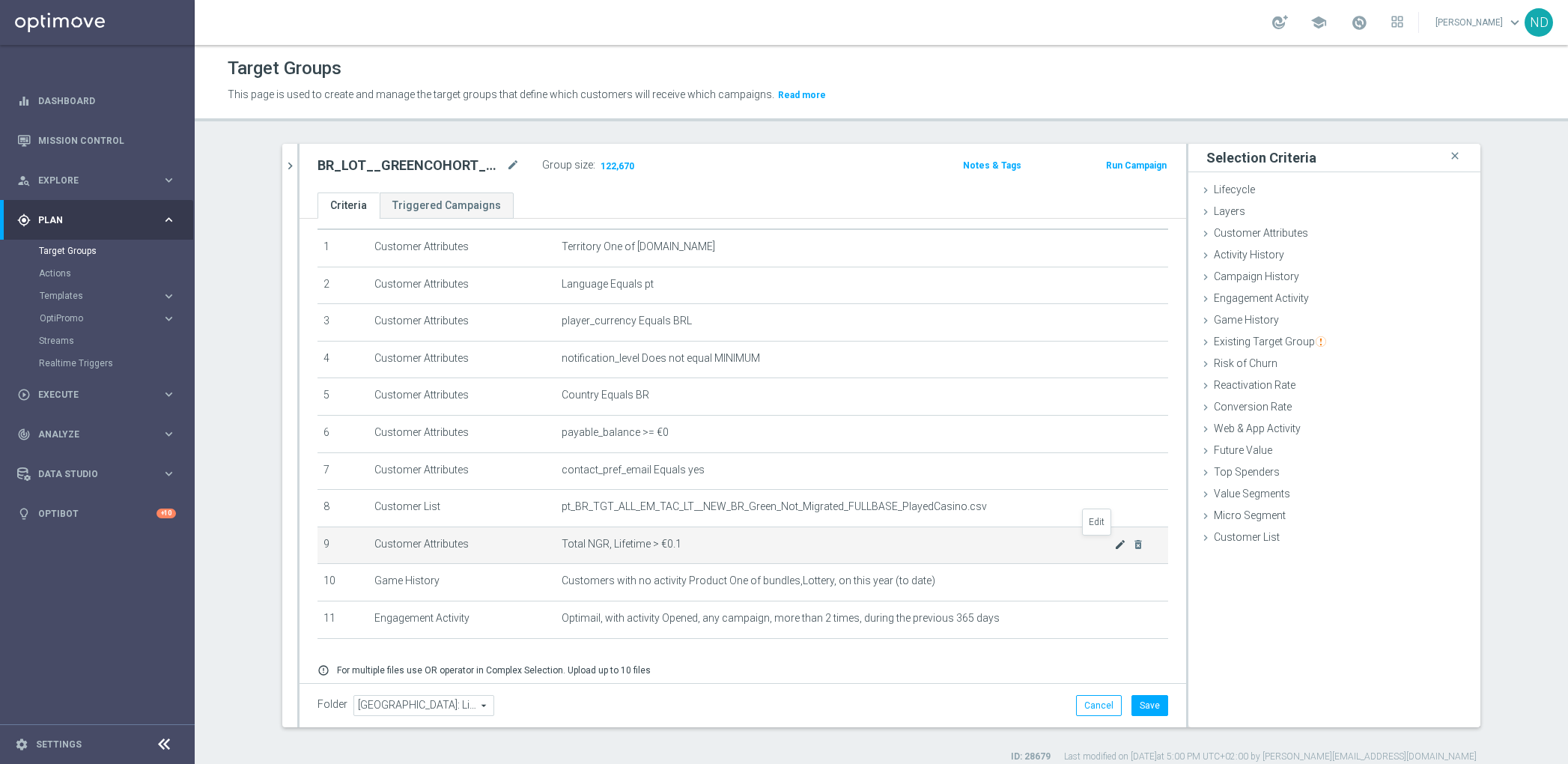
click at [1114, 545] on icon "mode_edit" at bounding box center [1119, 544] width 12 height 12
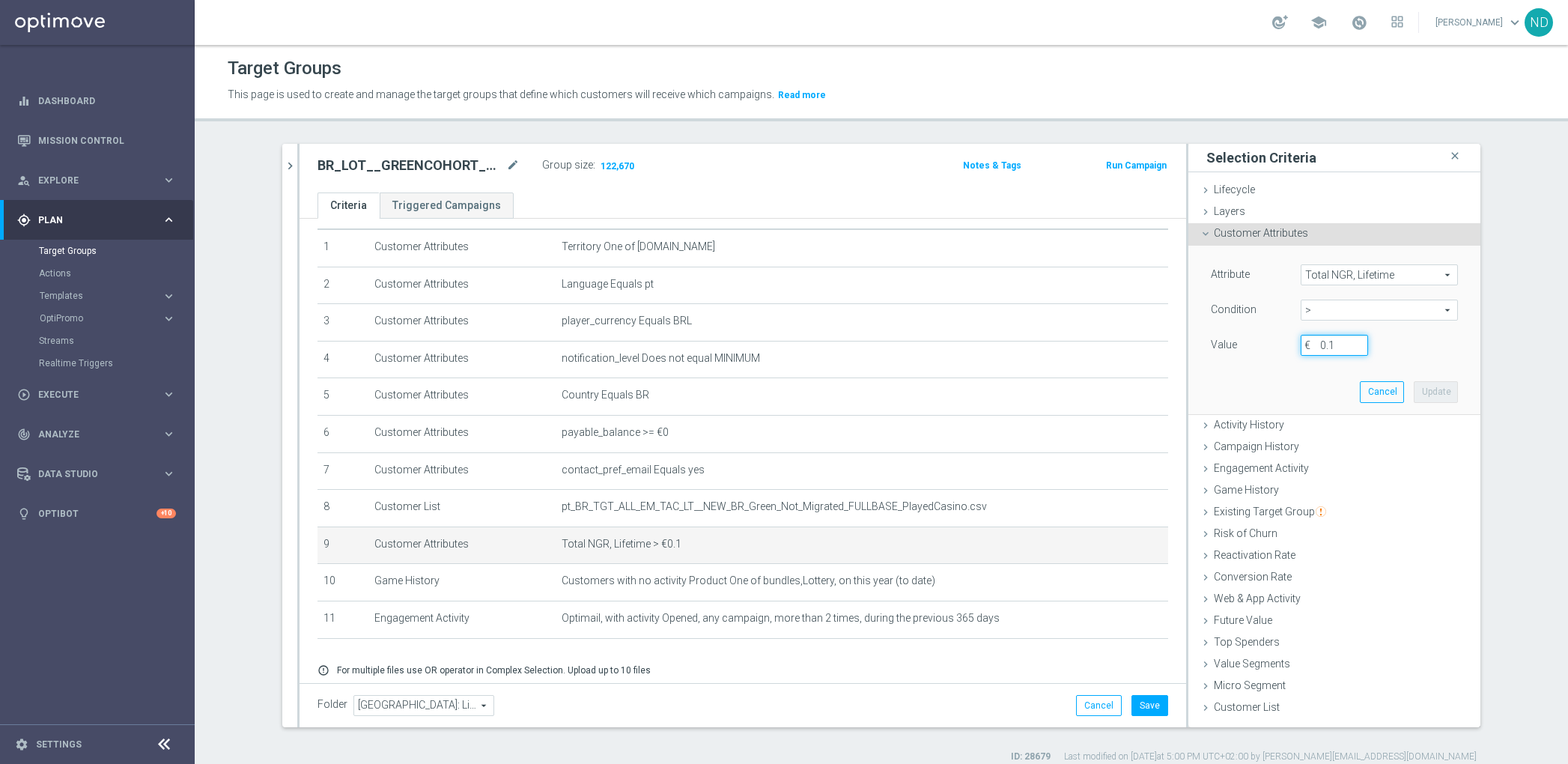
click at [1330, 343] on input "0.1" at bounding box center [1334, 345] width 67 height 21
type input "0.01"
click at [1418, 391] on button "Update" at bounding box center [1435, 392] width 44 height 21
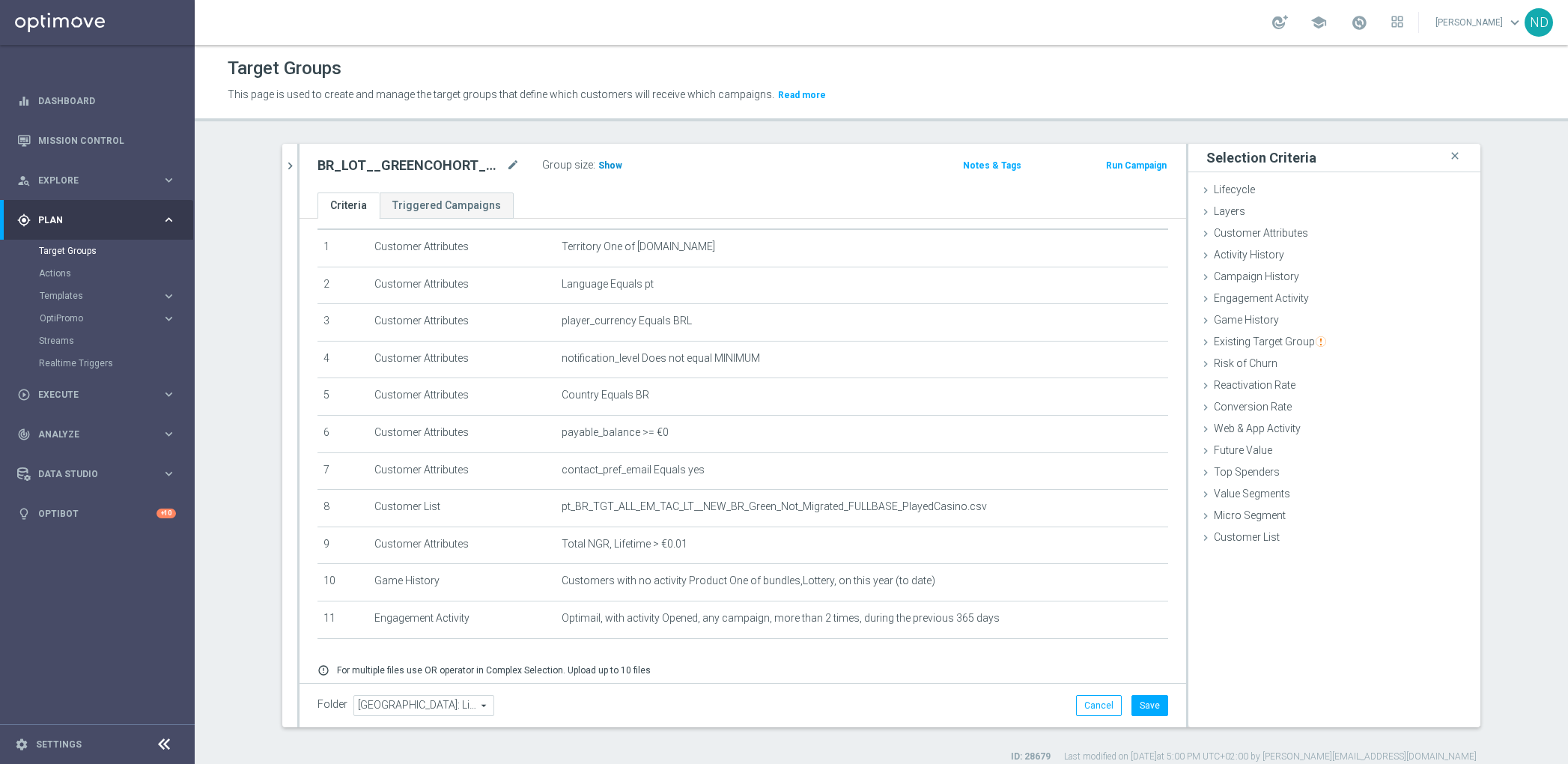
click at [598, 162] on span "Show" at bounding box center [610, 165] width 24 height 11
click at [506, 164] on icon "mode_edit" at bounding box center [512, 166] width 14 height 18
click at [1144, 711] on button "Save" at bounding box center [1149, 706] width 36 height 21
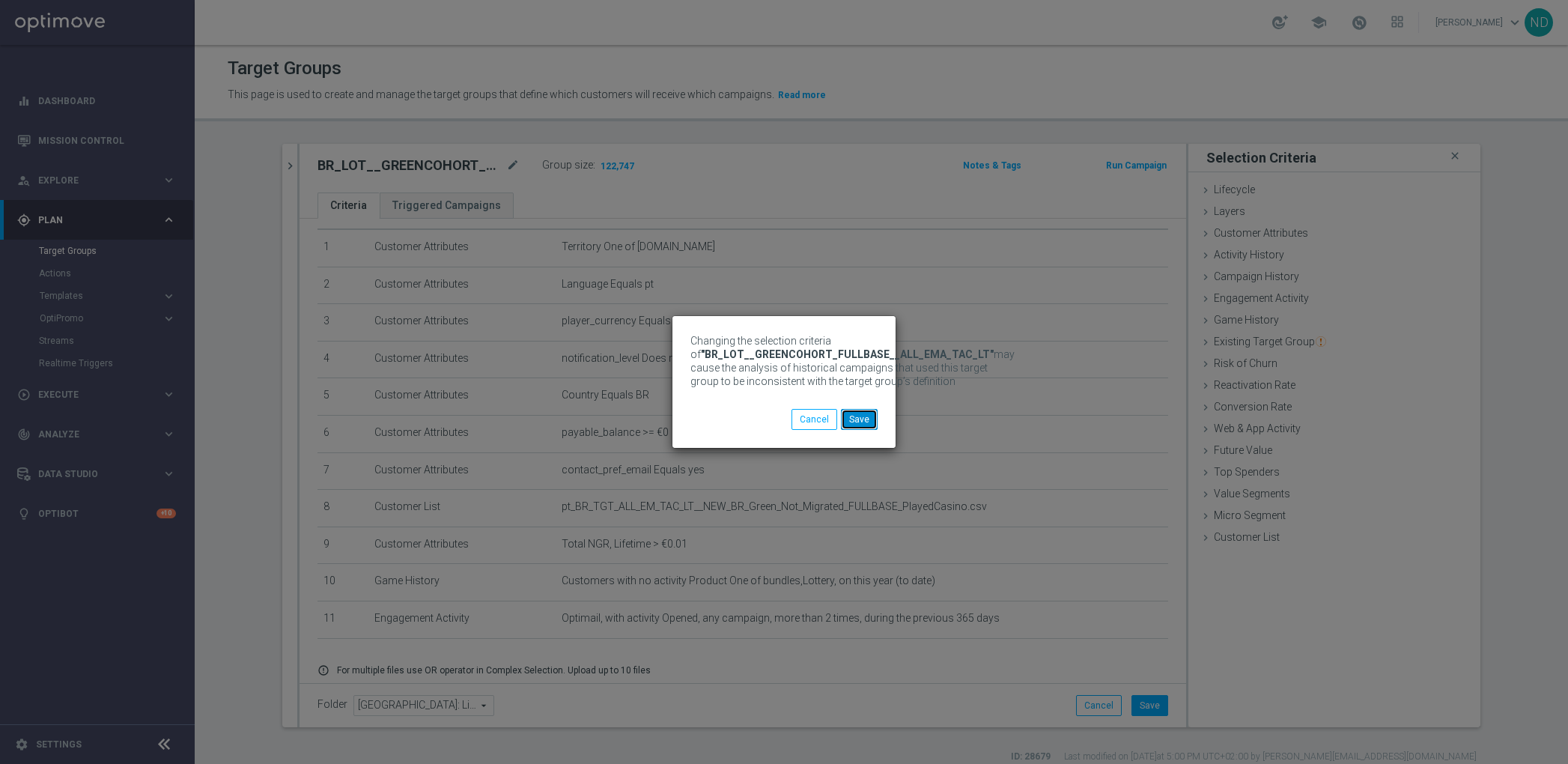
click at [862, 419] on button "Save" at bounding box center [858, 420] width 36 height 21
